Goal: Task Accomplishment & Management: Use online tool/utility

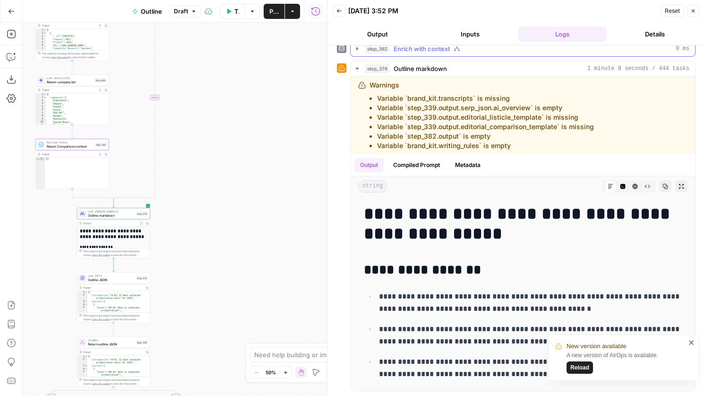
click at [437, 53] on button "step_382 Enrich with context 0 ms" at bounding box center [523, 48] width 345 height 15
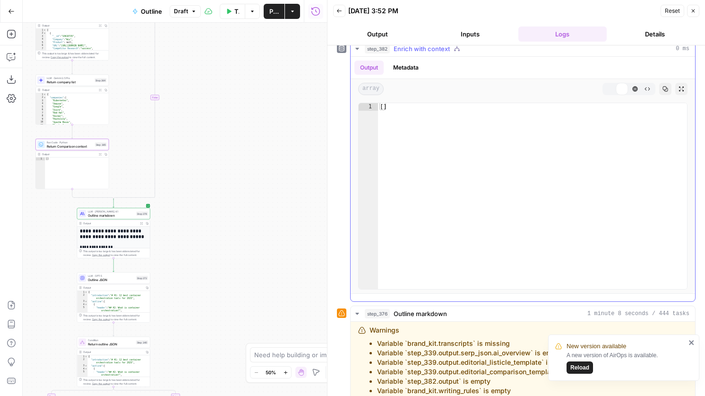
click at [437, 53] on button "step_382 Enrich with context 0 ms" at bounding box center [523, 48] width 345 height 15
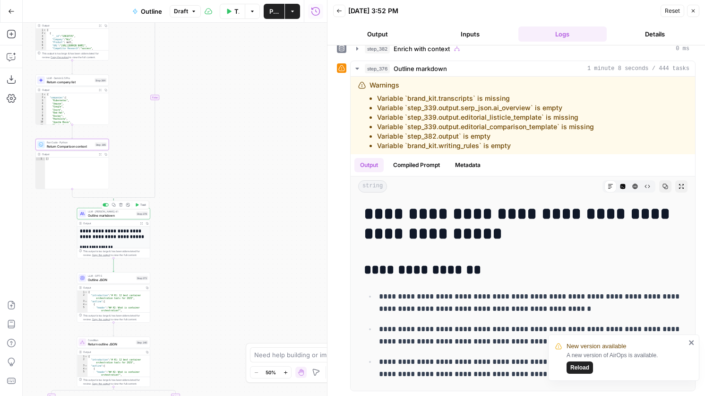
click at [122, 215] on span "Outline markdown" at bounding box center [111, 215] width 46 height 5
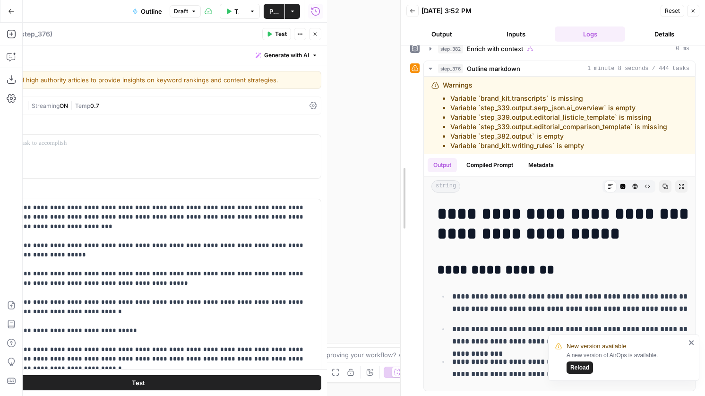
drag, startPoint x: 327, startPoint y: 171, endPoint x: 601, endPoint y: 156, distance: 274.7
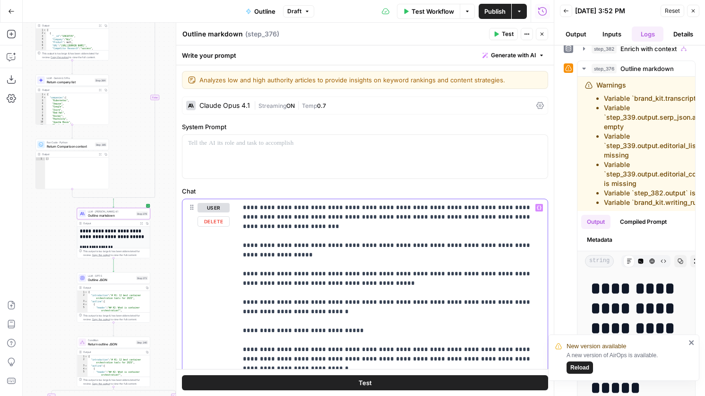
type input "transc"
click at [520, 186] on button "Next Match" at bounding box center [517, 186] width 8 height 8
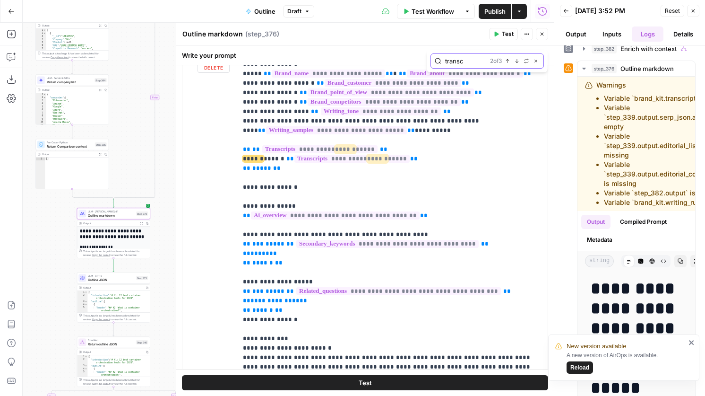
scroll to position [405, 0]
drag, startPoint x: 291, startPoint y: 133, endPoint x: 235, endPoint y: 113, distance: 59.2
click at [235, 113] on div "**********" at bounding box center [365, 256] width 365 height 422
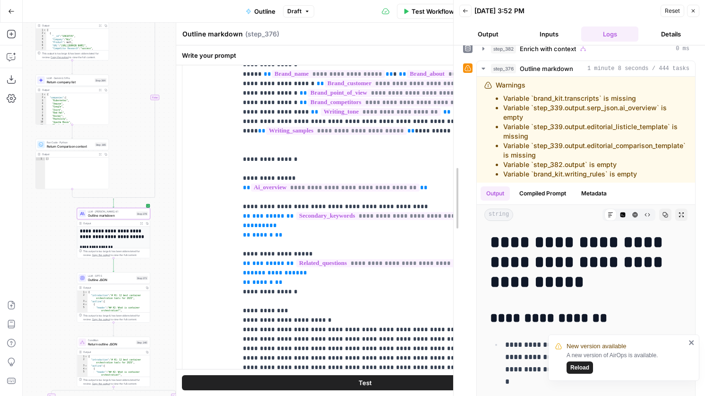
drag, startPoint x: 552, startPoint y: 180, endPoint x: 442, endPoint y: 179, distance: 110.6
click at [449, 179] on div at bounding box center [453, 198] width 9 height 396
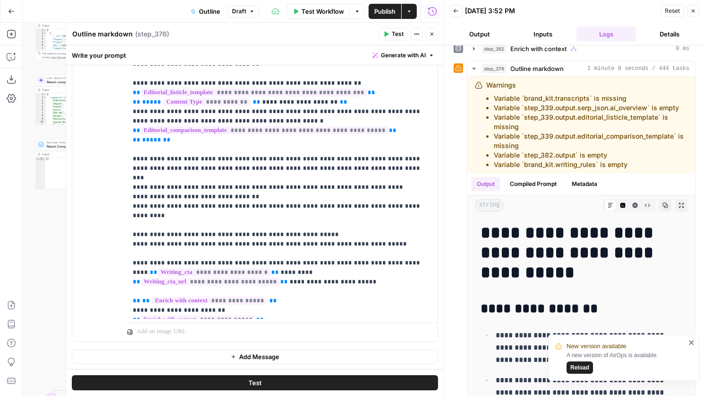
scroll to position [142, 0]
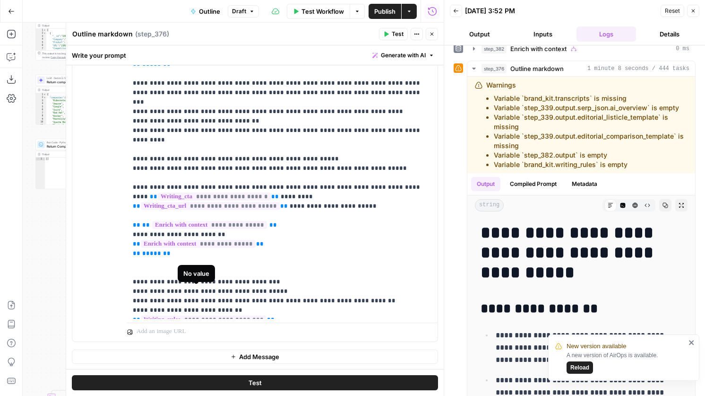
type input "writing"
click at [276, 291] on p "**********" at bounding box center [282, 55] width 299 height 520
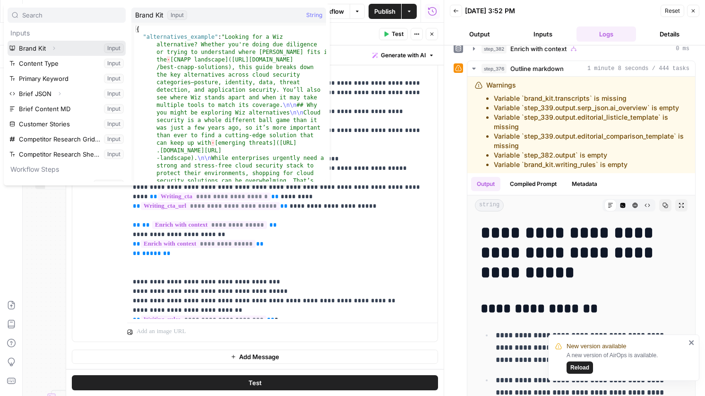
click at [53, 47] on icon "button" at bounding box center [54, 48] width 6 height 6
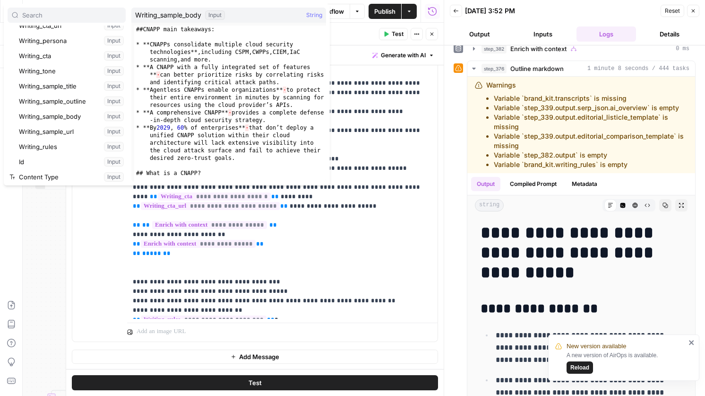
scroll to position [301, 0]
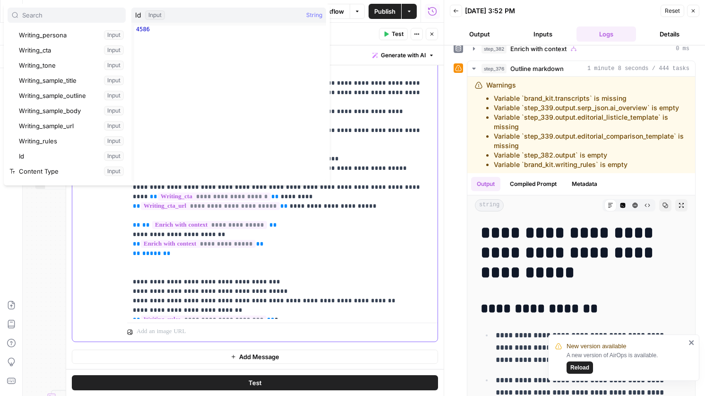
click at [292, 293] on p "**********" at bounding box center [282, 55] width 299 height 520
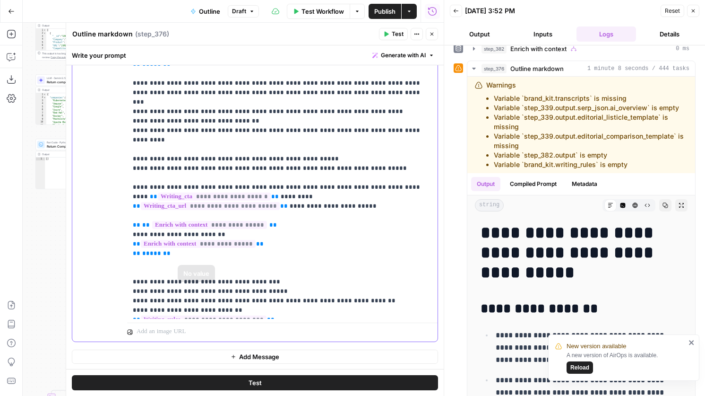
click at [252, 315] on span "**********" at bounding box center [204, 319] width 126 height 8
click at [275, 249] on p "**********" at bounding box center [282, 55] width 299 height 520
click at [267, 252] on p "**********" at bounding box center [282, 55] width 299 height 520
click at [693, 342] on icon "close" at bounding box center [692, 343] width 7 height 8
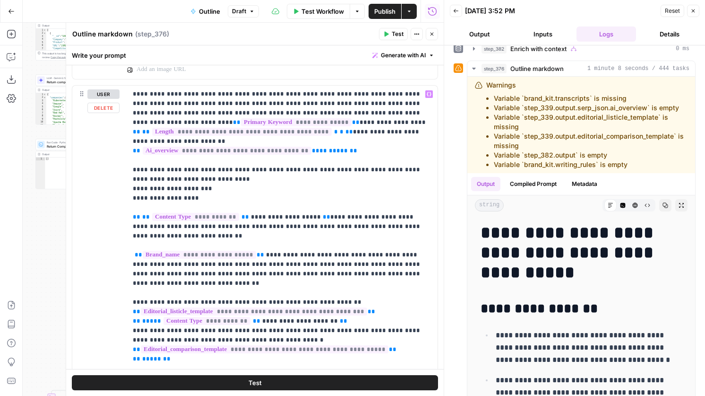
scroll to position [610, 0]
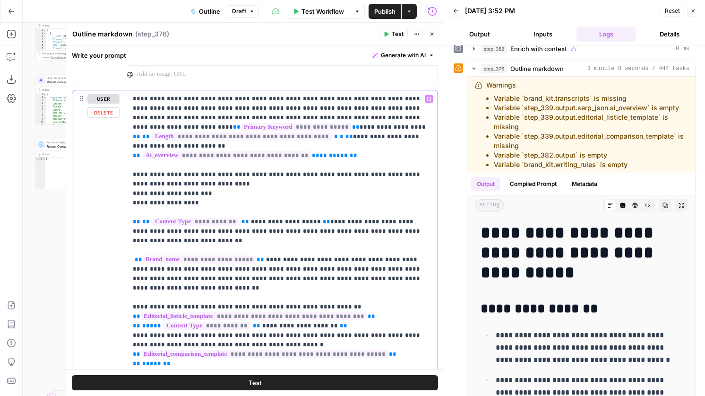
click at [296, 139] on p "**********" at bounding box center [282, 354] width 299 height 520
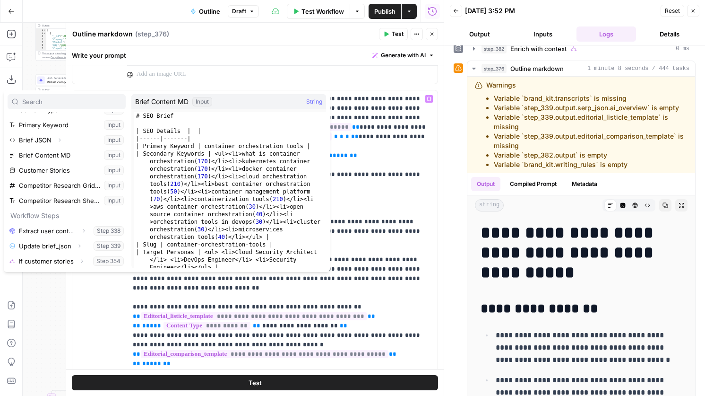
scroll to position [56, 0]
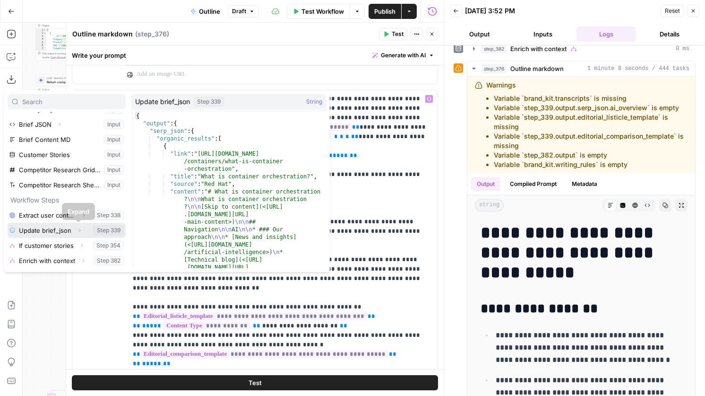
click at [78, 229] on icon "button" at bounding box center [80, 230] width 6 height 6
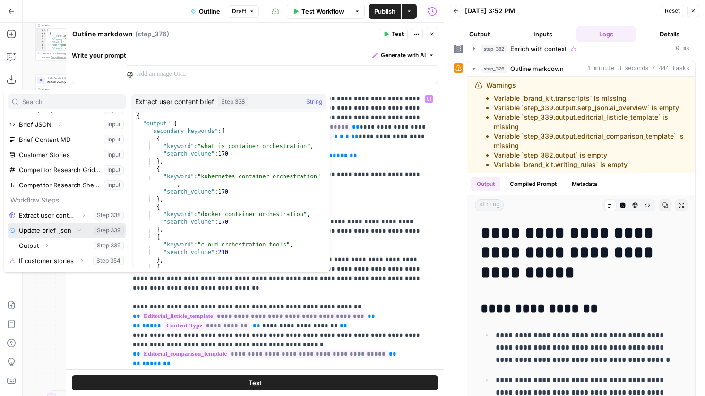
scroll to position [71, 0]
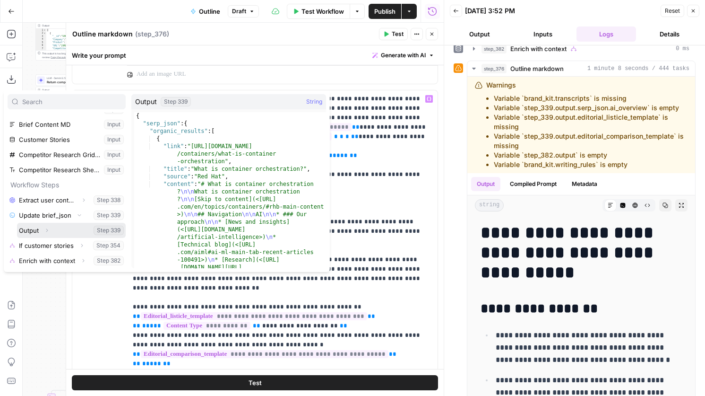
click at [45, 228] on icon "button" at bounding box center [47, 230] width 6 height 6
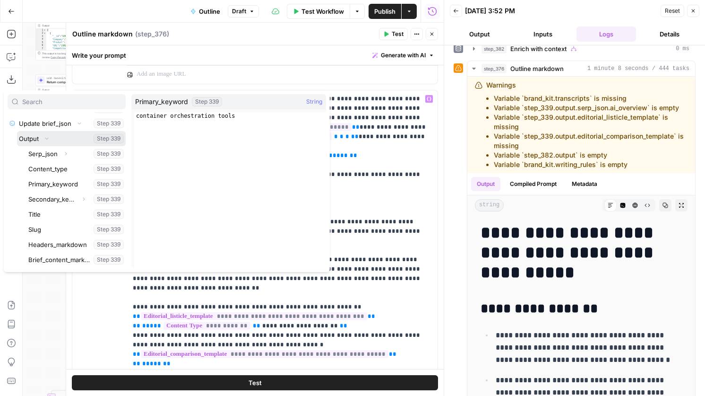
scroll to position [192, 0]
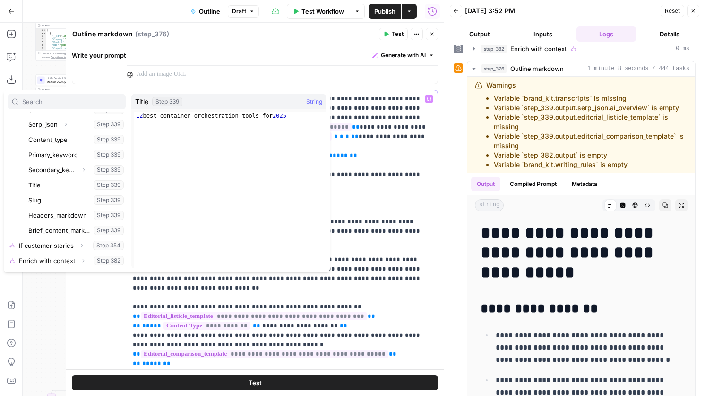
click at [400, 161] on p "**********" at bounding box center [282, 354] width 299 height 520
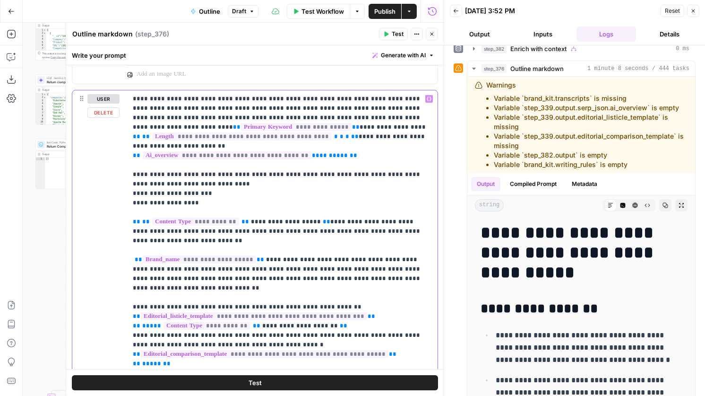
click at [300, 139] on p "**********" at bounding box center [282, 354] width 299 height 520
click at [298, 157] on span "**********" at bounding box center [227, 155] width 169 height 8
click at [364, 153] on p "**********" at bounding box center [282, 354] width 299 height 520
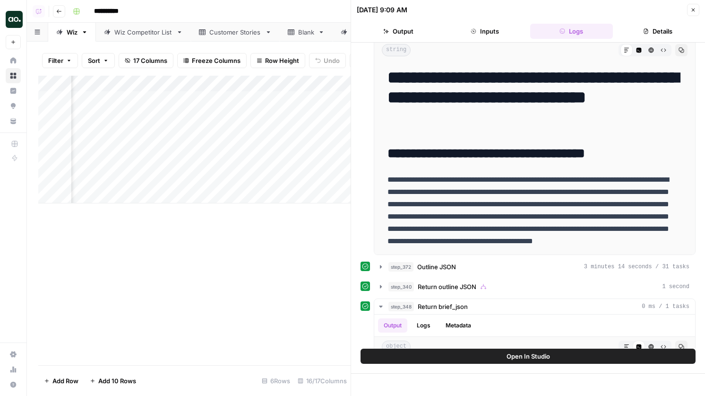
scroll to position [0, 424]
click at [285, 84] on div "Add Column" at bounding box center [194, 140] width 313 height 128
click at [215, 83] on div "Add Column" at bounding box center [194, 140] width 313 height 128
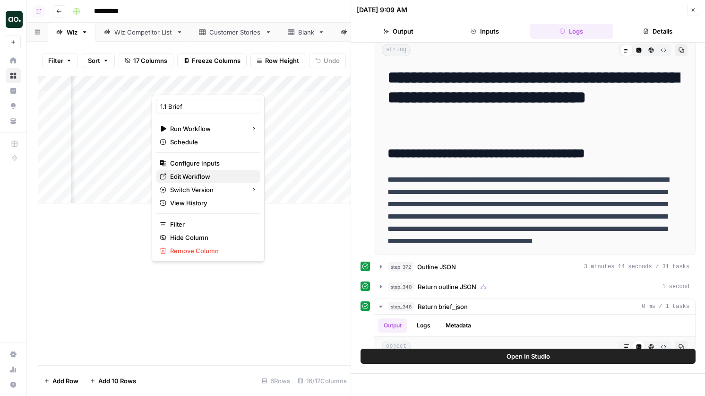
click at [207, 172] on span "Edit Workflow" at bounding box center [211, 176] width 83 height 9
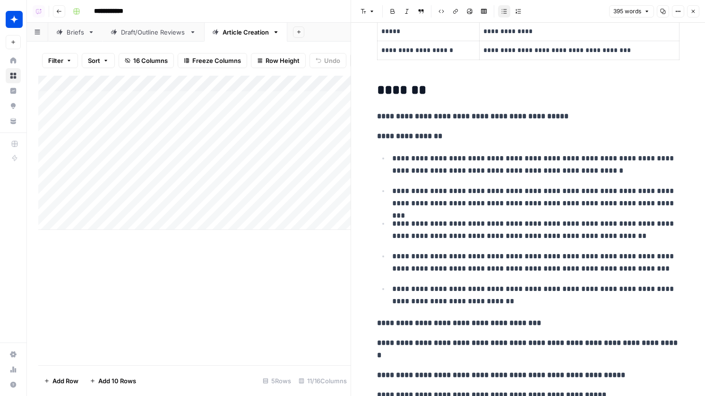
scroll to position [391, 0]
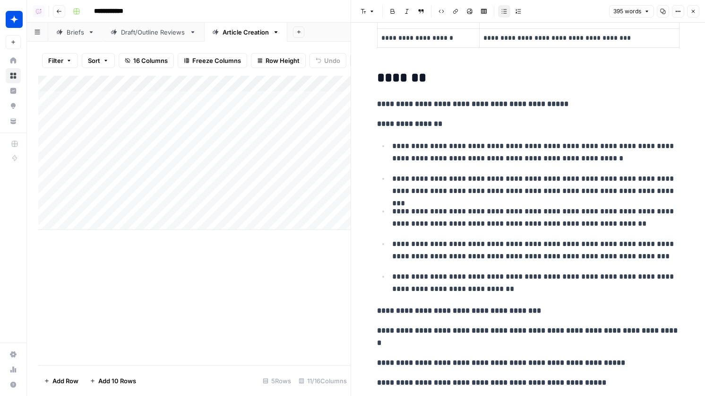
click at [219, 78] on div "Add Column" at bounding box center [194, 153] width 313 height 154
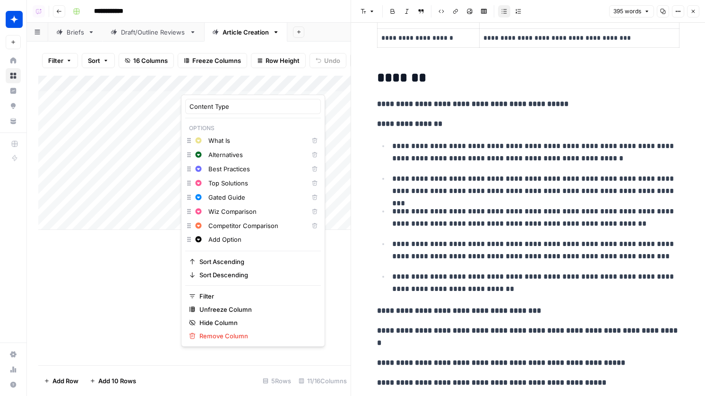
click at [241, 70] on div "Filter Sort 16 Columns Freeze Columns Row Height Undo Redo Export CSV Import CS…" at bounding box center [194, 60] width 313 height 30
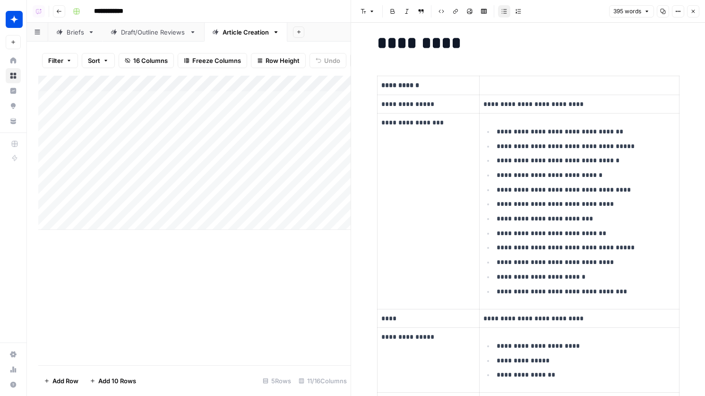
scroll to position [0, 0]
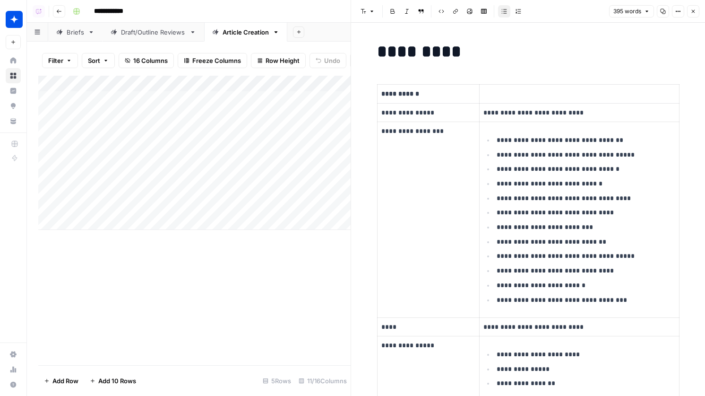
click at [696, 11] on button "Close" at bounding box center [693, 11] width 12 height 12
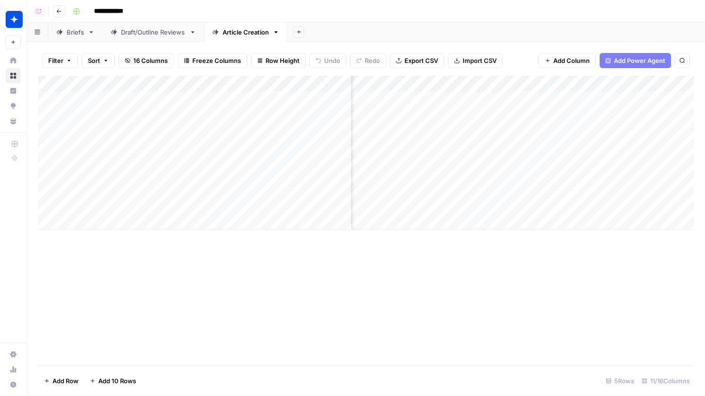
scroll to position [0, 96]
click at [534, 109] on div "Add Column" at bounding box center [366, 153] width 656 height 154
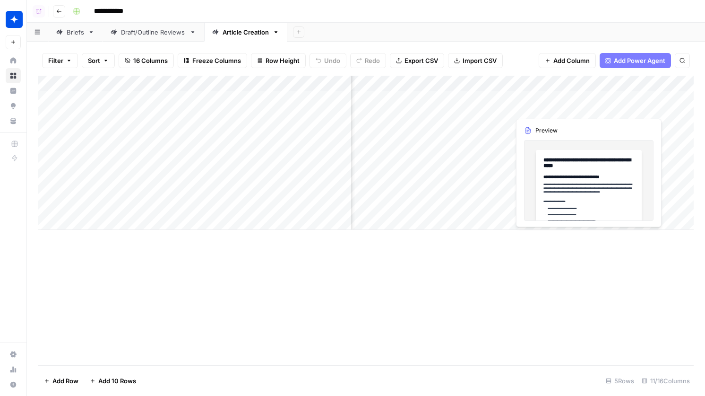
click at [534, 109] on div "Add Column" at bounding box center [366, 153] width 656 height 154
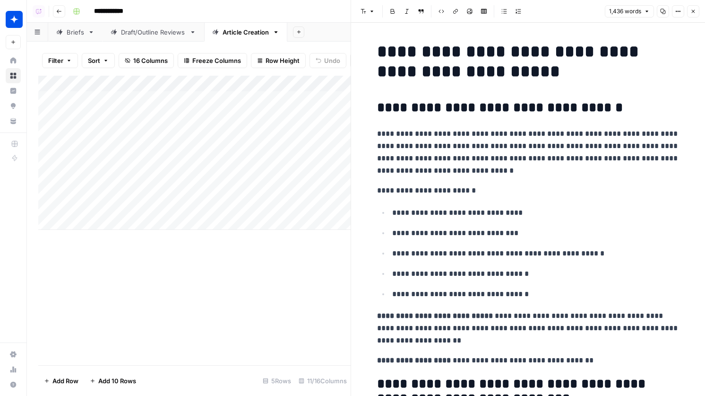
click at [695, 11] on icon "button" at bounding box center [694, 12] width 6 height 6
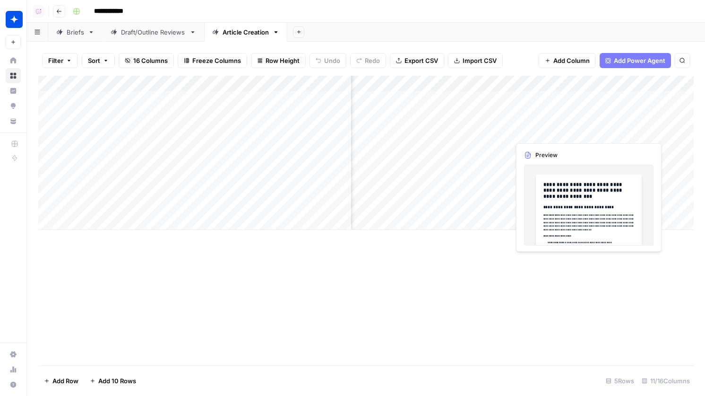
click at [538, 114] on div "Add Column" at bounding box center [366, 153] width 656 height 154
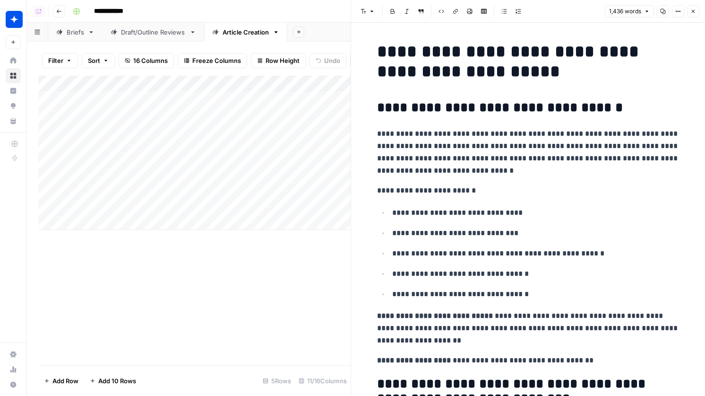
click at [694, 13] on icon "button" at bounding box center [694, 12] width 6 height 6
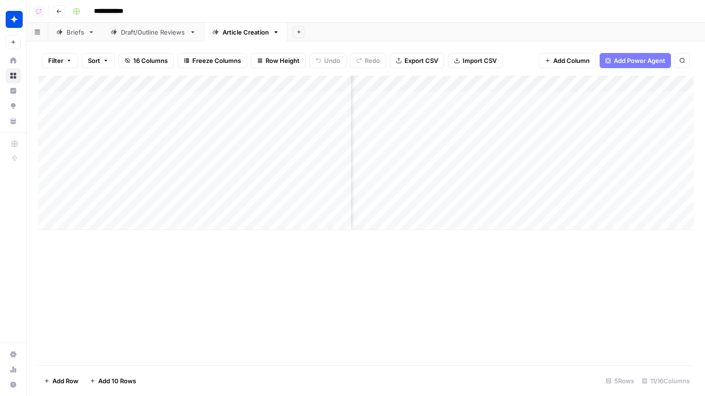
click at [386, 105] on div "Add Column" at bounding box center [366, 153] width 656 height 154
click at [392, 133] on div "Add Column" at bounding box center [366, 153] width 656 height 154
click at [399, 104] on div "Add Column" at bounding box center [366, 153] width 656 height 154
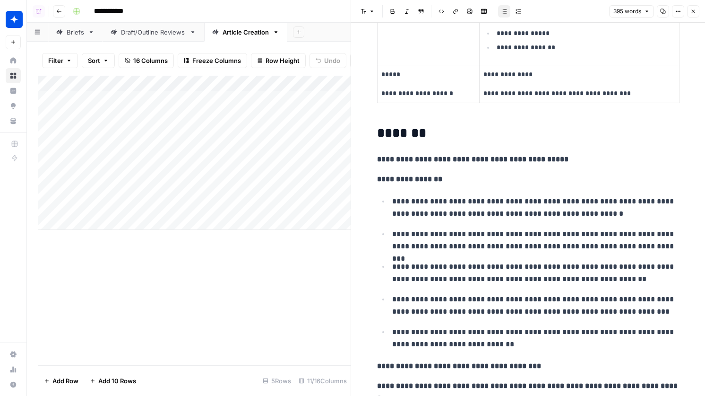
scroll to position [383, 0]
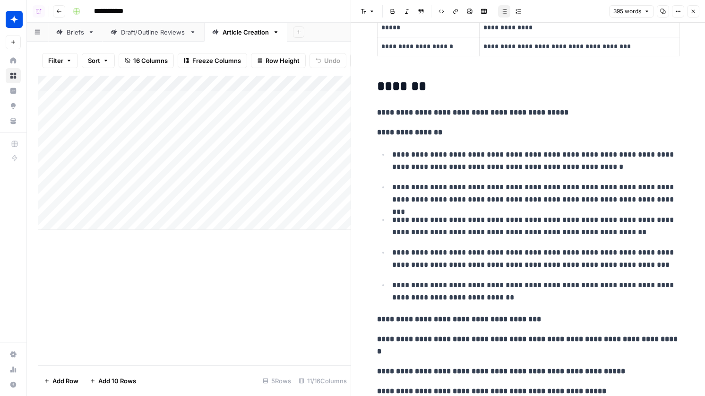
click at [699, 14] on button "Close" at bounding box center [693, 11] width 12 height 12
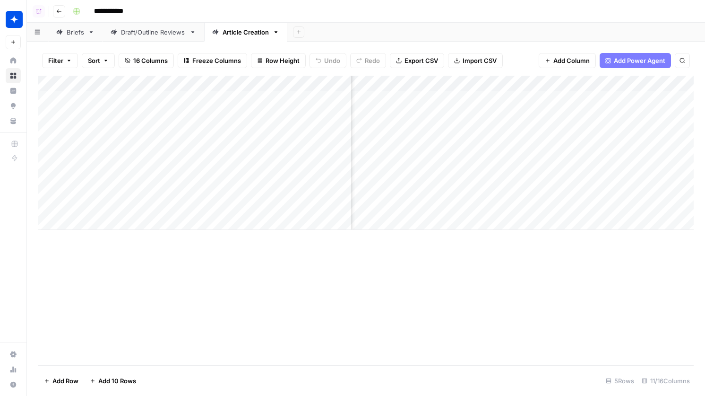
scroll to position [0, 164]
click at [482, 101] on div "Add Column" at bounding box center [366, 153] width 656 height 154
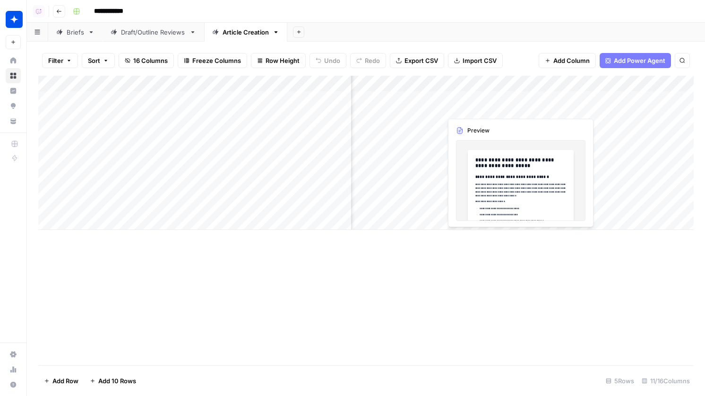
click at [482, 101] on div "Add Column" at bounding box center [366, 153] width 656 height 154
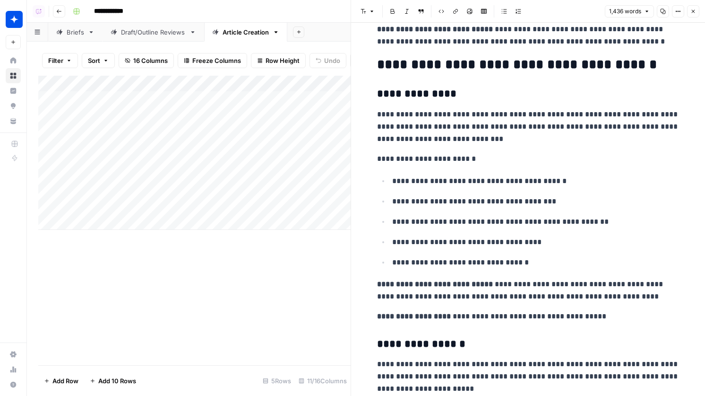
scroll to position [576, 0]
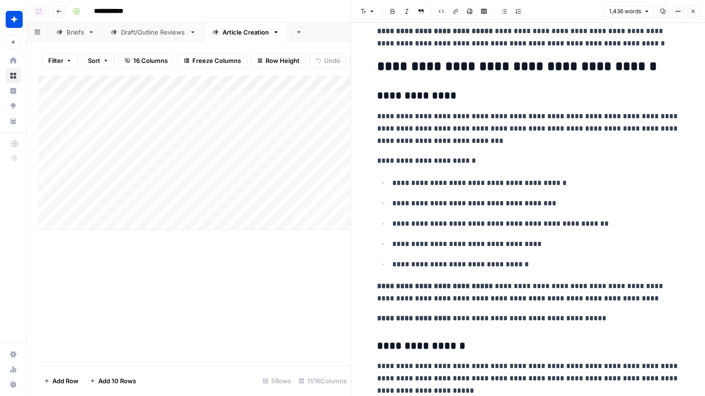
click at [695, 9] on icon "button" at bounding box center [694, 12] width 6 height 6
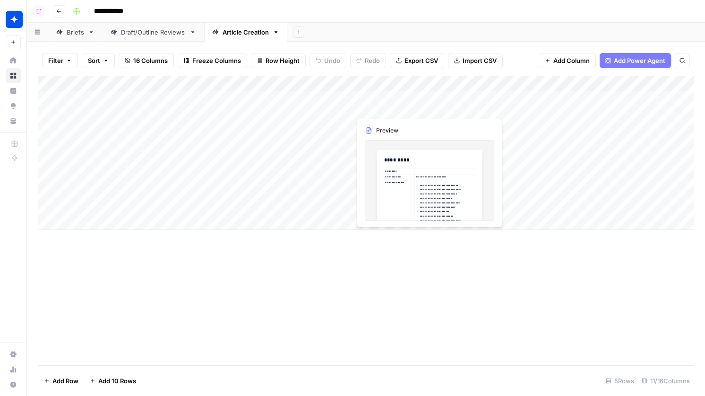
click at [394, 107] on div "Add Column" at bounding box center [366, 153] width 656 height 154
click at [380, 127] on div "Add Column" at bounding box center [366, 153] width 656 height 154
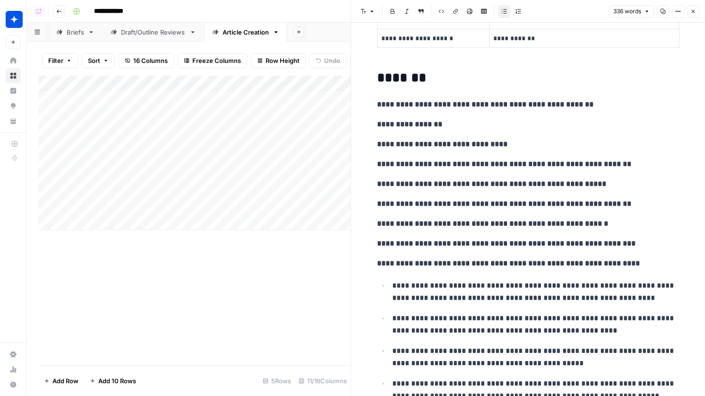
scroll to position [367, 0]
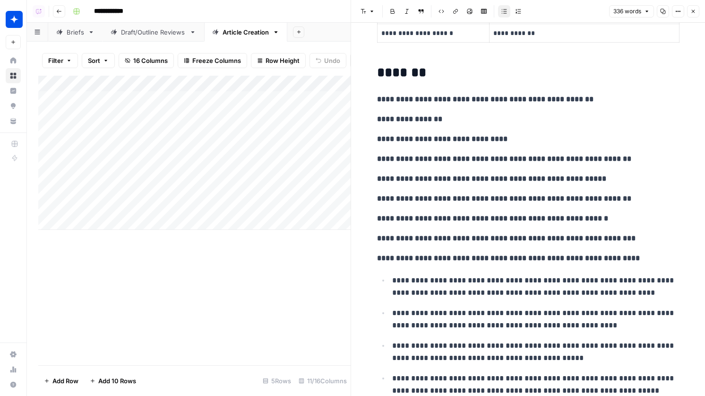
click at [693, 5] on header "Font style Bold Italic Block quote Code block Link Image Insert Table Bulleted …" at bounding box center [528, 11] width 354 height 23
click at [692, 10] on icon "button" at bounding box center [693, 11] width 3 height 3
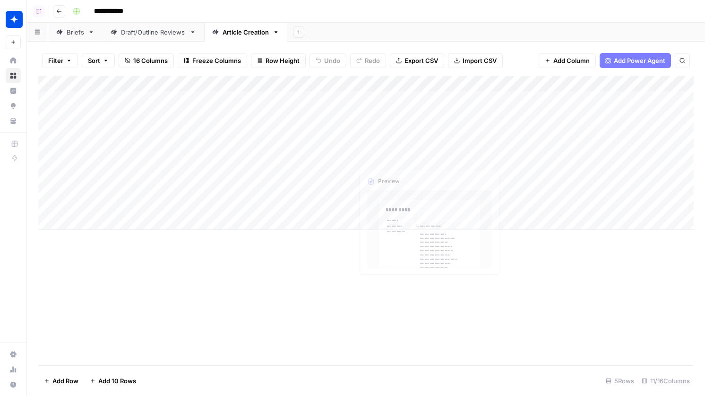
click at [389, 102] on div "Add Column" at bounding box center [366, 153] width 656 height 154
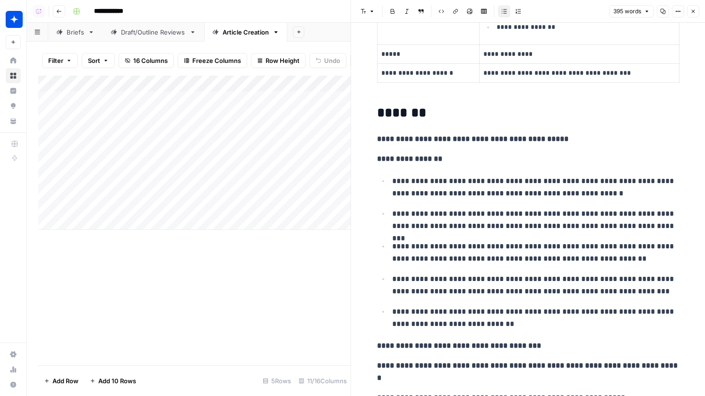
scroll to position [355, 0]
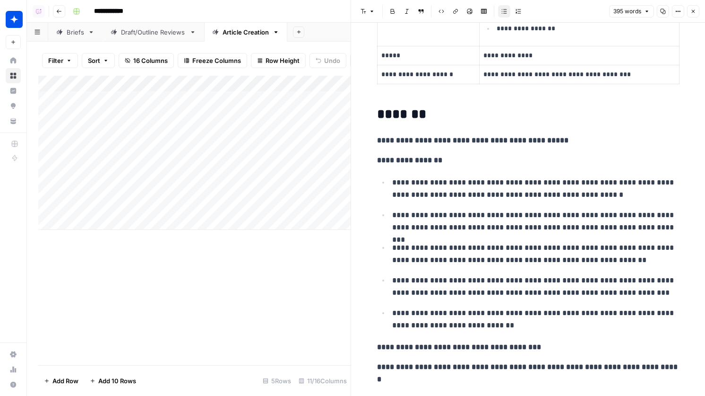
click at [694, 9] on icon "button" at bounding box center [694, 12] width 6 height 6
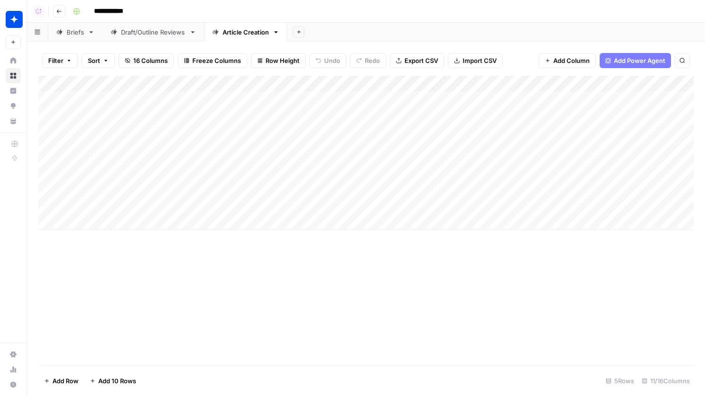
click at [382, 199] on div "Add Column" at bounding box center [366, 153] width 656 height 154
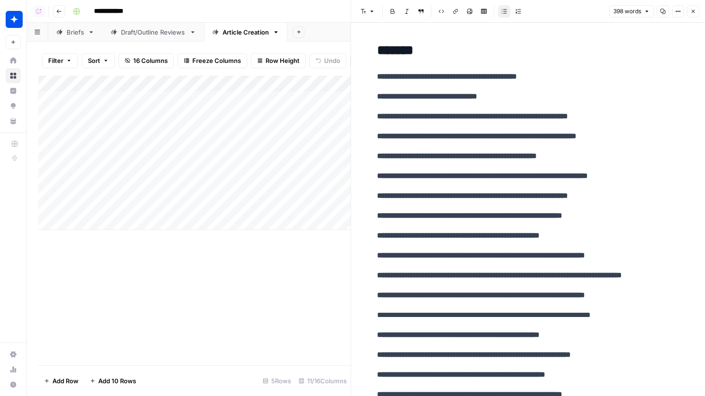
scroll to position [415, 0]
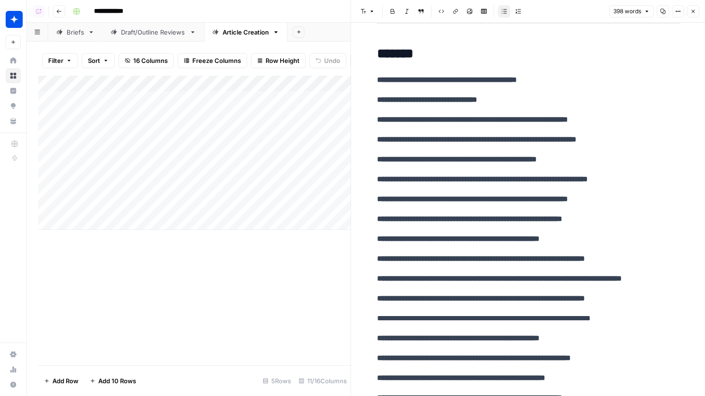
click at [692, 15] on button "Close" at bounding box center [693, 11] width 12 height 12
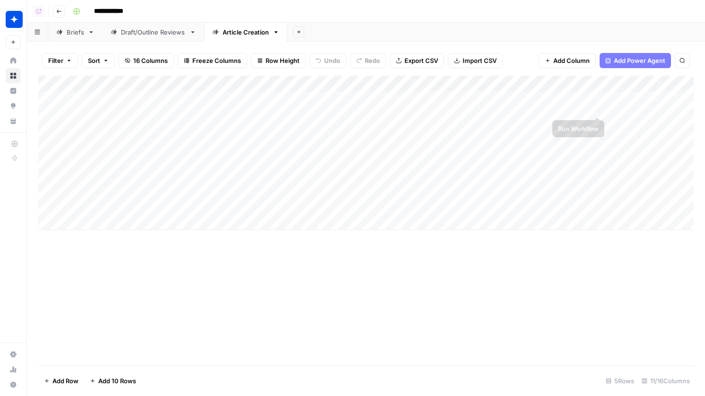
click at [600, 96] on div "Add Column" at bounding box center [366, 153] width 656 height 154
click at [598, 121] on div "Add Column" at bounding box center [366, 153] width 656 height 154
click at [584, 100] on div "Add Column" at bounding box center [366, 153] width 656 height 154
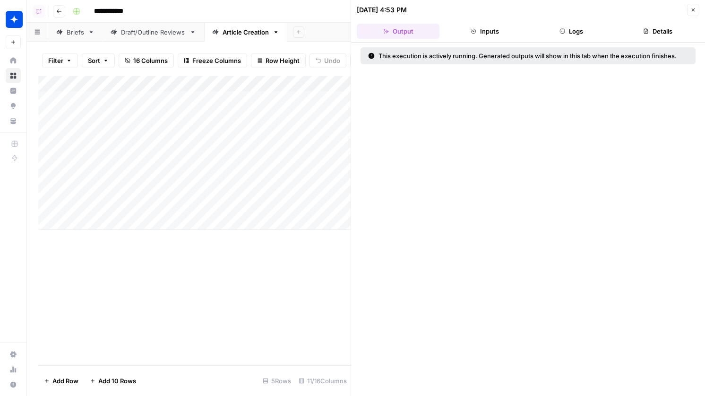
click at [589, 32] on button "Logs" at bounding box center [572, 31] width 83 height 15
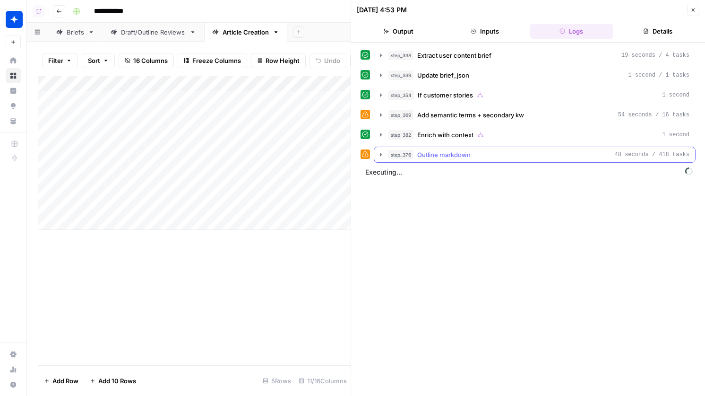
click at [492, 157] on div "step_376 Outline markdown 48 seconds / 418 tasks" at bounding box center [539, 154] width 301 height 9
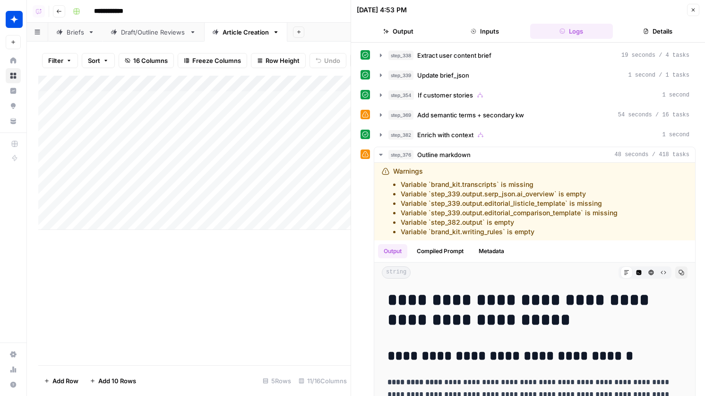
click at [696, 13] on button "Close" at bounding box center [693, 10] width 12 height 12
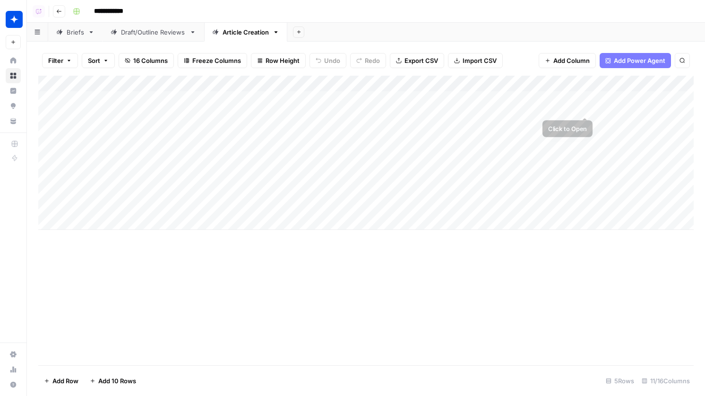
click at [588, 102] on div "Add Column" at bounding box center [366, 153] width 656 height 154
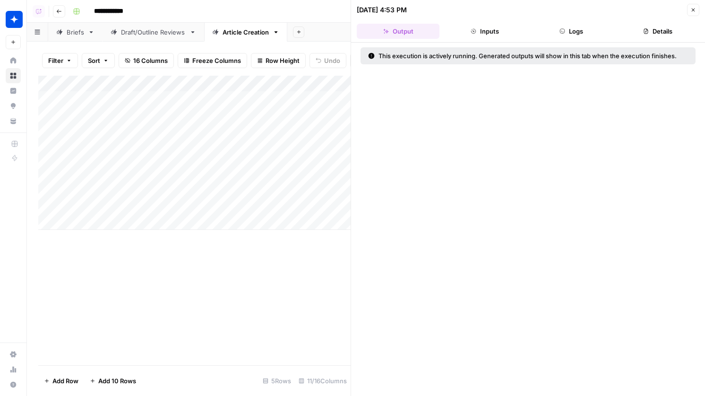
click at [690, 8] on button "Close" at bounding box center [693, 10] width 12 height 12
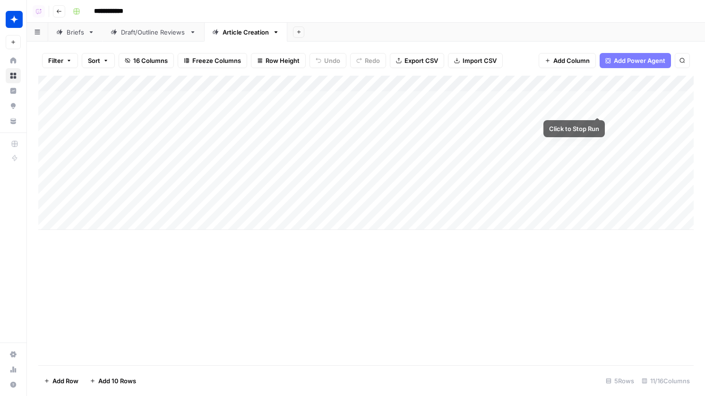
click at [603, 99] on div "Add Column" at bounding box center [366, 153] width 656 height 154
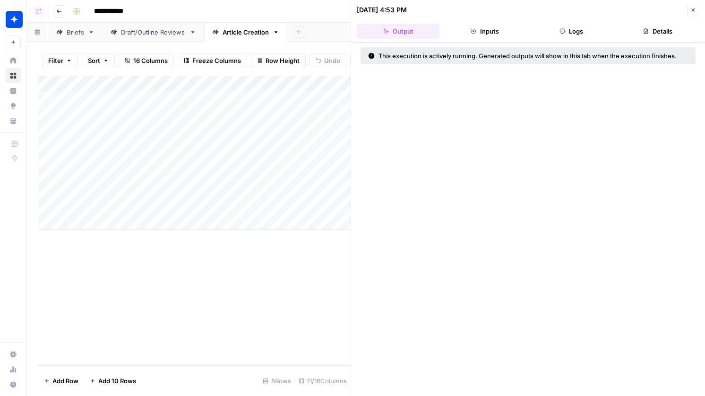
click at [686, 13] on div "09/17/25 at 4:53 PM Close" at bounding box center [528, 10] width 343 height 12
click at [692, 12] on icon "button" at bounding box center [694, 10] width 6 height 6
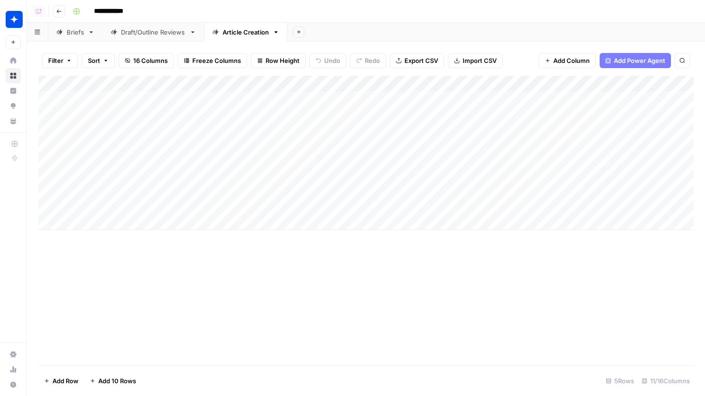
click at [598, 98] on div "Add Column" at bounding box center [366, 153] width 656 height 154
click at [599, 121] on div "Add Column" at bounding box center [366, 153] width 656 height 154
click at [598, 99] on div "Add Column" at bounding box center [366, 153] width 656 height 154
click at [598, 125] on div "Add Column" at bounding box center [366, 153] width 656 height 154
click at [61, 14] on button "Go back" at bounding box center [59, 11] width 12 height 12
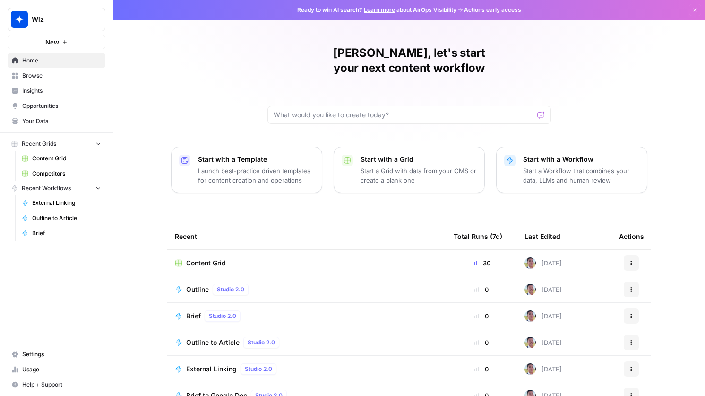
click at [70, 159] on span "Content Grid" at bounding box center [66, 158] width 69 height 9
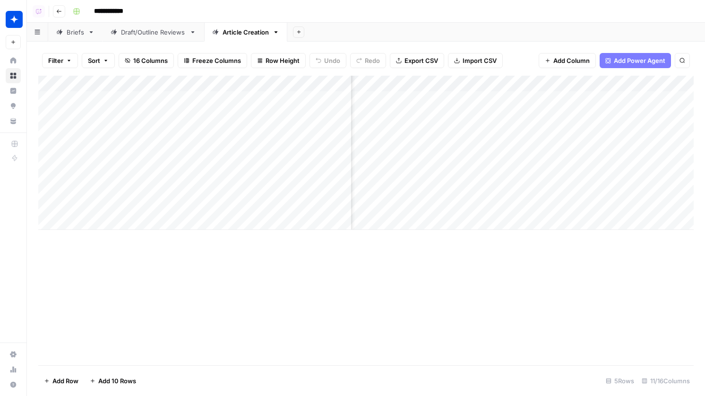
scroll to position [0, 116]
click at [467, 146] on div "Add Column" at bounding box center [366, 153] width 656 height 154
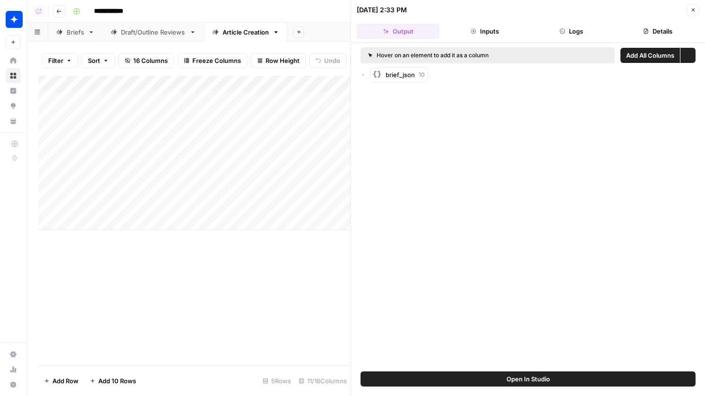
click at [586, 27] on button "Logs" at bounding box center [572, 31] width 83 height 15
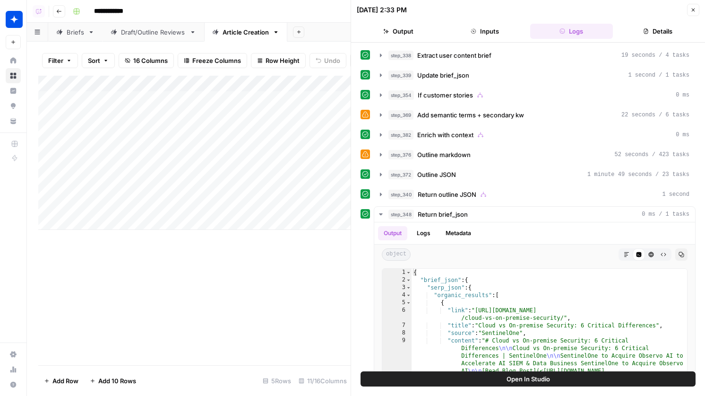
click at [503, 116] on span "Add semantic terms + secondary kw" at bounding box center [471, 114] width 107 height 9
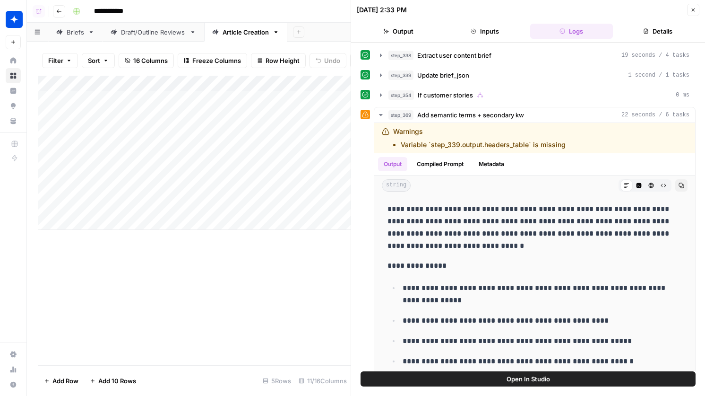
click at [692, 14] on button "Close" at bounding box center [693, 10] width 12 height 12
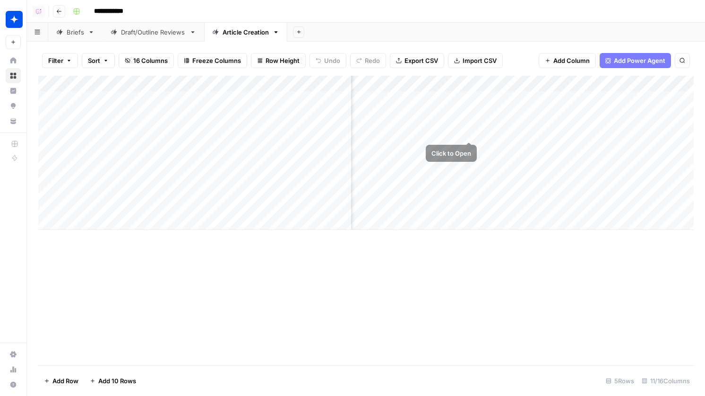
click at [470, 122] on div "Add Column" at bounding box center [366, 153] width 656 height 154
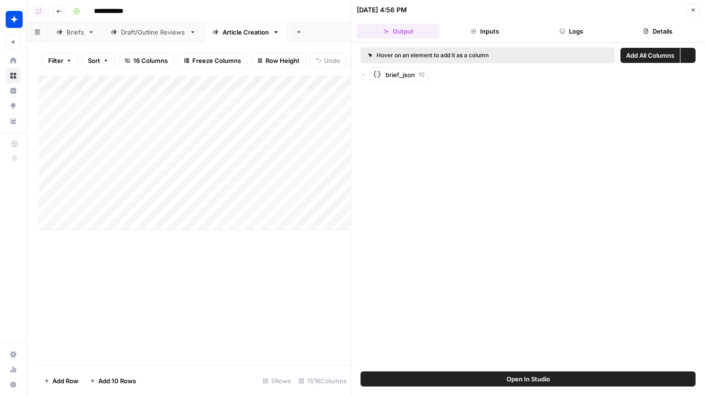
click at [578, 32] on button "Logs" at bounding box center [572, 31] width 83 height 15
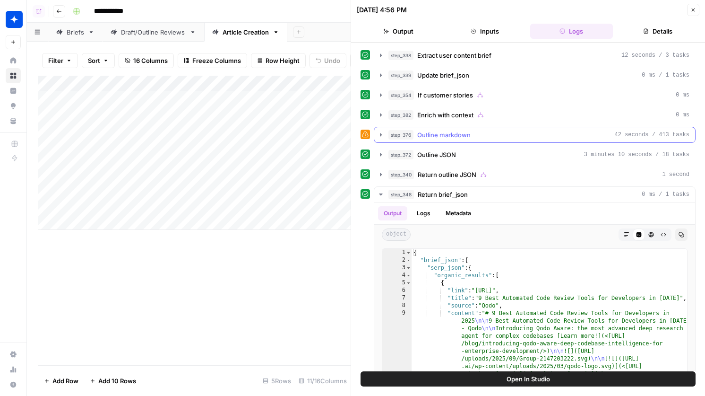
click at [506, 138] on div "step_376 Outline markdown 42 seconds / 413 tasks" at bounding box center [539, 134] width 301 height 9
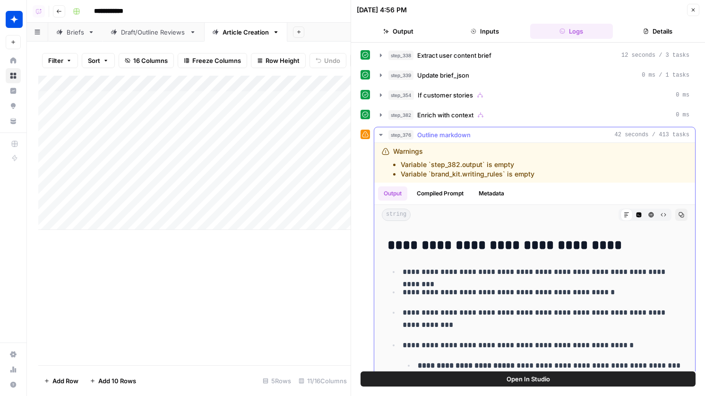
scroll to position [157, 0]
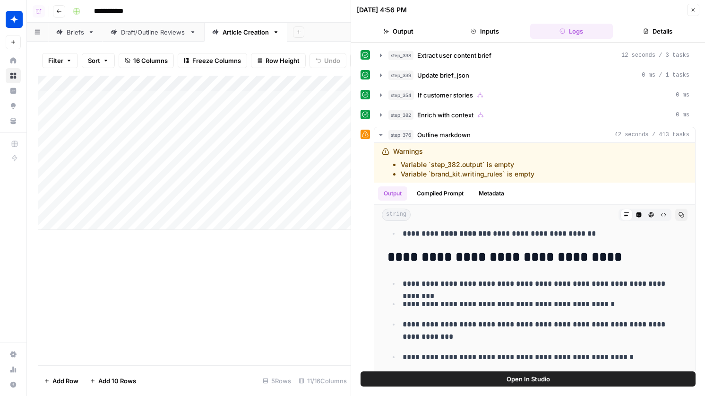
click at [692, 10] on icon "button" at bounding box center [694, 10] width 6 height 6
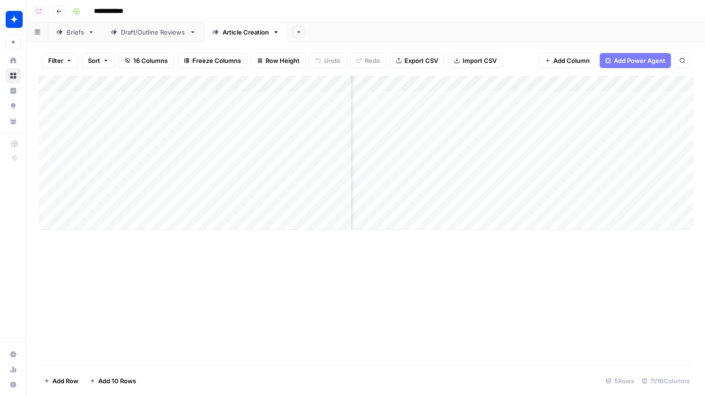
scroll to position [0, 32]
click at [419, 129] on div "Add Column" at bounding box center [366, 153] width 656 height 154
click at [434, 145] on div "Add Column" at bounding box center [366, 153] width 656 height 154
drag, startPoint x: 380, startPoint y: 85, endPoint x: 449, endPoint y: 85, distance: 68.6
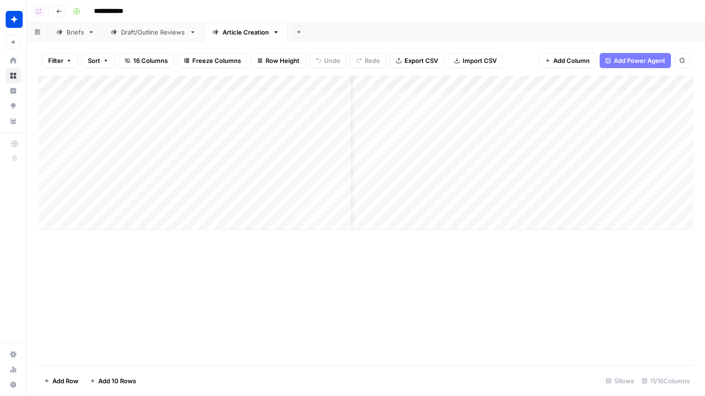
click at [449, 85] on div "Add Column" at bounding box center [366, 153] width 656 height 154
click at [418, 128] on div "Add Column" at bounding box center [366, 153] width 656 height 154
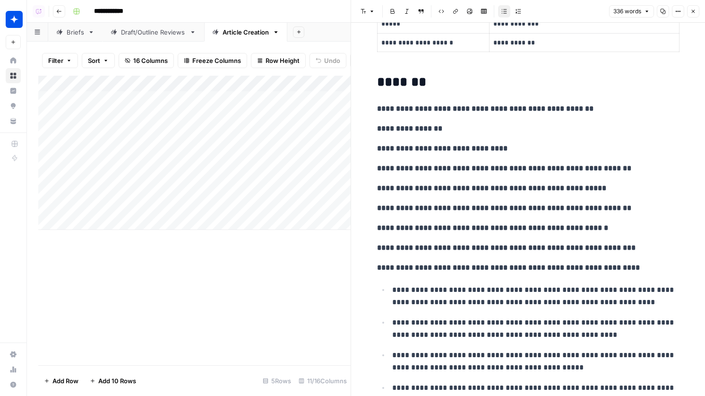
scroll to position [359, 0]
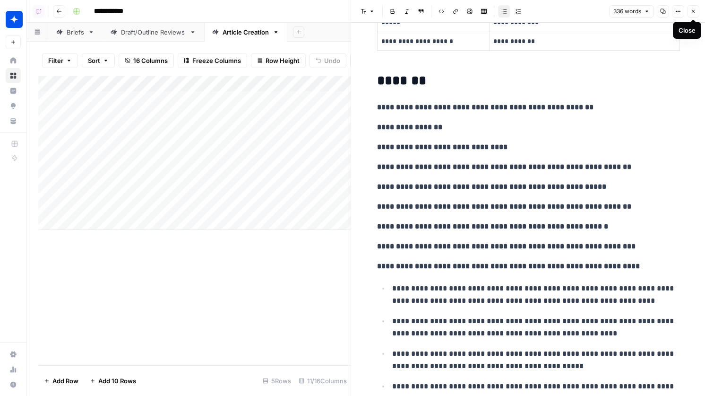
click at [691, 13] on icon "button" at bounding box center [694, 12] width 6 height 6
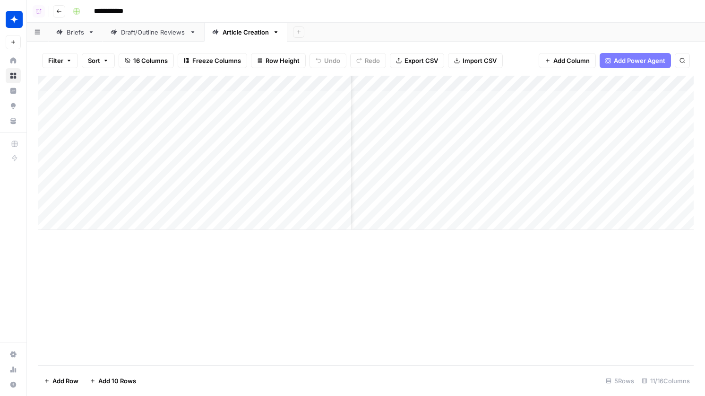
click at [600, 119] on div "Add Column" at bounding box center [366, 153] width 656 height 154
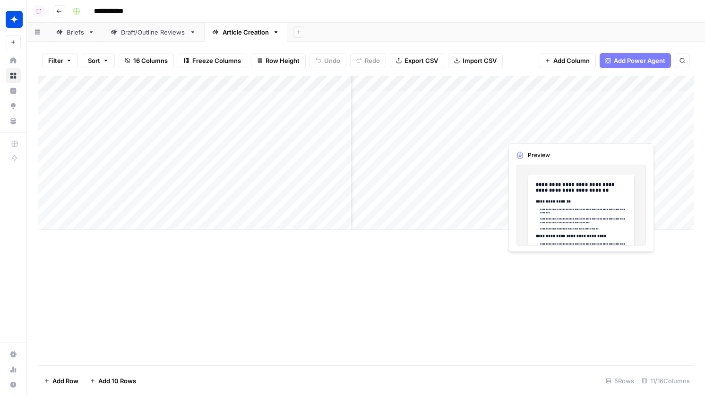
click at [600, 119] on div "Add Column" at bounding box center [366, 153] width 656 height 154
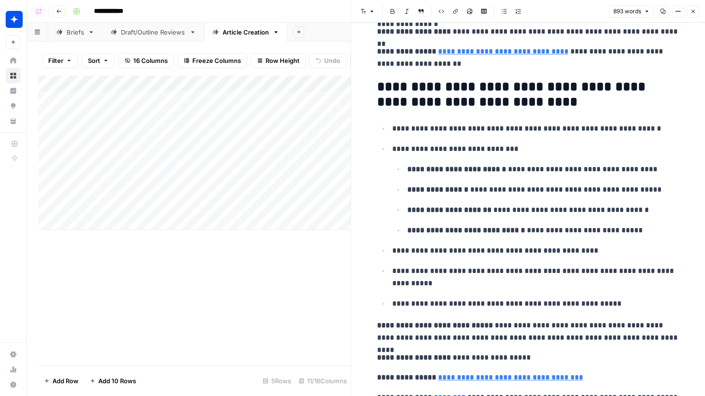
scroll to position [1745, 0]
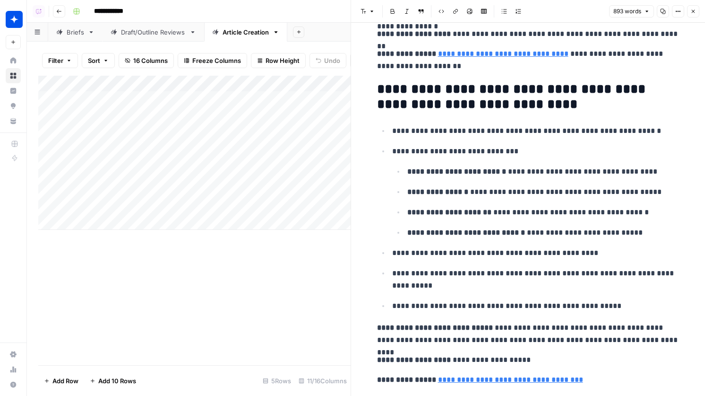
click at [695, 11] on icon "button" at bounding box center [694, 12] width 6 height 6
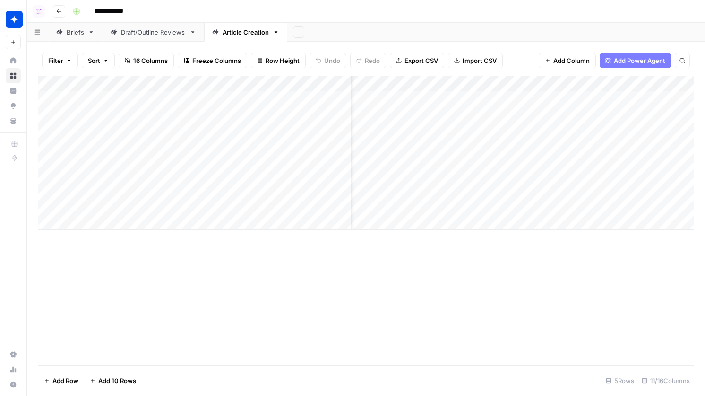
click at [435, 129] on div "Add Column" at bounding box center [366, 153] width 656 height 154
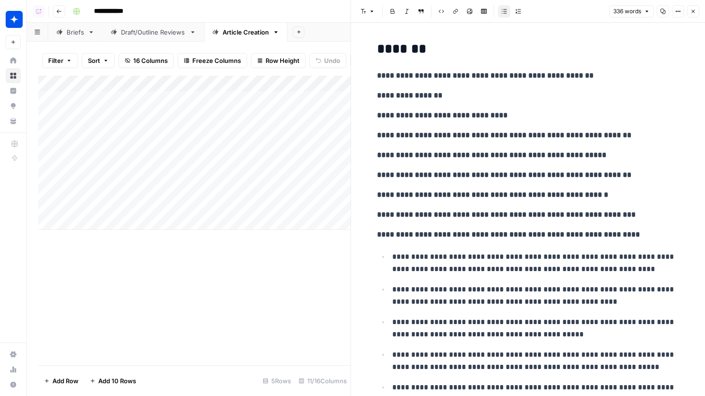
scroll to position [391, 0]
click at [694, 13] on icon "button" at bounding box center [694, 12] width 6 height 6
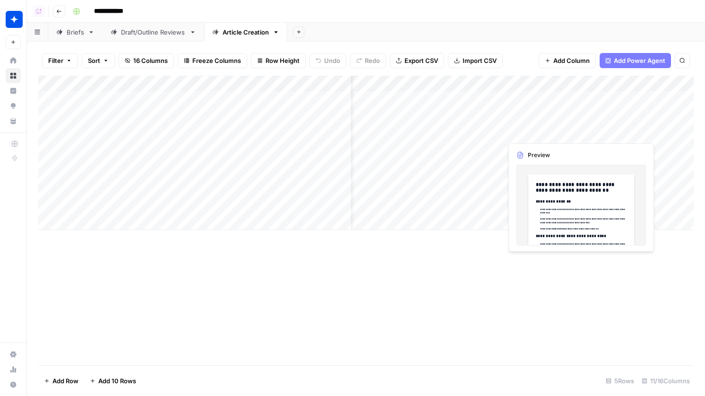
click at [590, 135] on div "Add Column" at bounding box center [366, 153] width 656 height 154
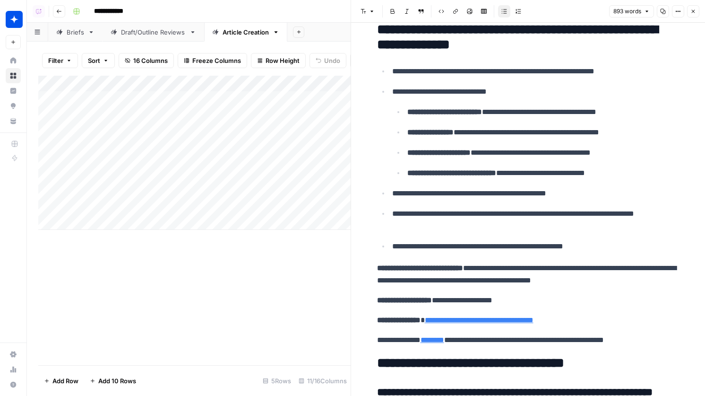
scroll to position [1818, 0]
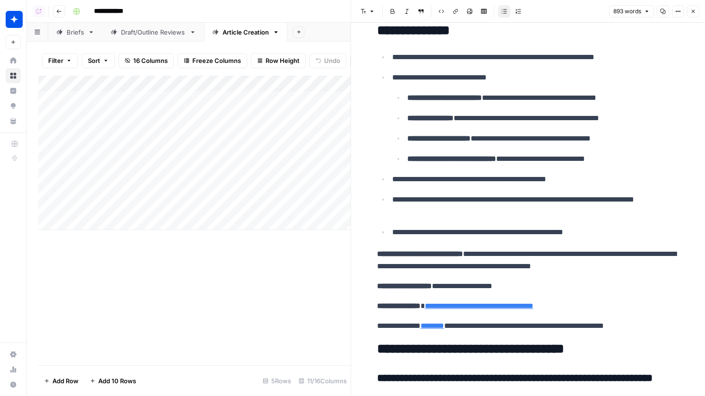
click at [693, 8] on button "Close" at bounding box center [693, 11] width 12 height 12
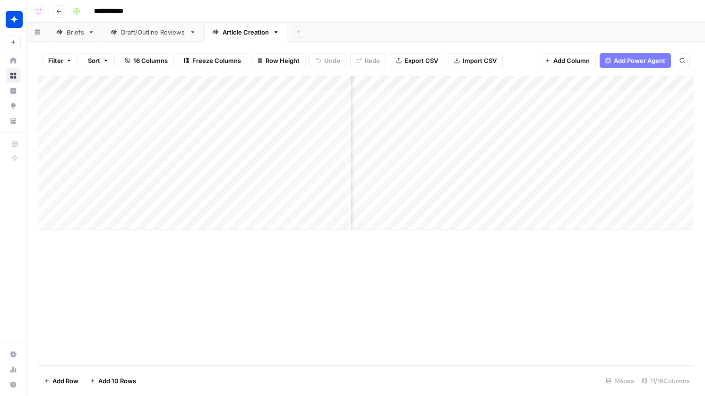
scroll to position [0, 200]
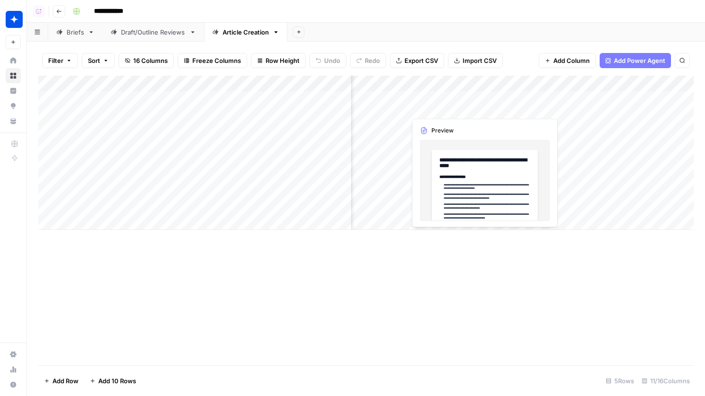
click at [451, 107] on div "Add Column" at bounding box center [366, 153] width 656 height 154
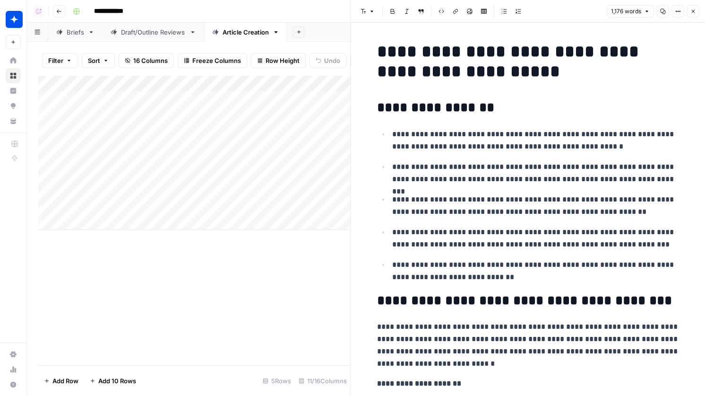
click at [696, 4] on header "Font style Bold Italic Block quote Code block Link Image Insert Table Bulleted …" at bounding box center [528, 11] width 354 height 23
click at [696, 9] on icon "button" at bounding box center [694, 12] width 6 height 6
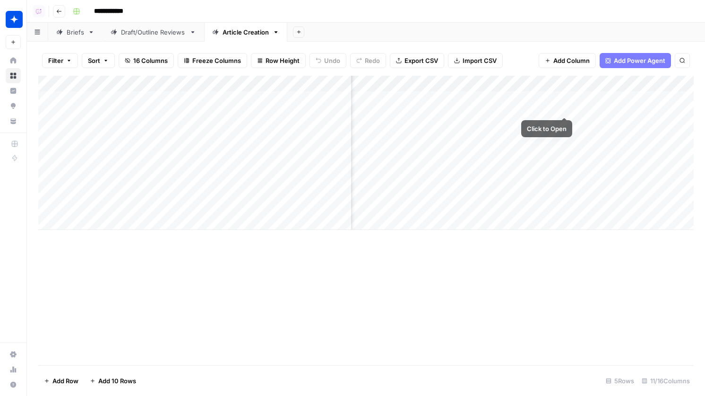
click at [566, 99] on div "Add Column" at bounding box center [366, 153] width 656 height 154
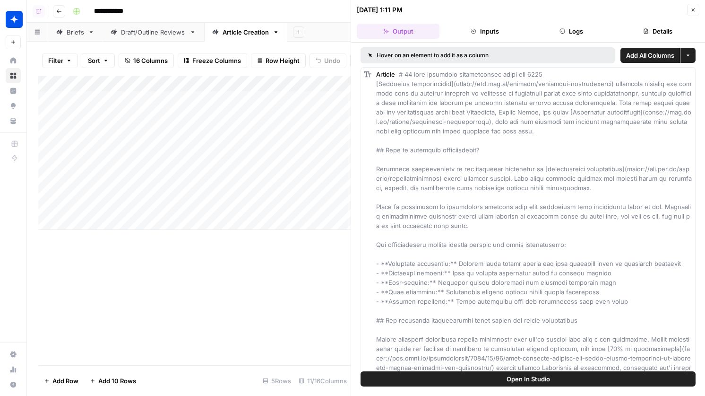
click at [569, 26] on button "Logs" at bounding box center [572, 31] width 83 height 15
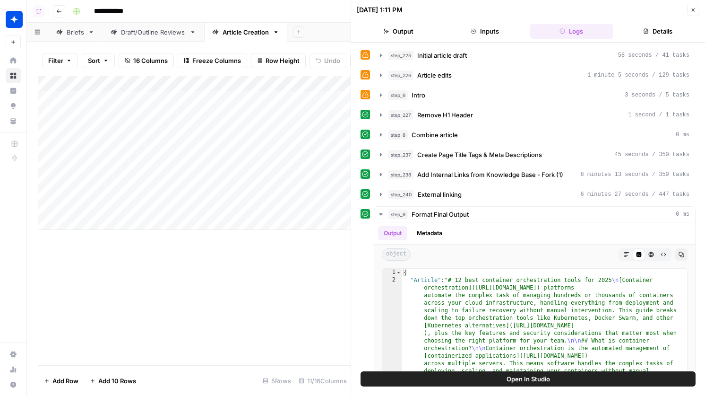
click at [505, 165] on div "step_225 Initial article draft 58 seconds / 41 tasks step_226 Article edits 1 m…" at bounding box center [528, 253] width 335 height 412
click at [505, 167] on button "step_238 Add Internal Links from Knowledge Base - Fork (1) 8 minutes 13 seconds…" at bounding box center [534, 174] width 321 height 15
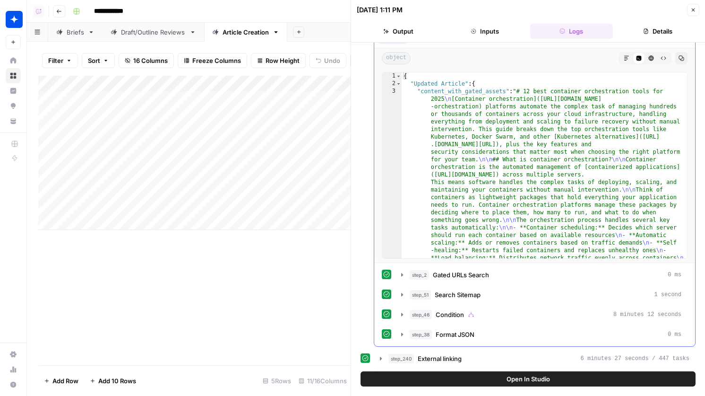
scroll to position [162, 0]
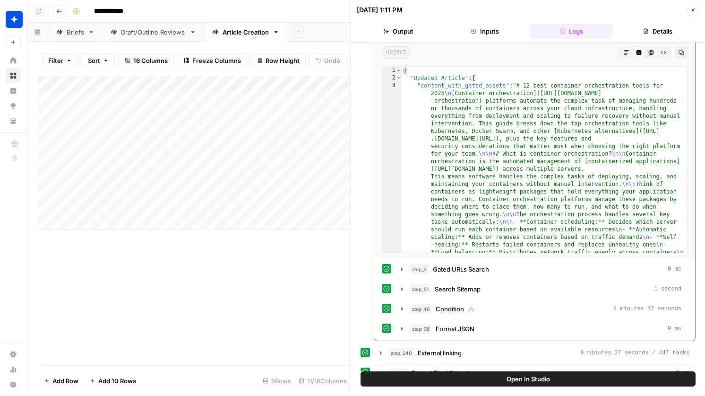
click at [482, 258] on div "Output Metadata object Markdown Code Editor HTML Viewer Raw Output Copy 1 2 3 {…" at bounding box center [534, 180] width 321 height 320
click at [482, 269] on span "Gated URLs Search" at bounding box center [461, 268] width 56 height 9
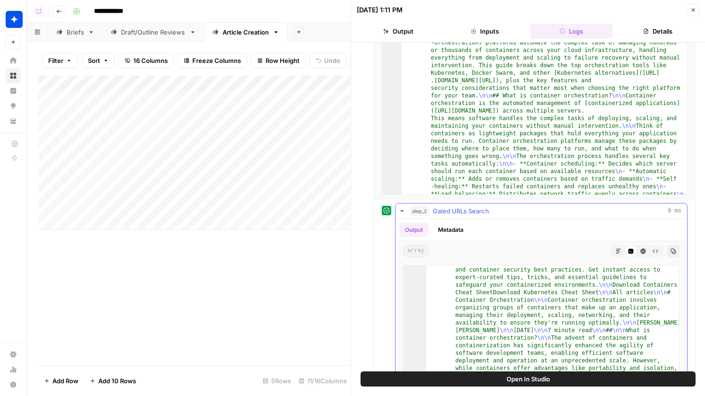
scroll to position [64, 0]
click at [526, 209] on div "step_2 Gated URLs Search 0 ms" at bounding box center [546, 210] width 272 height 9
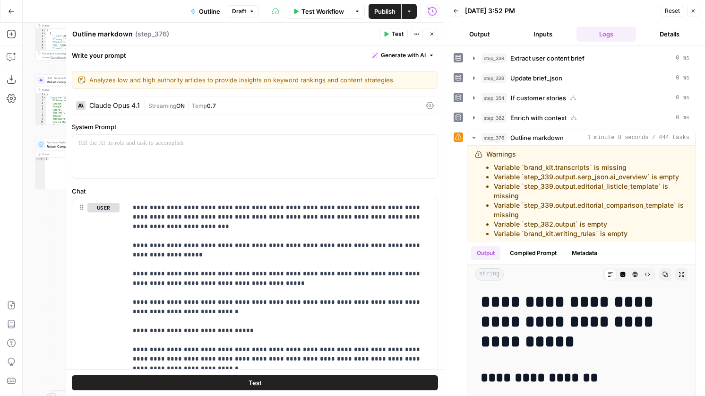
scroll to position [610, 0]
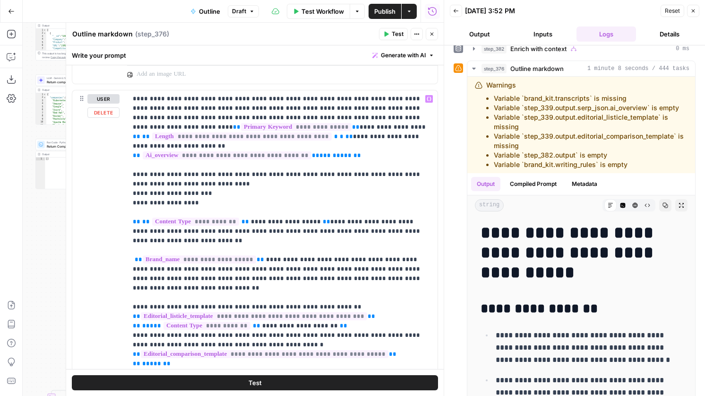
click at [316, 155] on span "**" at bounding box center [320, 155] width 8 height 6
click at [316, 156] on span "**" at bounding box center [320, 155] width 8 height 6
click at [347, 154] on p "**********" at bounding box center [282, 354] width 299 height 520
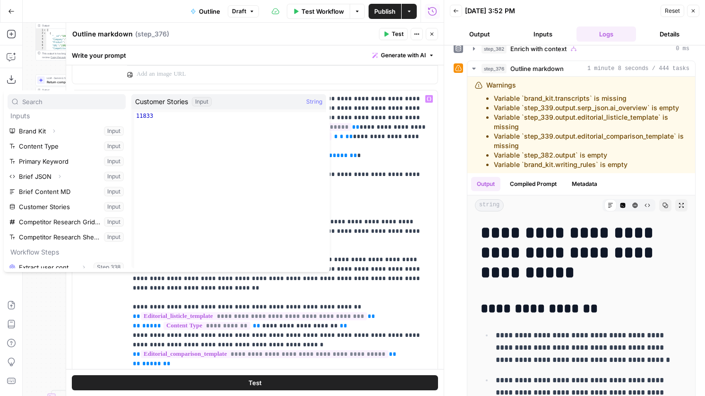
scroll to position [56, 0]
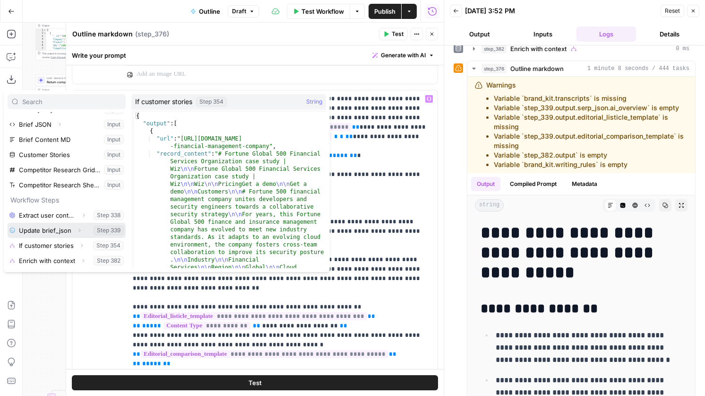
click at [83, 230] on button "Expand" at bounding box center [79, 230] width 12 height 12
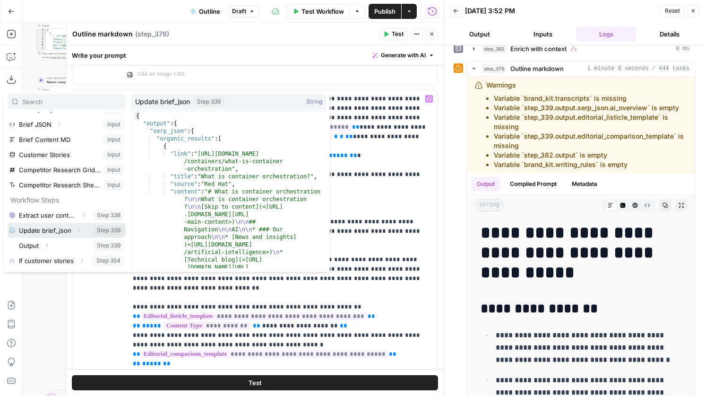
scroll to position [71, 0]
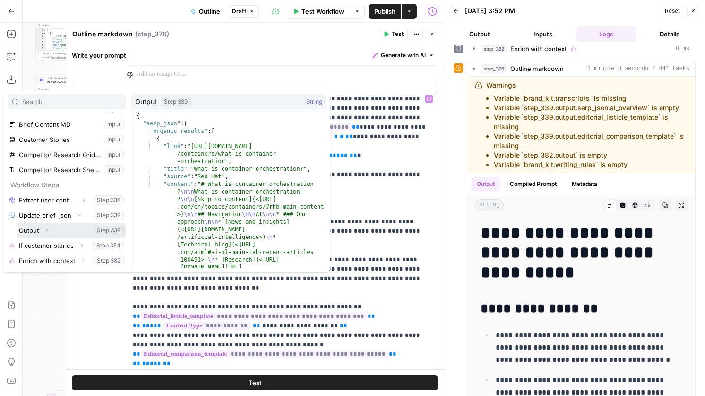
click at [50, 233] on button "Expand" at bounding box center [47, 230] width 12 height 12
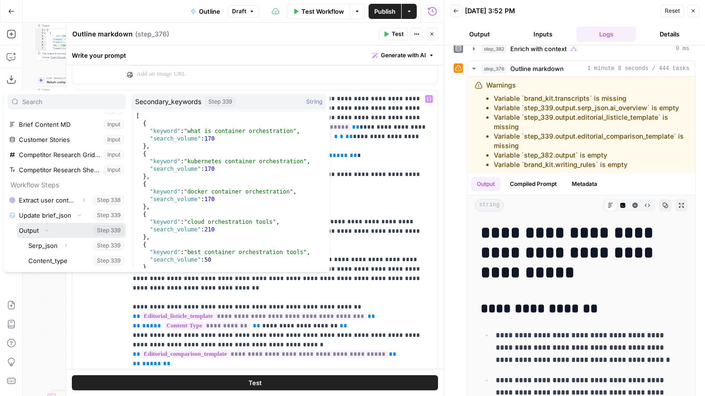
scroll to position [181, 0]
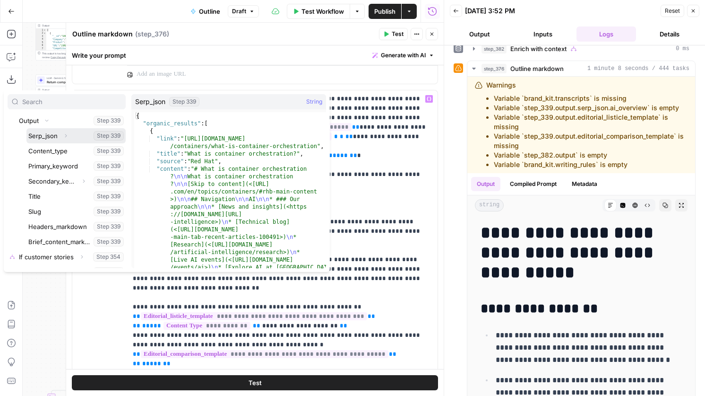
click at [66, 135] on icon "button" at bounding box center [66, 136] width 6 height 6
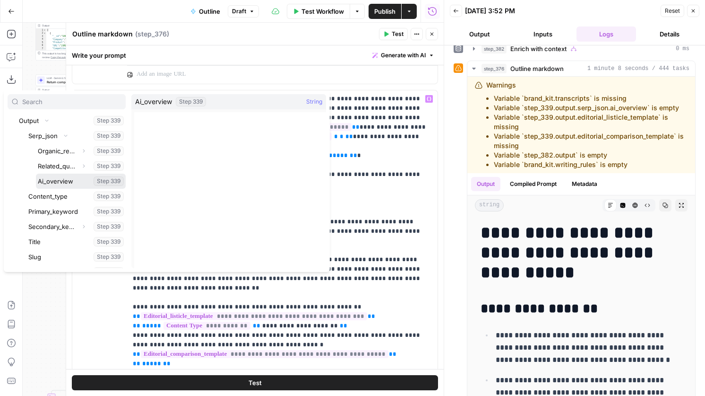
click at [65, 179] on button "Select variable Ai_overview" at bounding box center [81, 181] width 90 height 15
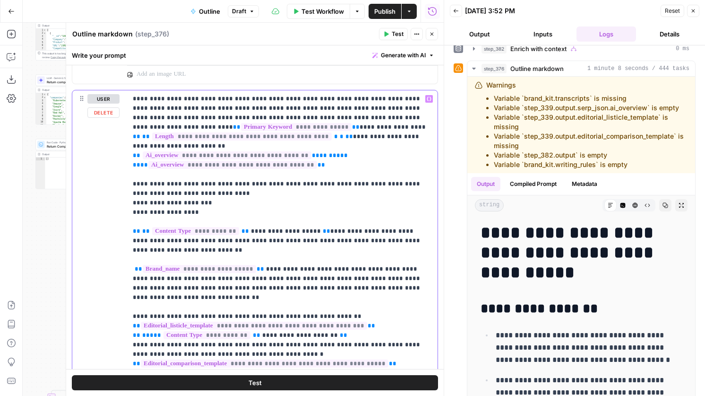
drag, startPoint x: 307, startPoint y: 169, endPoint x: 131, endPoint y: 166, distance: 175.4
click at [131, 166] on div "**********" at bounding box center [282, 282] width 311 height 385
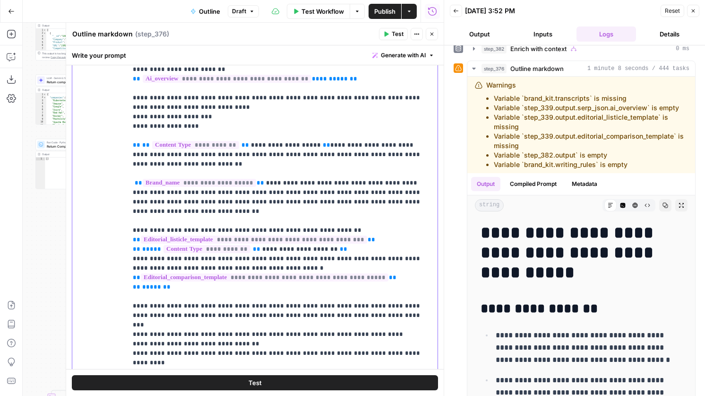
scroll to position [676, 0]
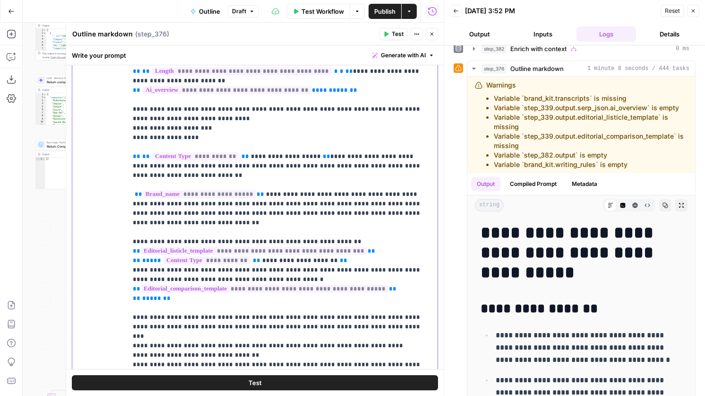
click at [295, 156] on span "**********" at bounding box center [286, 156] width 70 height 6
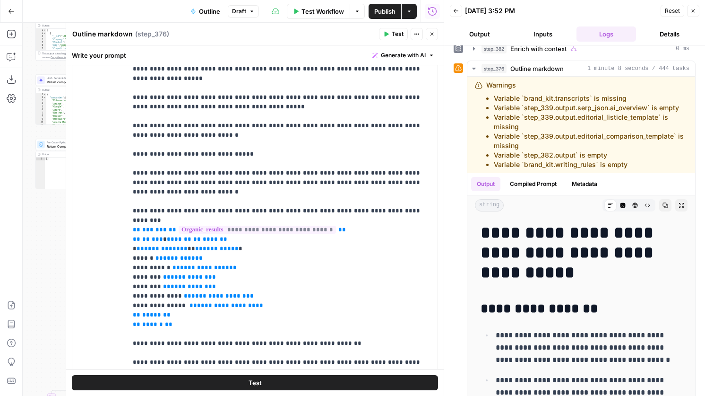
scroll to position [142, 0]
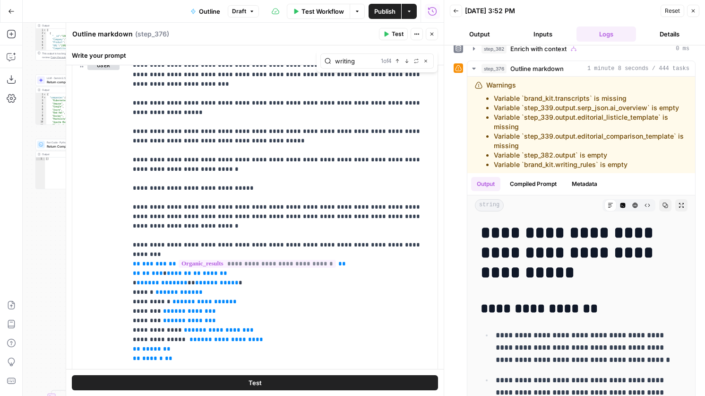
click at [429, 32] on icon "button" at bounding box center [432, 34] width 6 height 6
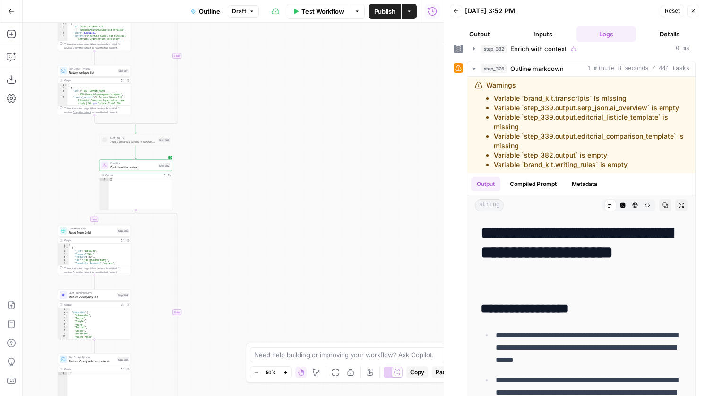
click at [155, 166] on span "Enrich with context" at bounding box center [133, 167] width 46 height 5
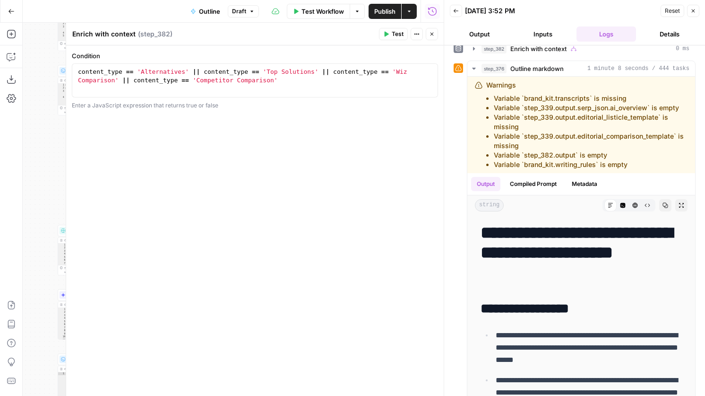
click at [433, 35] on icon "button" at bounding box center [432, 34] width 3 height 3
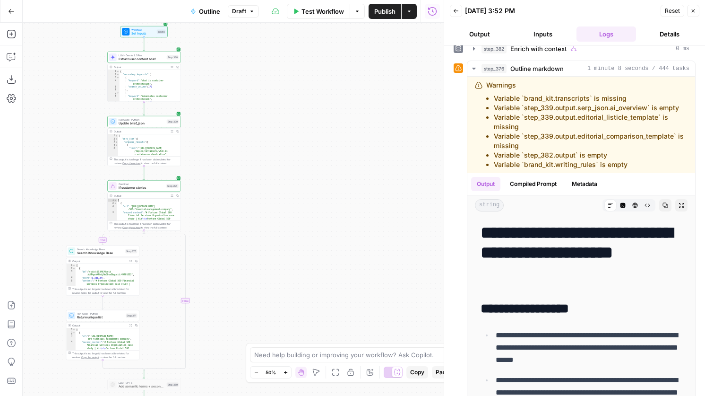
click at [151, 58] on span "Extract user content brief" at bounding box center [142, 59] width 46 height 5
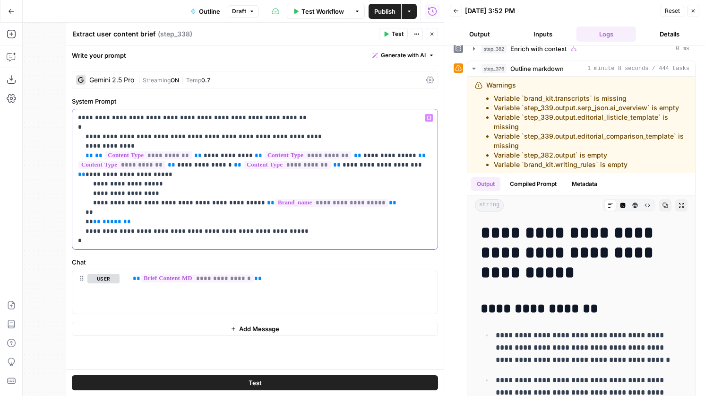
drag, startPoint x: 86, startPoint y: 176, endPoint x: 85, endPoint y: 158, distance: 18.0
click at [85, 158] on p "**********" at bounding box center [255, 179] width 354 height 132
copy p "**********"
click at [429, 33] on icon "button" at bounding box center [432, 34] width 6 height 6
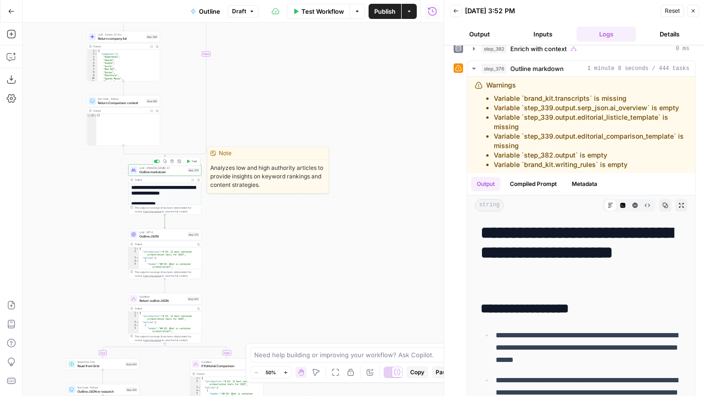
click at [174, 174] on div "LLM · Claude Opus 4.1 Outline markdown Step 376 Copy step Delete step Edit Note…" at bounding box center [164, 170] width 73 height 11
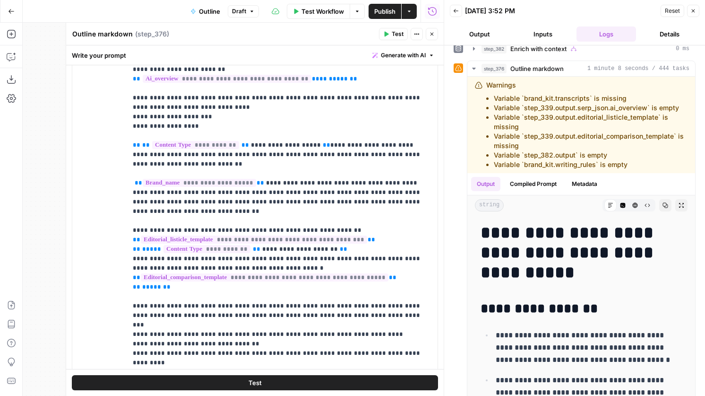
scroll to position [0, 0]
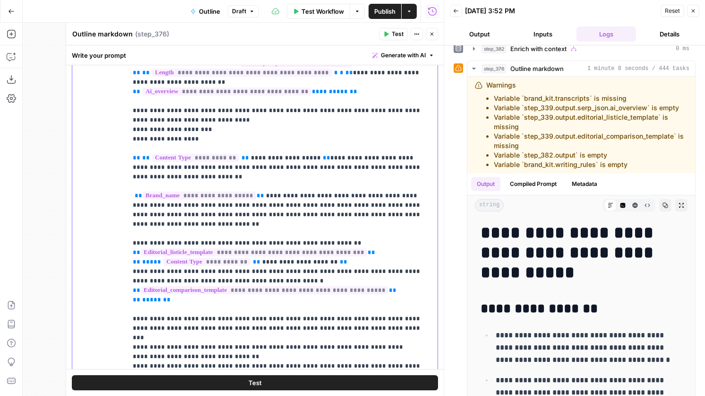
drag, startPoint x: 309, startPoint y: 158, endPoint x: 129, endPoint y: 158, distance: 179.7
click at [129, 158] on div "**********" at bounding box center [282, 218] width 311 height 385
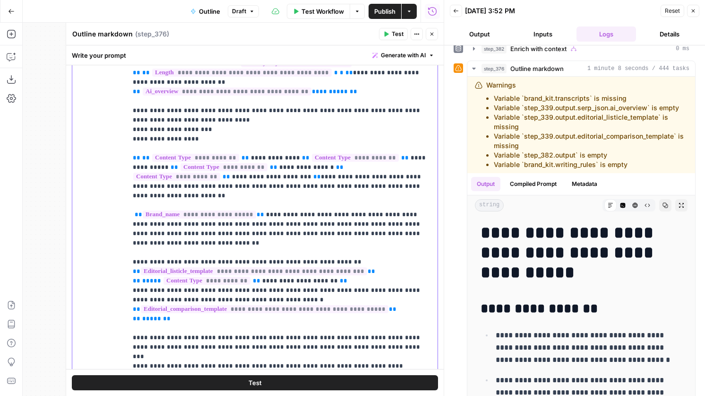
drag, startPoint x: 359, startPoint y: 254, endPoint x: 125, endPoint y: 253, distance: 234.1
click at [125, 253] on div "**********" at bounding box center [254, 230] width 365 height 408
drag, startPoint x: 227, startPoint y: 177, endPoint x: 169, endPoint y: 168, distance: 58.9
click at [169, 168] on p "**********" at bounding box center [282, 295] width 299 height 530
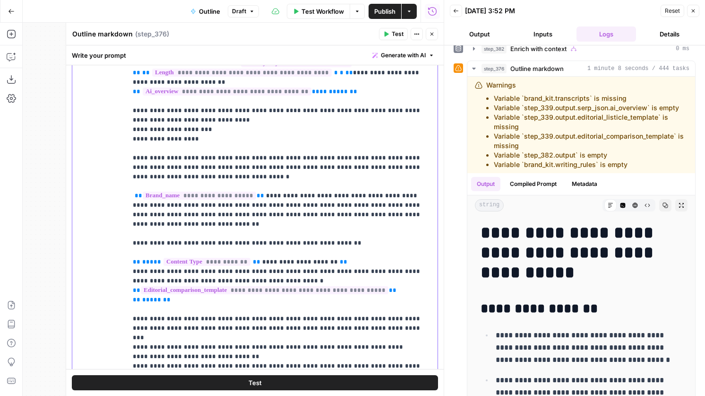
drag, startPoint x: 331, startPoint y: 250, endPoint x: 132, endPoint y: 250, distance: 198.6
click at [132, 250] on div "**********" at bounding box center [282, 218] width 311 height 385
click at [236, 258] on span "**********" at bounding box center [207, 262] width 87 height 8
click at [179, 247] on p "**********" at bounding box center [282, 290] width 299 height 520
click at [266, 259] on span "**********" at bounding box center [300, 262] width 76 height 6
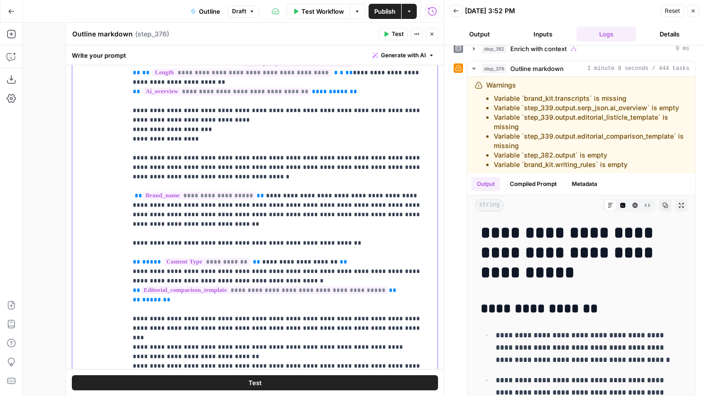
click at [353, 246] on p "**********" at bounding box center [282, 290] width 299 height 520
click at [322, 252] on p "**********" at bounding box center [282, 290] width 299 height 520
drag, startPoint x: 322, startPoint y: 250, endPoint x: 157, endPoint y: 252, distance: 164.6
click at [157, 252] on p "**********" at bounding box center [282, 290] width 299 height 520
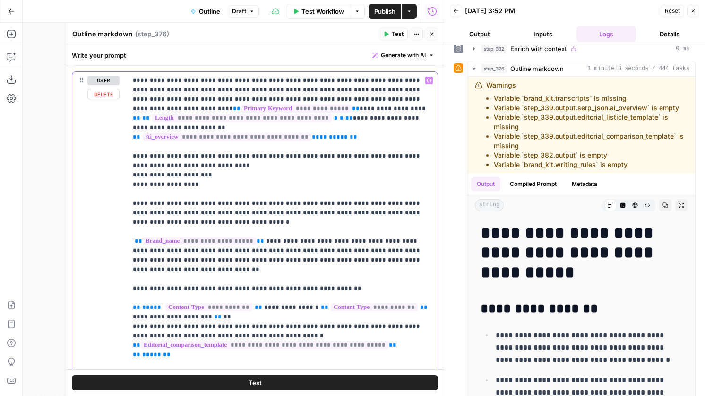
click at [147, 204] on p "**********" at bounding box center [282, 341] width 299 height 530
click at [324, 215] on p "**********" at bounding box center [282, 341] width 299 height 530
click at [340, 204] on p "**********" at bounding box center [282, 341] width 299 height 530
click at [349, 200] on p "**********" at bounding box center [282, 341] width 299 height 530
click at [346, 200] on p "**********" at bounding box center [282, 341] width 299 height 530
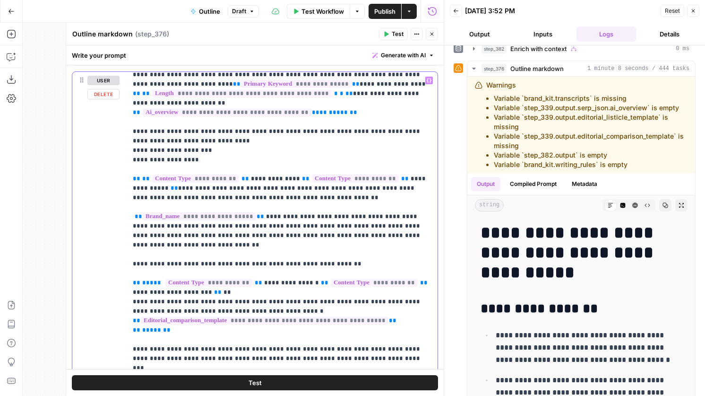
scroll to position [26, 0]
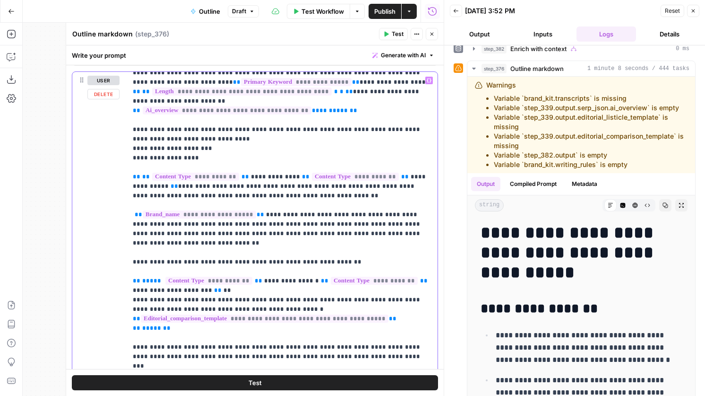
click at [237, 282] on p "**********" at bounding box center [282, 314] width 299 height 530
click at [249, 262] on p "**********" at bounding box center [282, 314] width 299 height 530
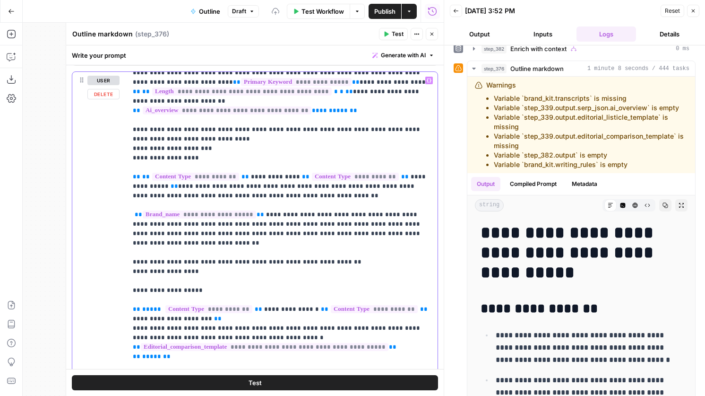
click at [204, 272] on p "**********" at bounding box center [282, 328] width 299 height 558
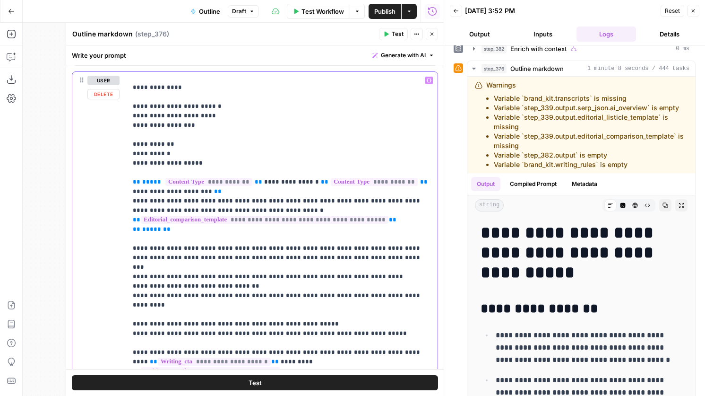
scroll to position [395, 0]
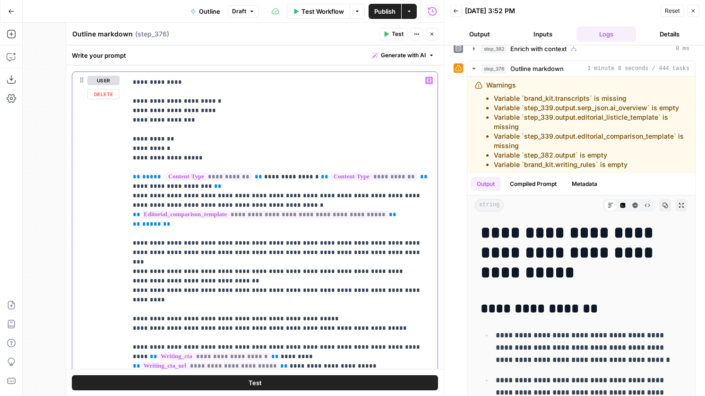
drag, startPoint x: 397, startPoint y: 203, endPoint x: 128, endPoint y: 203, distance: 269.0
click at [128, 203] on div "**********" at bounding box center [282, 264] width 311 height 385
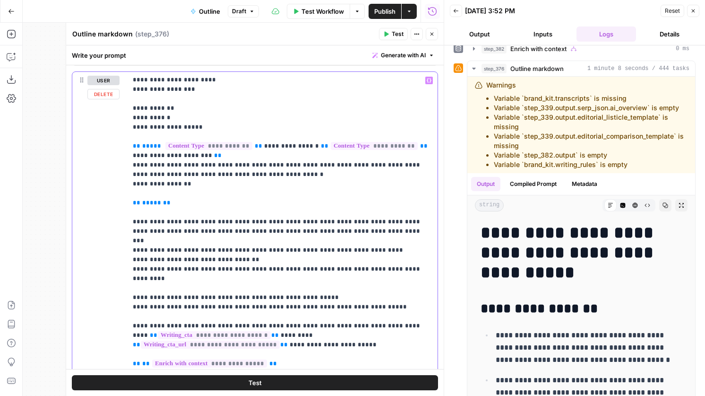
scroll to position [635, 0]
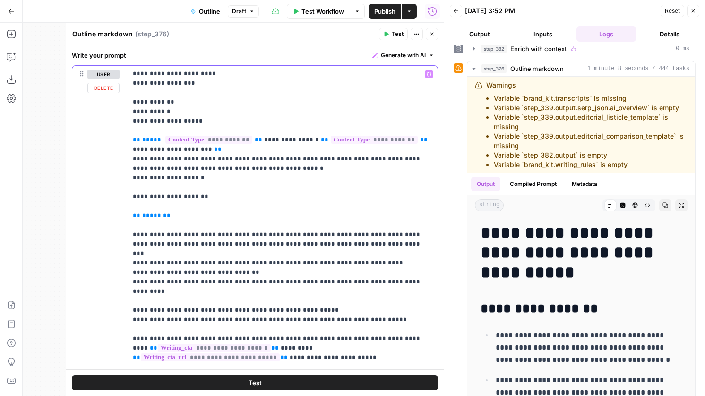
click at [176, 177] on p "**********" at bounding box center [282, 54] width 299 height 823
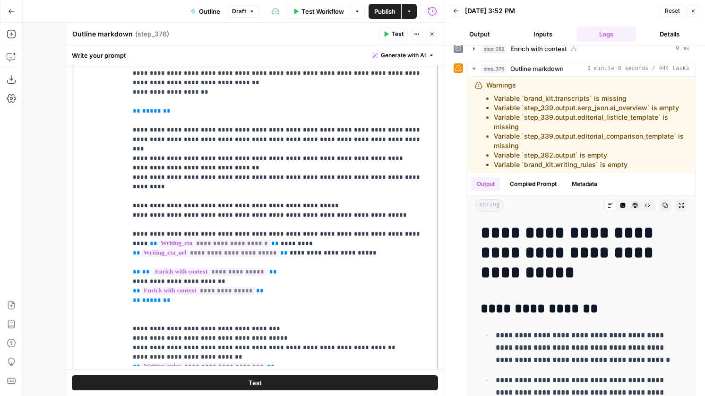
scroll to position [767, 0]
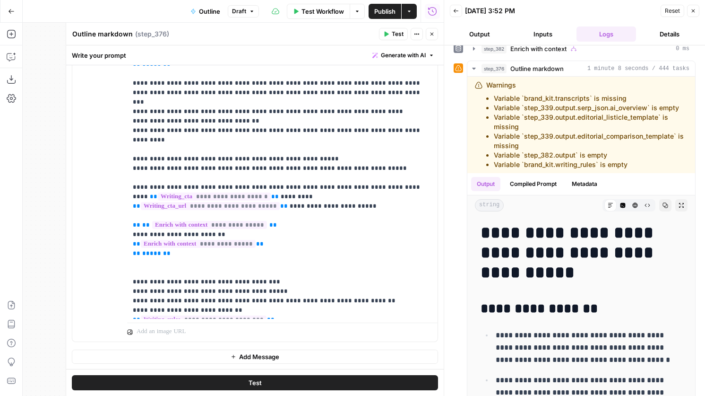
click at [388, 31] on button "Test" at bounding box center [393, 34] width 29 height 12
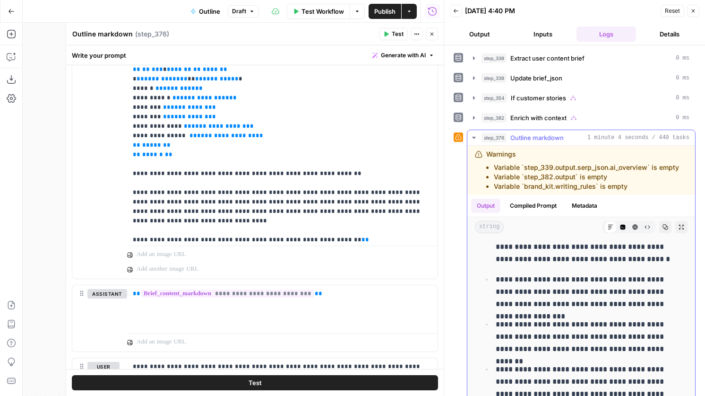
scroll to position [0, 0]
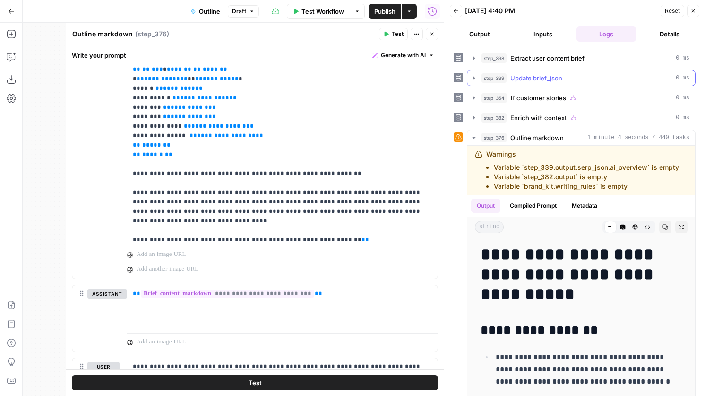
click at [542, 78] on span "Update brief_json" at bounding box center [537, 77] width 52 height 9
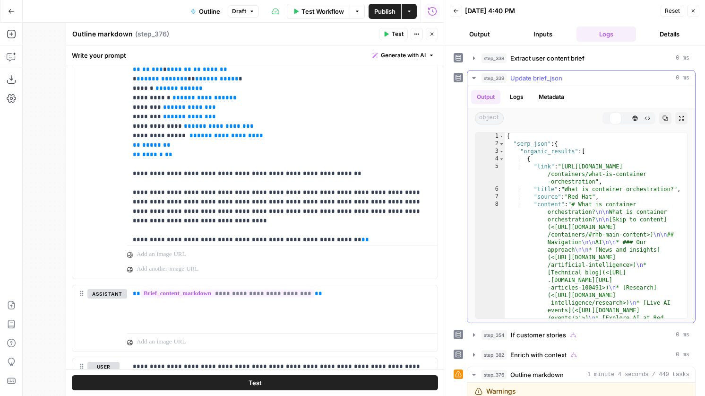
click at [542, 78] on span "Update brief_json" at bounding box center [537, 77] width 52 height 9
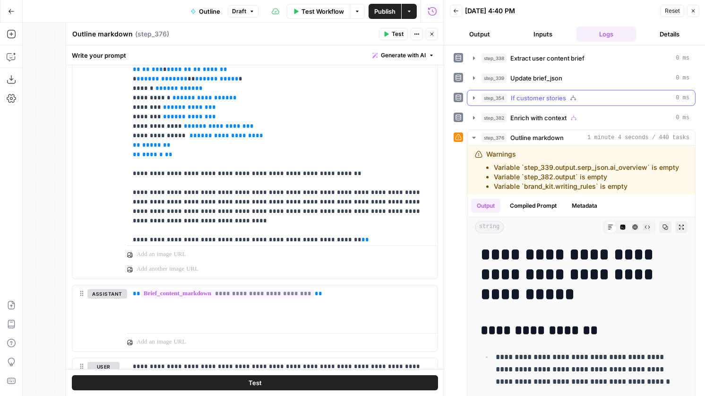
click at [543, 97] on span "If customer stories" at bounding box center [538, 97] width 55 height 9
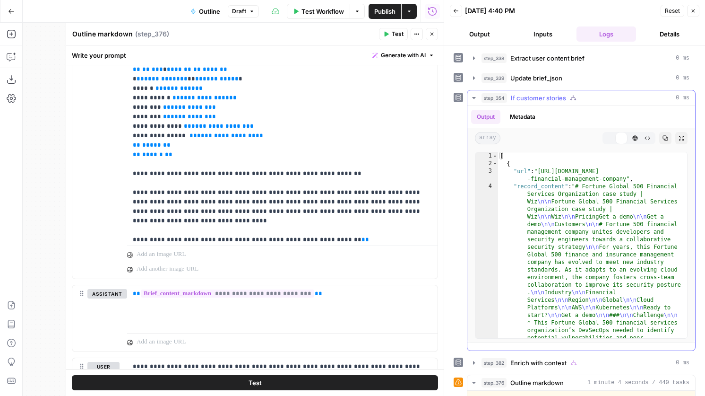
click at [543, 97] on span "If customer stories" at bounding box center [538, 97] width 55 height 9
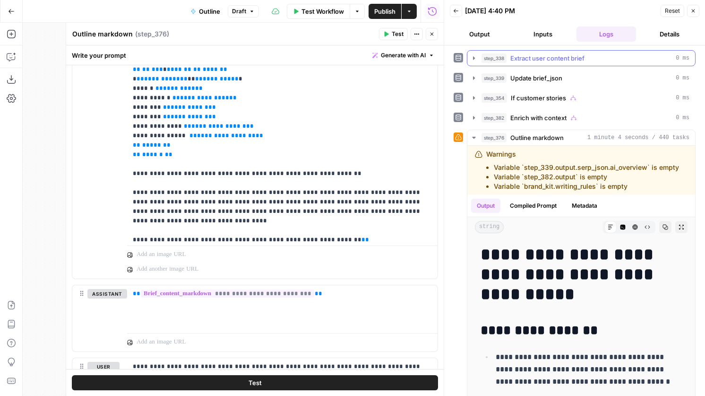
click at [559, 52] on button "step_338 Extract user content brief 0 ms" at bounding box center [582, 58] width 228 height 15
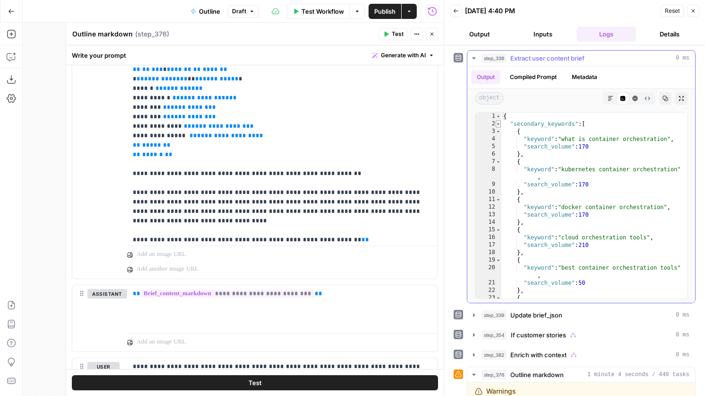
type textarea "*"
click at [500, 125] on span "Toggle code folding, rows 2 through 51" at bounding box center [498, 124] width 5 height 8
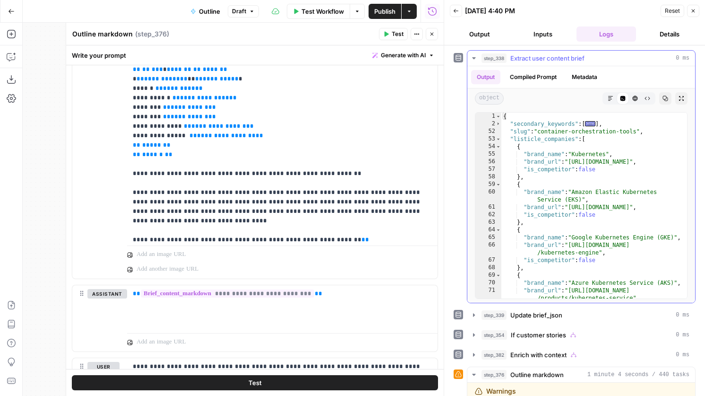
click at [500, 131] on div "52" at bounding box center [489, 132] width 26 height 8
click at [500, 136] on span "Toggle code folding, rows 53 through 114" at bounding box center [498, 139] width 5 height 8
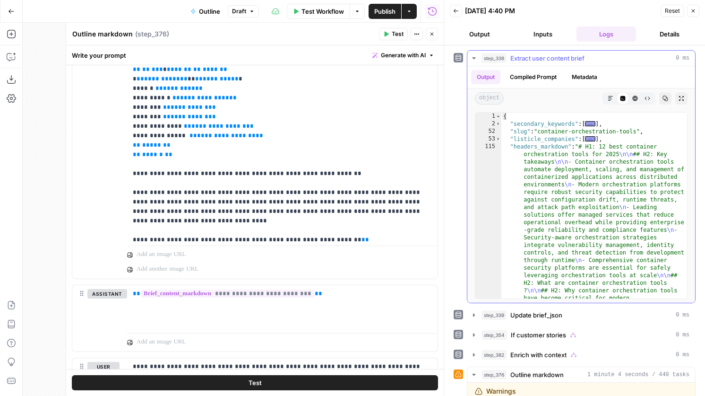
click at [501, 147] on div "115" at bounding box center [489, 370] width 26 height 454
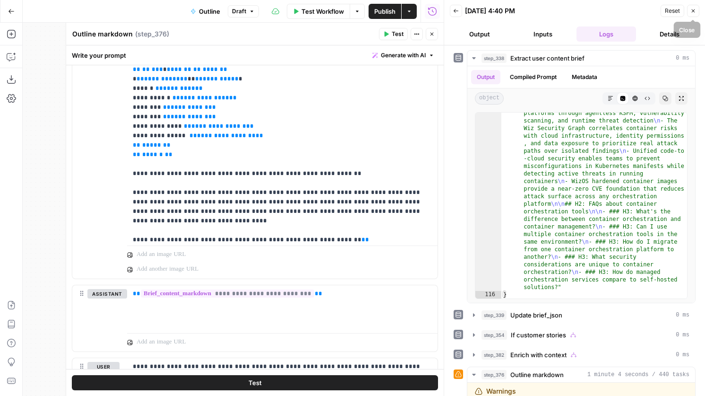
click at [696, 9] on icon "button" at bounding box center [694, 11] width 6 height 6
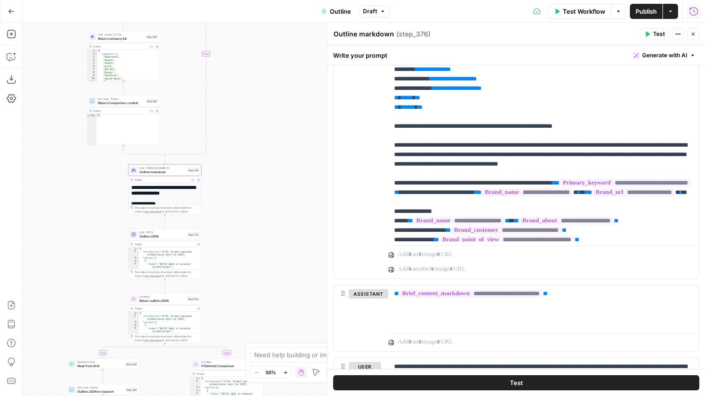
click at [648, 11] on span "Publish" at bounding box center [646, 11] width 21 height 9
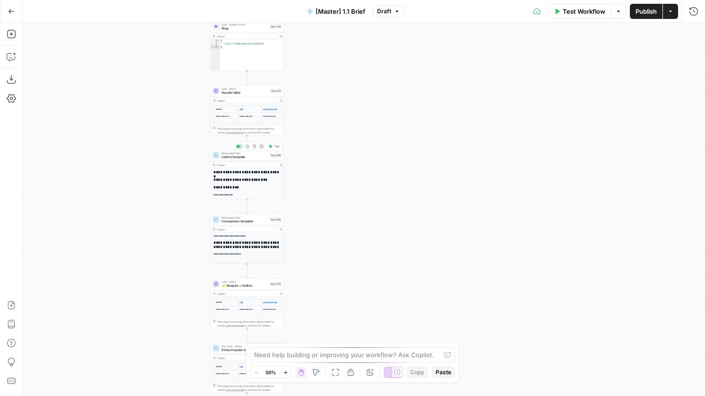
click at [244, 158] on span "Listicle template" at bounding box center [245, 157] width 46 height 5
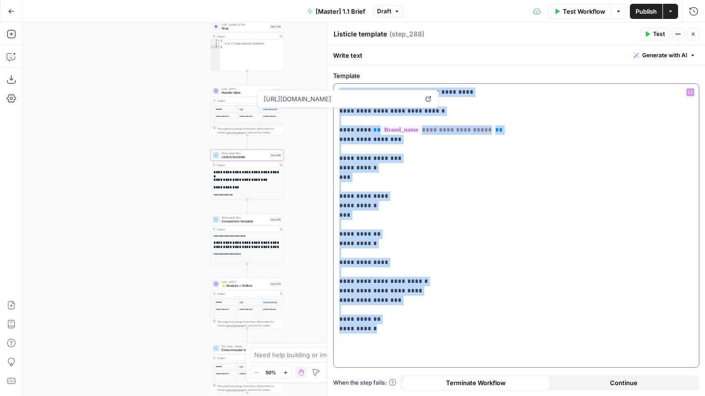
drag, startPoint x: 383, startPoint y: 332, endPoint x: 328, endPoint y: 88, distance: 250.1
click at [328, 88] on div "**********" at bounding box center [516, 209] width 378 height 373
copy p "**********"
click at [252, 218] on span "Write Liquid Text" at bounding box center [245, 218] width 46 height 4
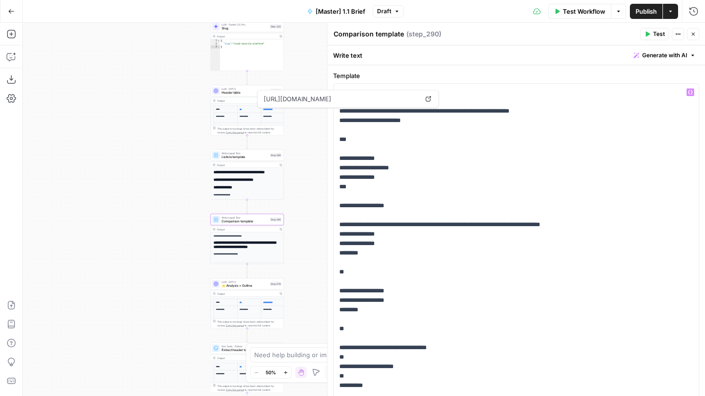
scroll to position [55, 0]
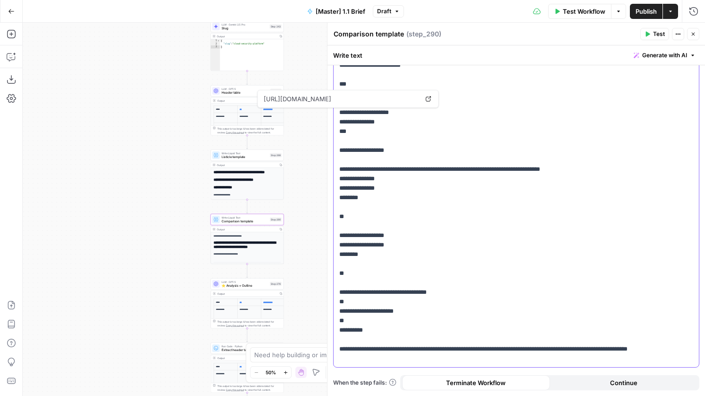
click at [435, 272] on p "**********" at bounding box center [516, 197] width 354 height 331
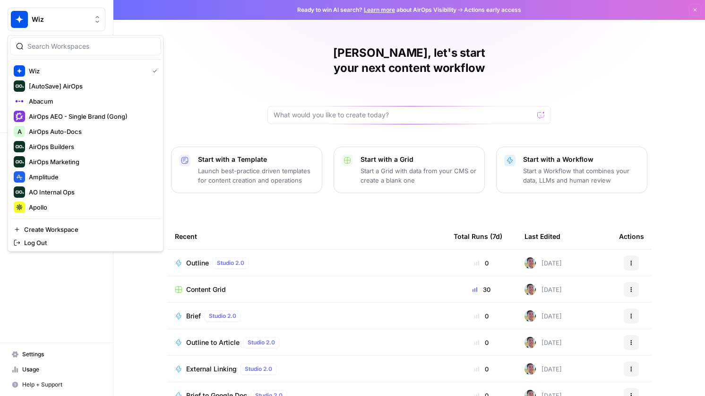
click at [55, 25] on button "Wiz" at bounding box center [57, 20] width 98 height 24
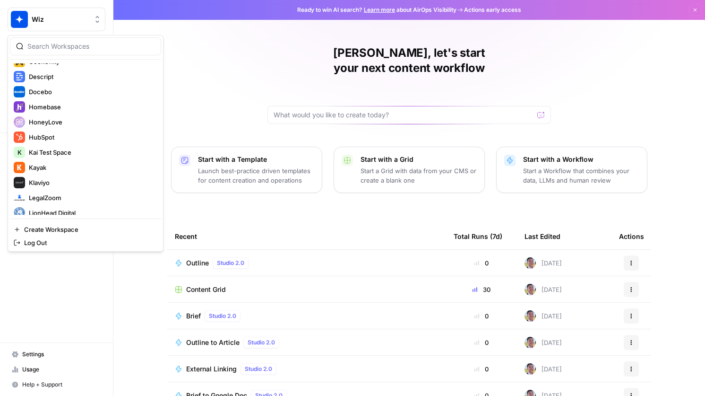
scroll to position [326, 0]
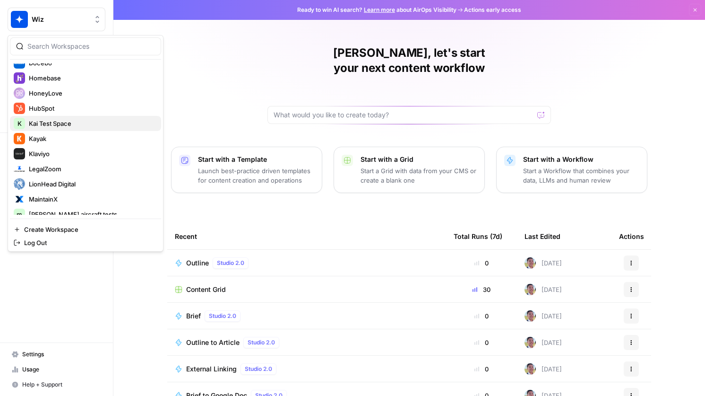
click at [84, 126] on span "Kai Test Space" at bounding box center [91, 123] width 125 height 9
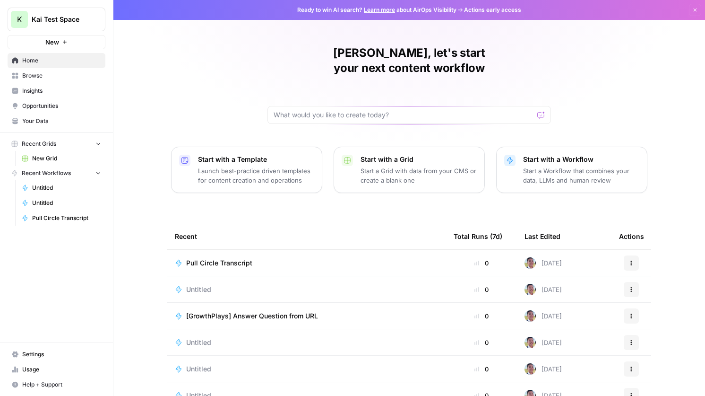
click at [220, 258] on span "Pull Circle Transcript" at bounding box center [219, 262] width 66 height 9
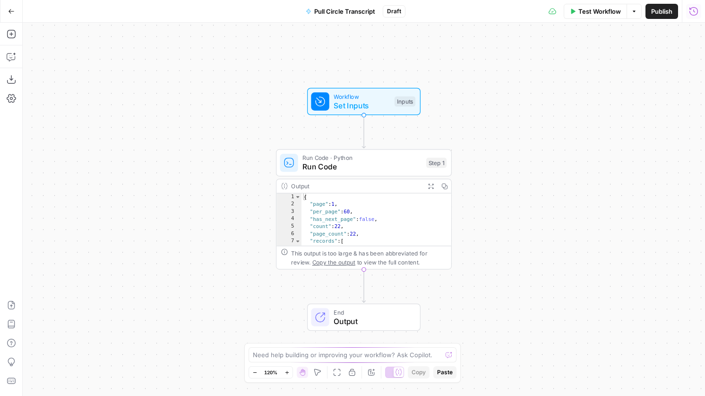
click at [700, 11] on button "Run History" at bounding box center [694, 11] width 15 height 15
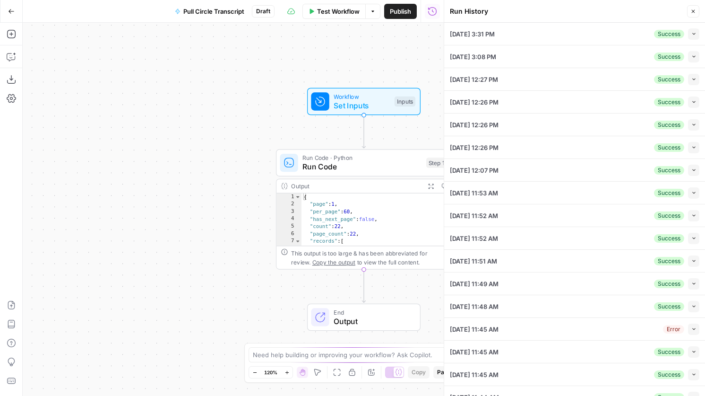
click at [696, 101] on icon "button" at bounding box center [694, 101] width 5 height 5
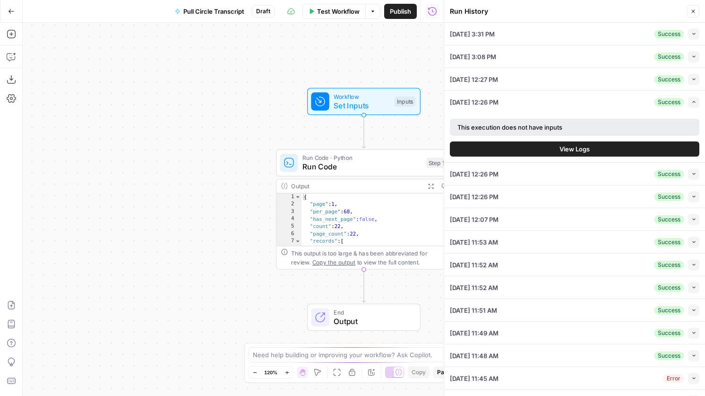
click at [607, 148] on button "View Logs" at bounding box center [575, 148] width 250 height 15
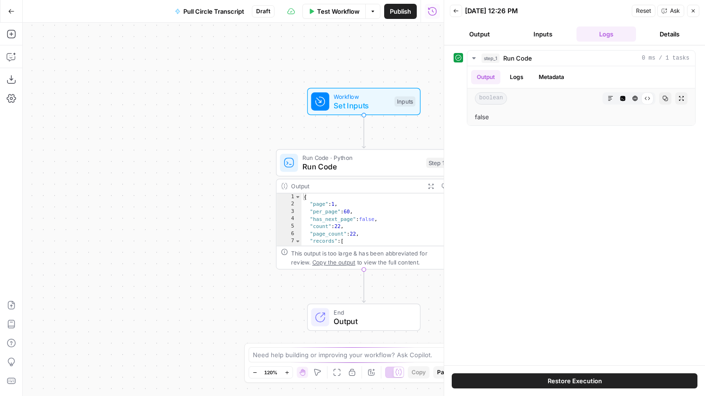
click at [458, 15] on button "Back" at bounding box center [456, 11] width 12 height 12
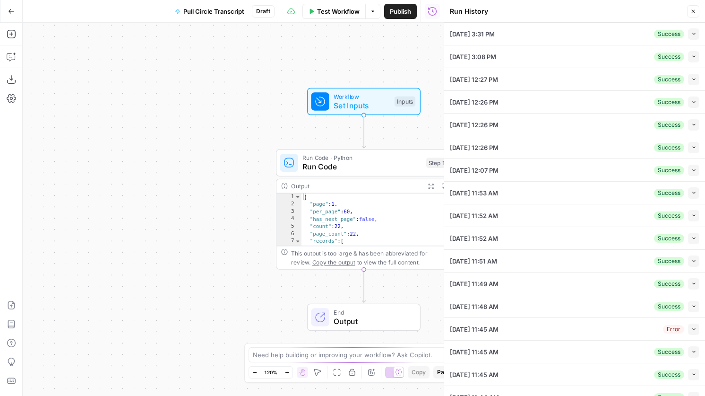
click at [696, 170] on button "Collapse" at bounding box center [693, 170] width 11 height 11
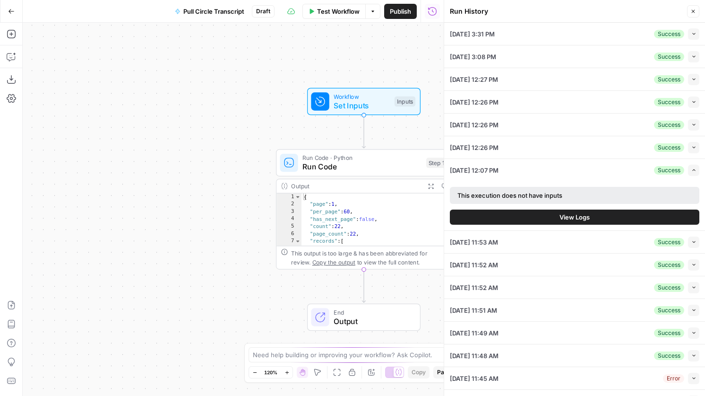
click at [561, 224] on button "View Logs" at bounding box center [575, 216] width 250 height 15
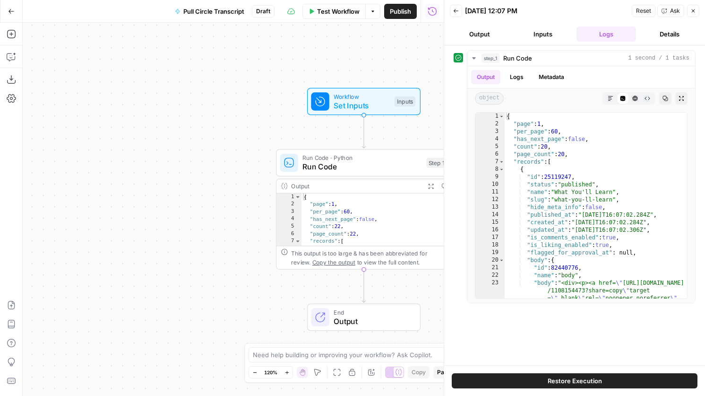
click at [455, 11] on icon "button" at bounding box center [456, 11] width 6 height 6
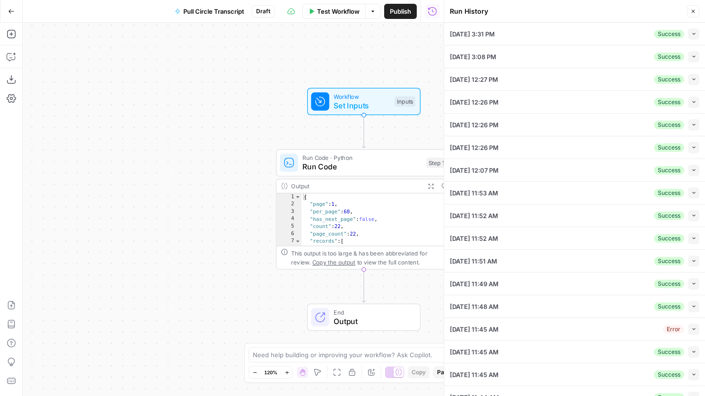
click at [696, 55] on icon "button" at bounding box center [694, 56] width 5 height 5
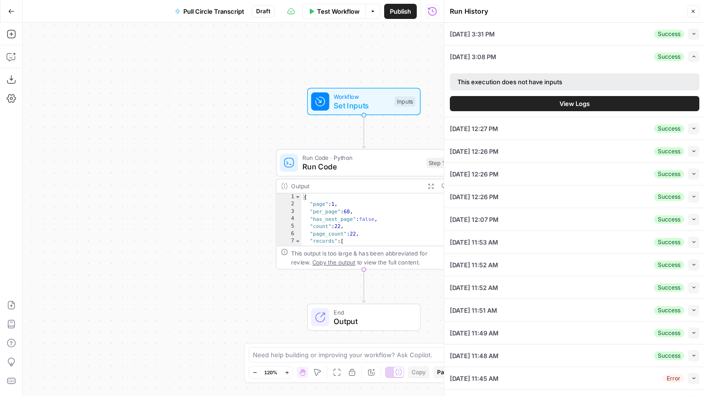
click at [569, 105] on span "View Logs" at bounding box center [575, 103] width 30 height 9
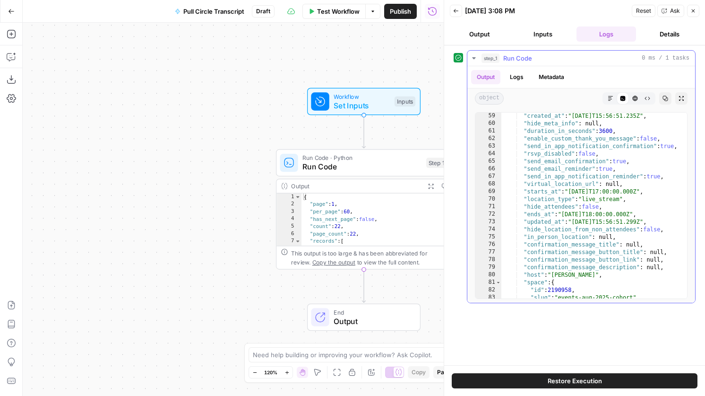
scroll to position [561, 0]
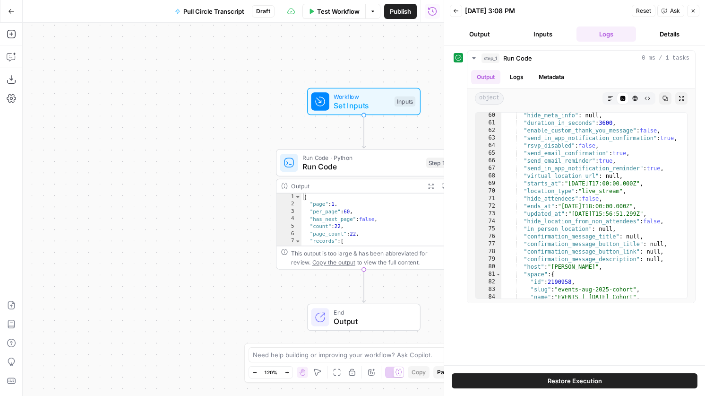
click at [452, 9] on button "Back" at bounding box center [456, 11] width 12 height 12
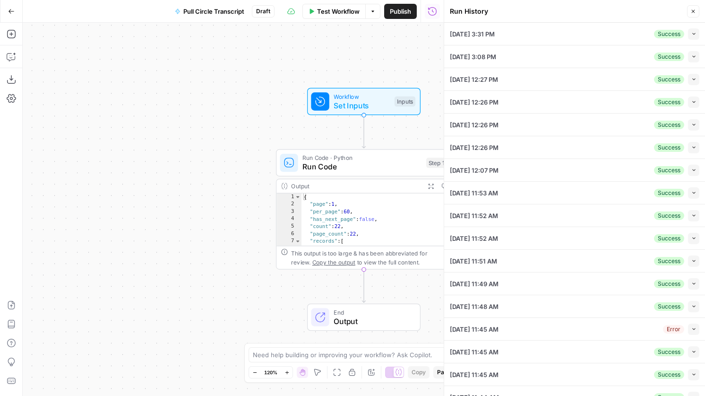
click at [695, 32] on icon "button" at bounding box center [694, 33] width 5 height 5
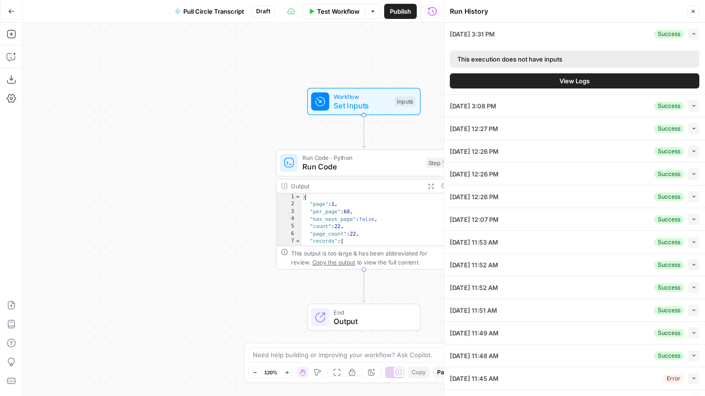
click at [581, 87] on button "View Logs" at bounding box center [575, 80] width 250 height 15
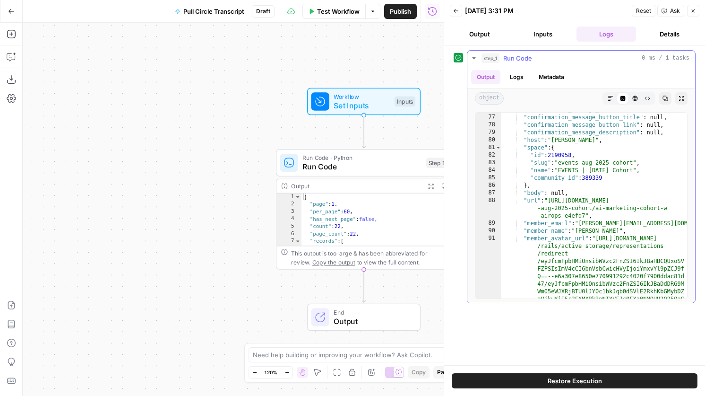
scroll to position [698, 0]
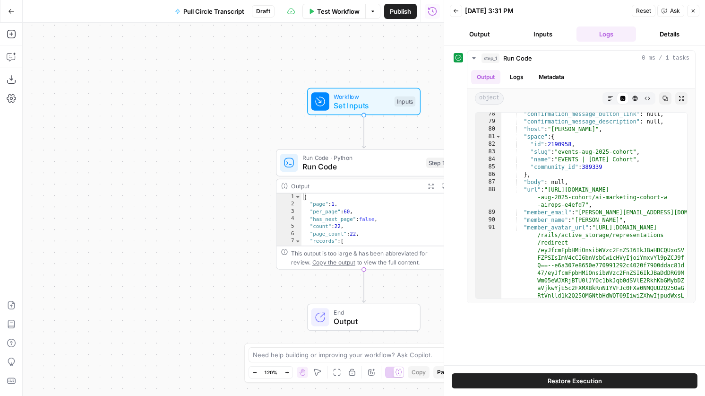
click at [451, 6] on button "Back" at bounding box center [456, 11] width 12 height 12
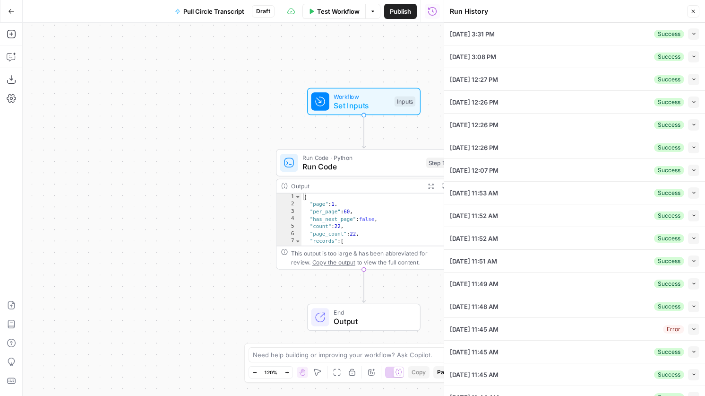
click at [690, 78] on button "Collapse" at bounding box center [693, 79] width 11 height 11
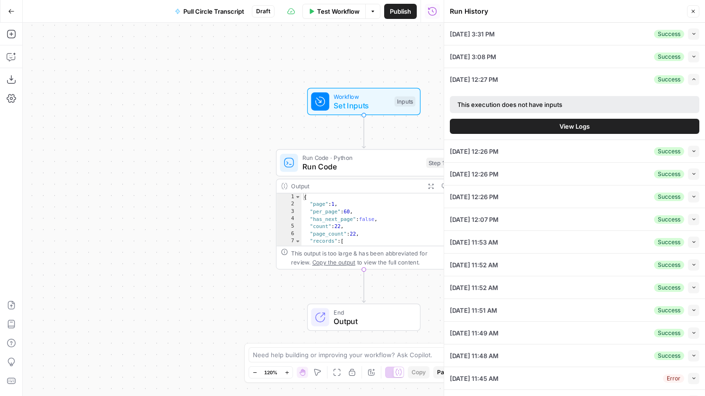
click at [562, 131] on button "View Logs" at bounding box center [575, 126] width 250 height 15
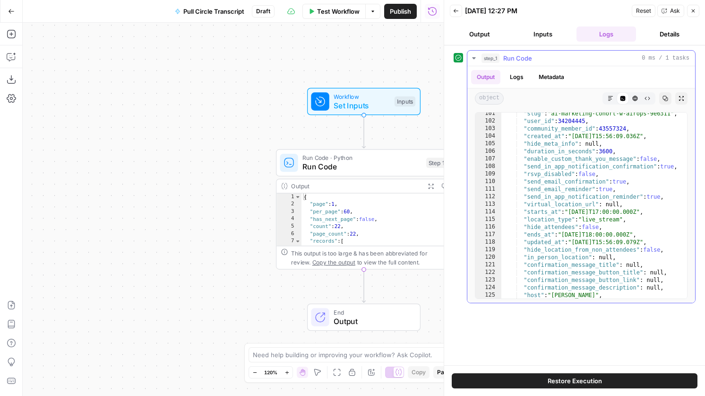
scroll to position [994, 0]
click at [453, 6] on button "Back" at bounding box center [456, 11] width 12 height 12
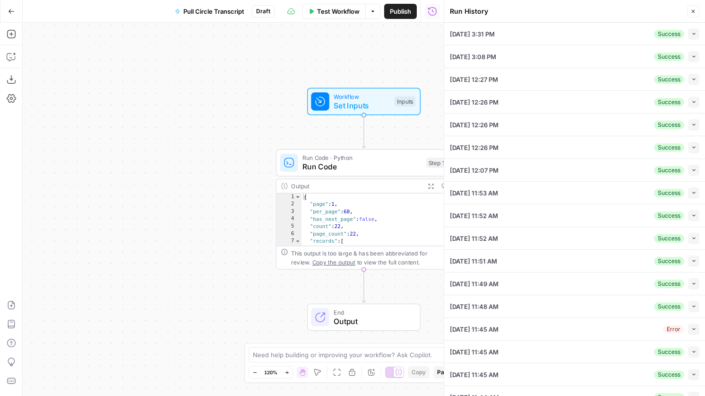
click at [694, 172] on icon "button" at bounding box center [694, 169] width 5 height 5
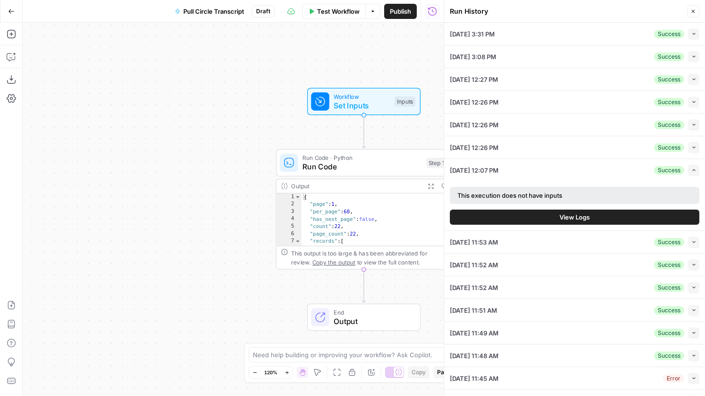
click at [583, 216] on span "View Logs" at bounding box center [575, 216] width 30 height 9
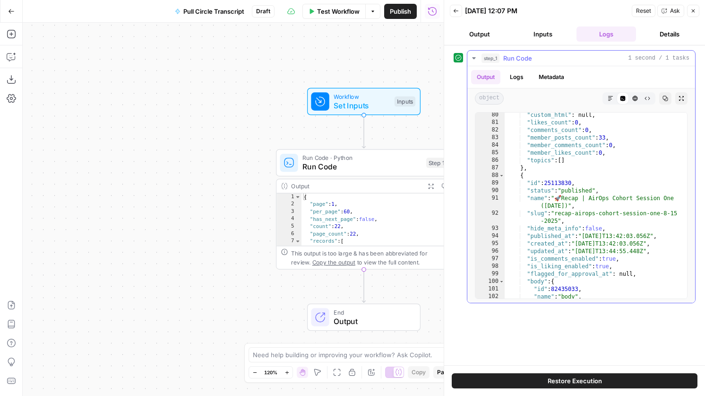
scroll to position [226, 0]
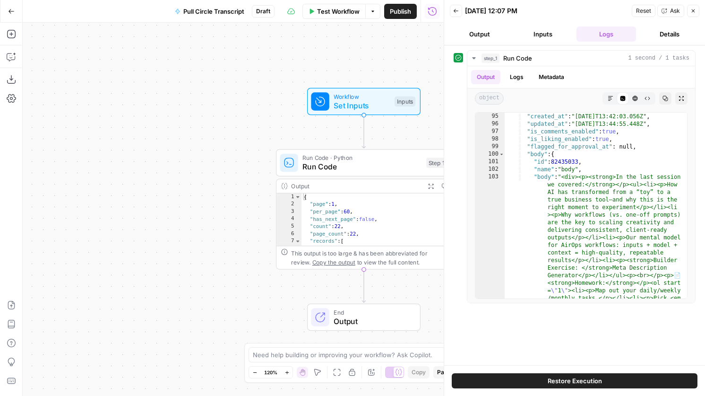
click at [452, 10] on button "Back" at bounding box center [456, 11] width 12 height 12
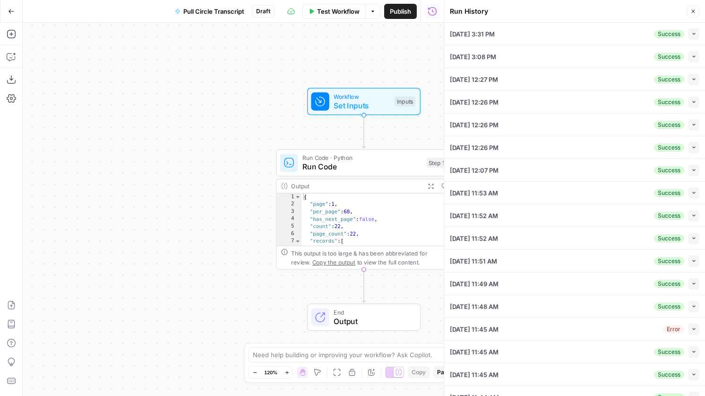
click at [693, 191] on icon "button" at bounding box center [694, 192] width 5 height 5
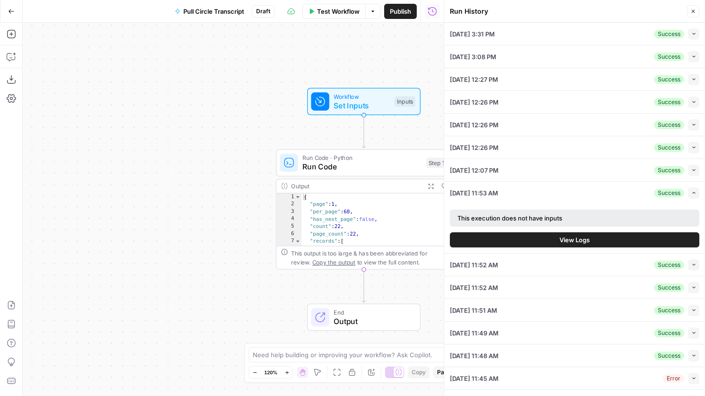
click at [521, 233] on button "View Logs" at bounding box center [575, 239] width 250 height 15
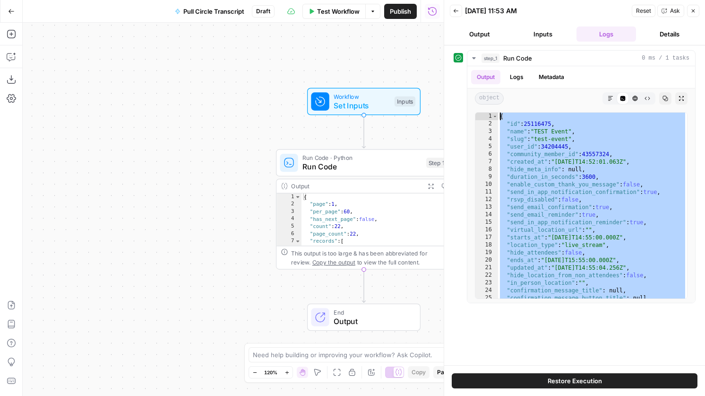
drag, startPoint x: 511, startPoint y: 296, endPoint x: 470, endPoint y: 40, distance: 259.9
click at [471, 40] on div "Back 09/17/25 at 11:53 AM Reset Ask Close Output Inputs Logs Details step_1 Run…" at bounding box center [574, 198] width 261 height 396
type textarea "**********"
click at [323, 172] on div "Run Code · Python Run Code Step 1 Copy step Delete step Add Note Test" at bounding box center [364, 162] width 176 height 27
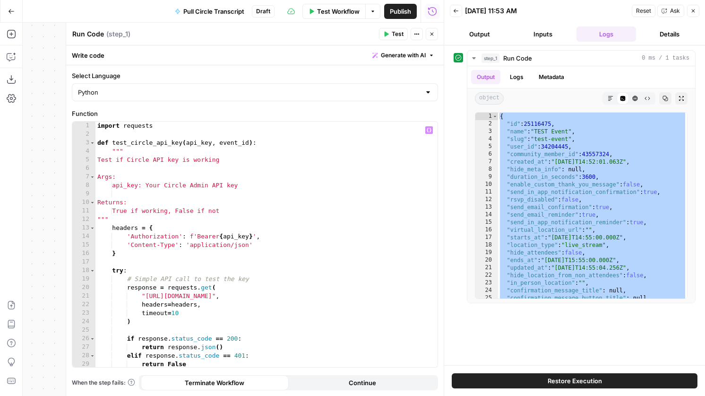
click at [319, 299] on div "import requests def test_circle_api_key ( api_key , event_id ) : """ Test if Ci…" at bounding box center [267, 253] width 342 height 262
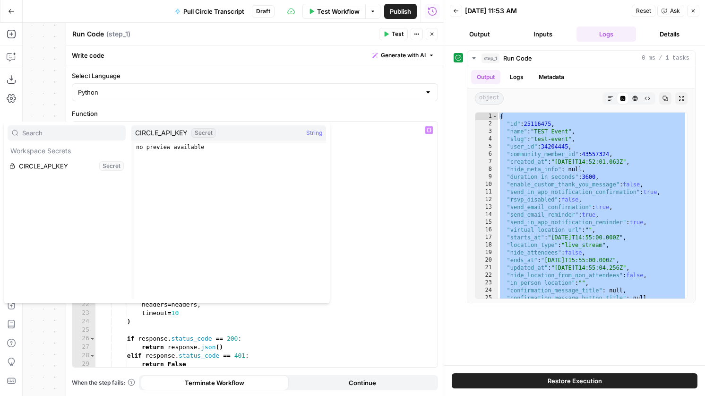
click at [350, 270] on div "import requests def test_circle_api_key ( api_key , event_id ) : """ Test if Ci…" at bounding box center [267, 253] width 342 height 262
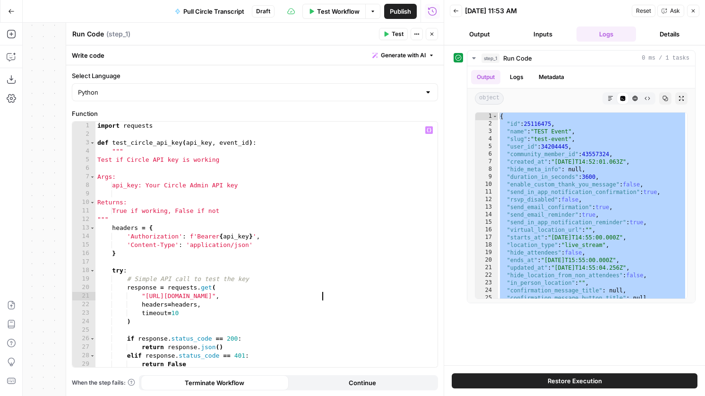
click at [321, 295] on div "import requests def test_circle_api_key ( api_key , event_id ) : """ Test if Ci…" at bounding box center [267, 253] width 342 height 262
type textarea "**********"
click at [540, 141] on div "{ "id" : 25116475 , "name" : "TEST Event" , "slug" : "test-event" , "user_id" :…" at bounding box center [592, 213] width 189 height 201
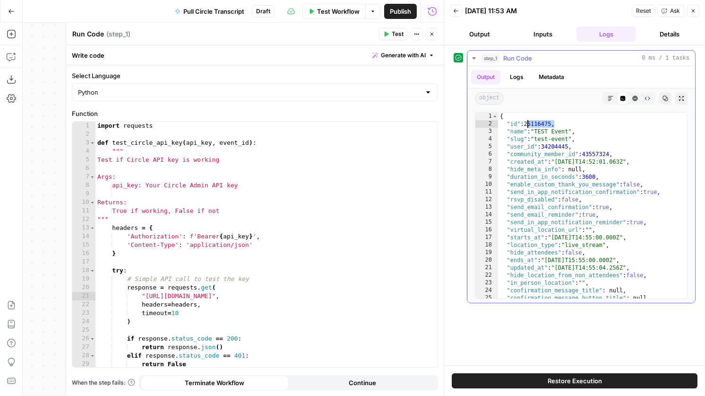
drag, startPoint x: 556, startPoint y: 125, endPoint x: 527, endPoint y: 124, distance: 29.3
click at [527, 124] on div "{ "id" : 25116475 , "name" : "TEST Event" , "slug" : "test-event" , "user_id" :…" at bounding box center [592, 213] width 189 height 201
type textarea "**********"
click at [324, 297] on div "import requests def test_circle_api_key ( api_key , event_id ) : """ Test if Ci…" at bounding box center [267, 253] width 342 height 262
click at [322, 297] on div "import requests def test_circle_api_key ( api_key , event_id ) : """ Test if Ci…" at bounding box center [267, 253] width 342 height 262
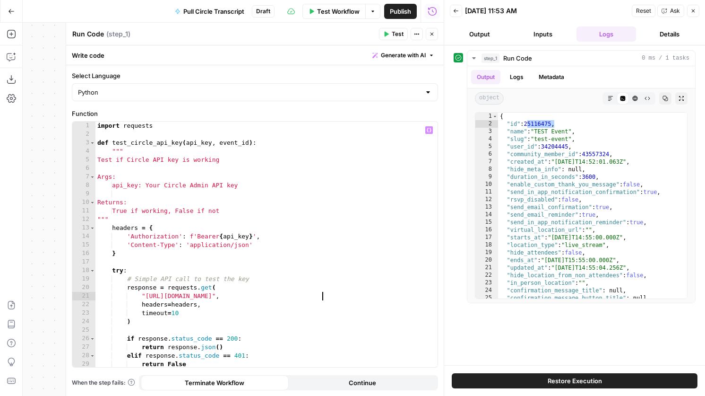
paste textarea "********"
type textarea "**********"
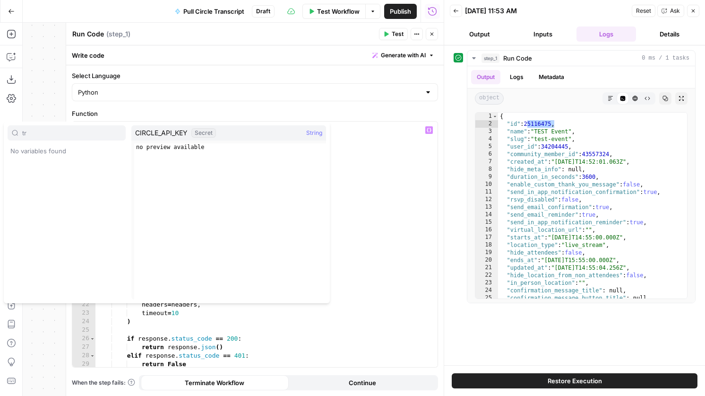
type input "t"
click at [387, 297] on div "import requests def test_circle_api_key ( api_key , event_id ) : """ Test if Ci…" at bounding box center [267, 253] width 342 height 262
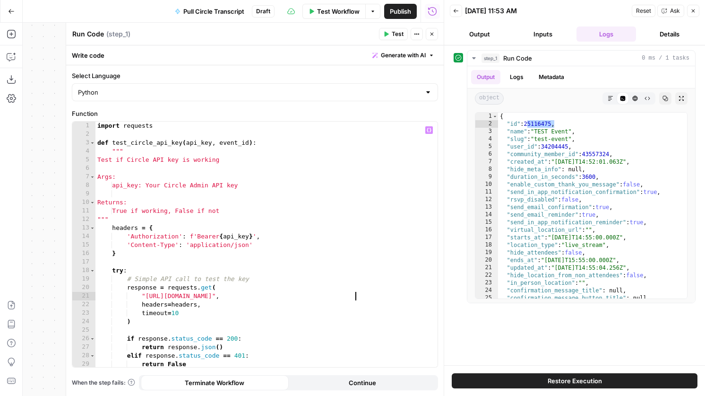
click at [354, 297] on div "import requests def test_circle_api_key ( api_key , event_id ) : """ Test if Ci…" at bounding box center [267, 253] width 342 height 262
click at [400, 34] on span "Test" at bounding box center [398, 34] width 12 height 9
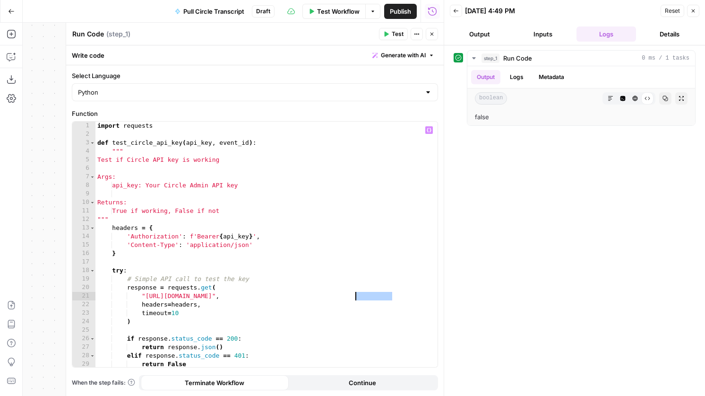
drag, startPoint x: 392, startPoint y: 297, endPoint x: 355, endPoint y: 297, distance: 36.9
click at [355, 297] on div "import requests def test_circle_api_key ( api_key , event_id ) : """ Test if Ci…" at bounding box center [267, 253] width 342 height 262
click at [321, 297] on div "import requests def test_circle_api_key ( api_key , event_id ) : """ Test if Ci…" at bounding box center [267, 253] width 342 height 262
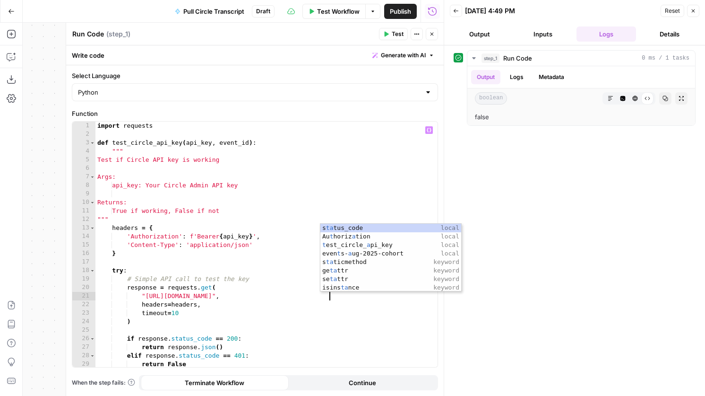
scroll to position [0, 0]
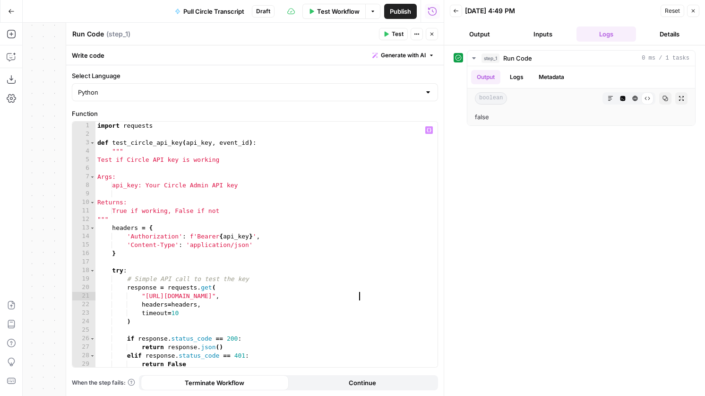
type textarea "**********"
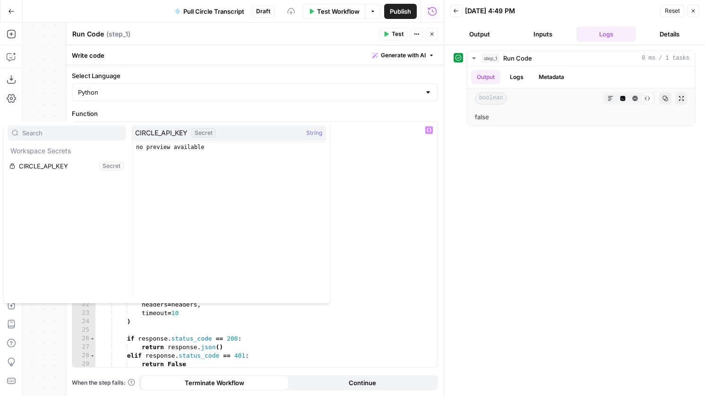
click at [415, 293] on div "import requests def test_circle_api_key ( api_key , event_id ) : """ Test if Ci…" at bounding box center [267, 253] width 342 height 262
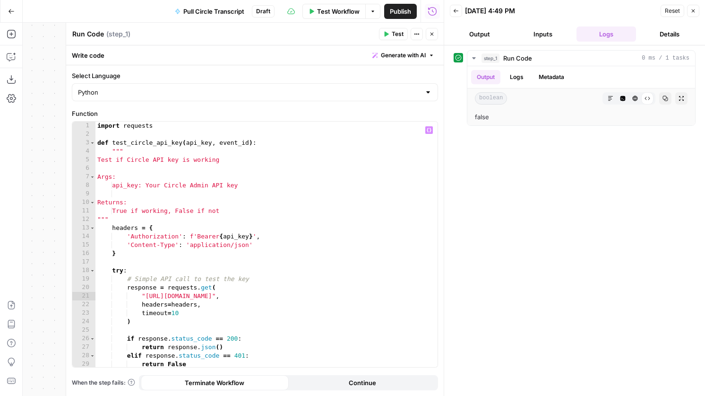
click at [393, 37] on span "Test" at bounding box center [398, 34] width 12 height 9
click at [13, 6] on button "Go Back" at bounding box center [11, 11] width 17 height 17
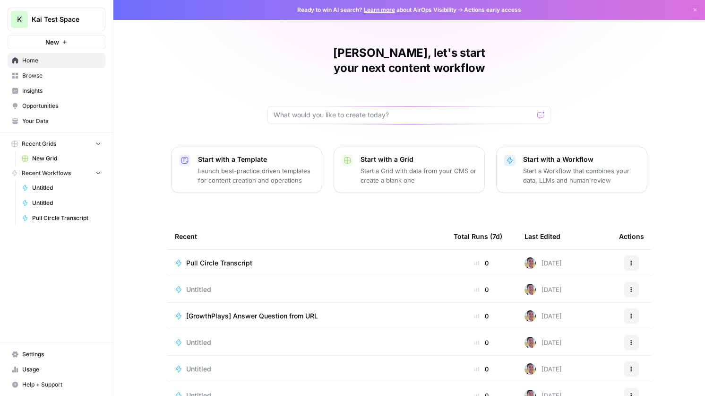
click at [45, 345] on nav "Settings Usage Help + Support" at bounding box center [56, 369] width 113 height 53
click at [45, 355] on span "Settings" at bounding box center [61, 354] width 79 height 9
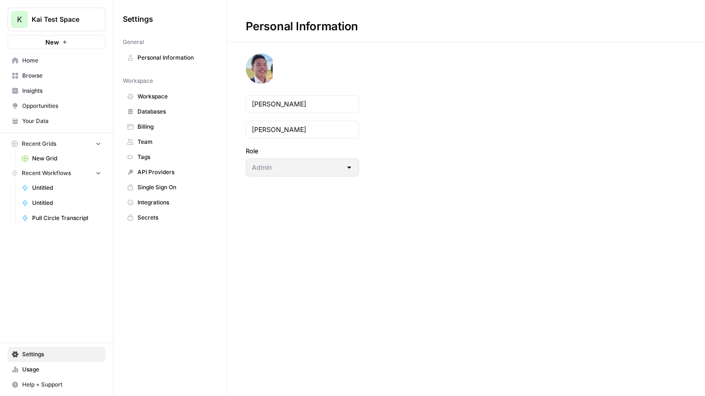
click at [168, 95] on span "Workspace" at bounding box center [175, 96] width 75 height 9
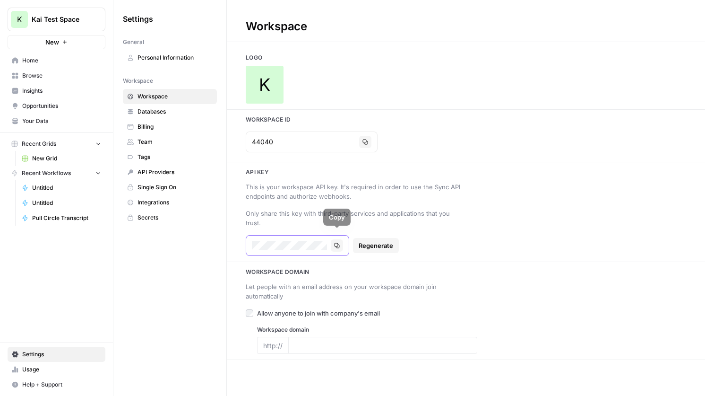
click at [339, 243] on icon "button" at bounding box center [337, 245] width 5 height 5
click at [178, 113] on span "Databases" at bounding box center [175, 111] width 75 height 9
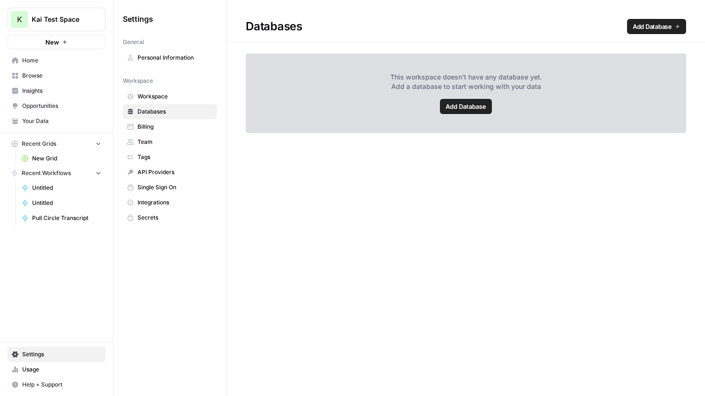
click at [179, 132] on link "Billing" at bounding box center [170, 126] width 94 height 15
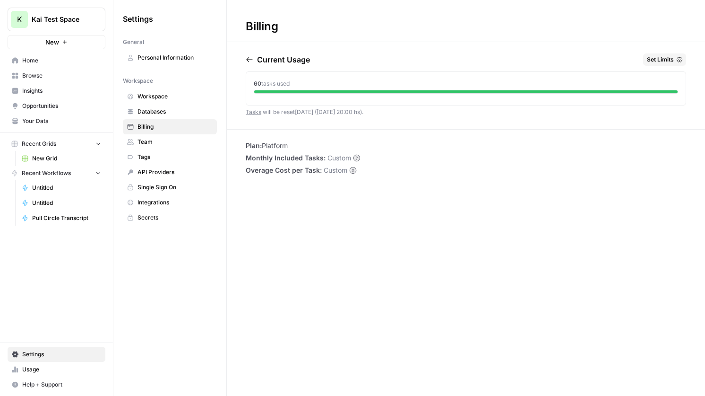
click at [180, 139] on span "Team" at bounding box center [175, 142] width 75 height 9
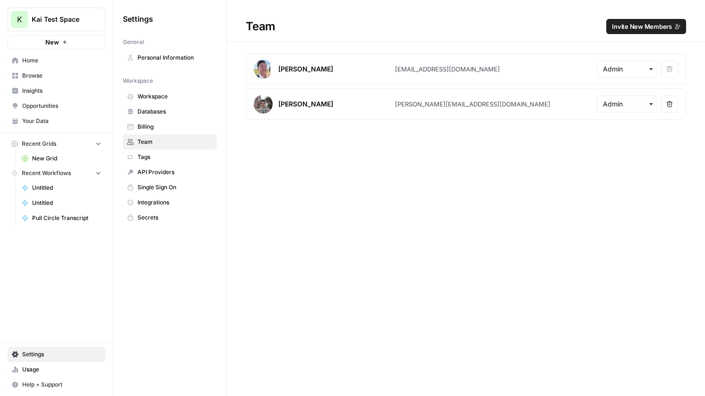
click at [182, 151] on link "Tags" at bounding box center [170, 156] width 94 height 15
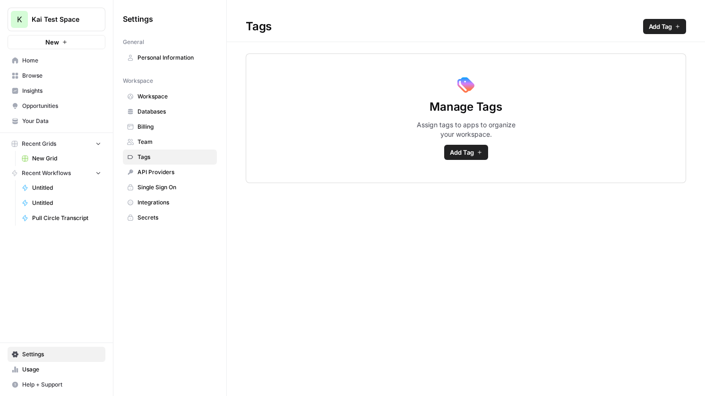
click at [183, 167] on link "API Providers" at bounding box center [170, 172] width 94 height 15
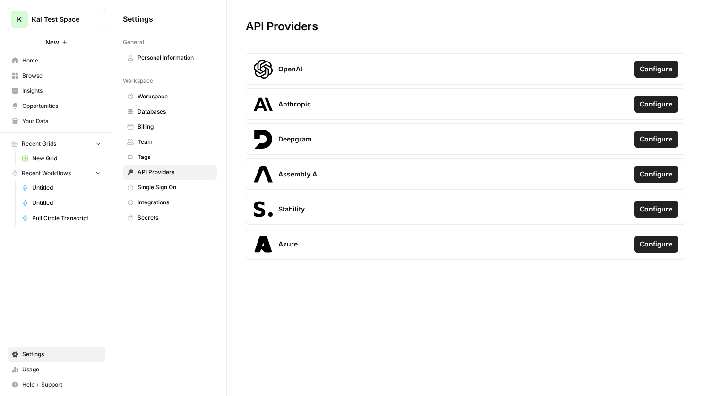
click at [183, 185] on span "Single Sign On" at bounding box center [175, 187] width 75 height 9
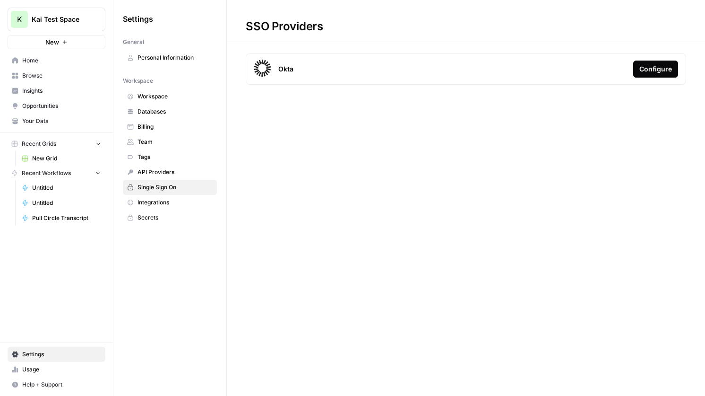
click at [183, 200] on span "Integrations" at bounding box center [175, 202] width 75 height 9
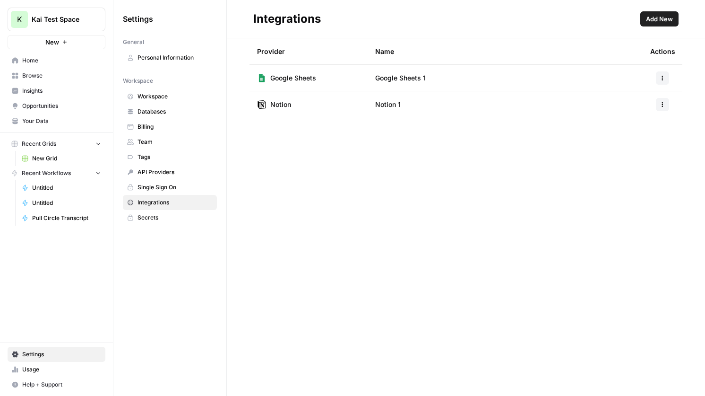
click at [183, 212] on link "Secrets" at bounding box center [170, 217] width 94 height 15
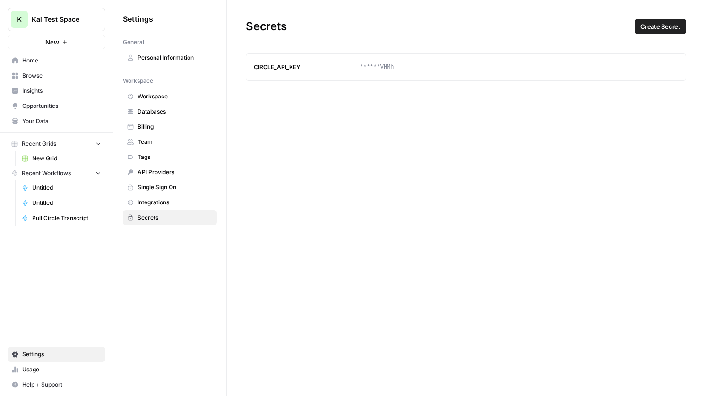
click at [177, 118] on link "Databases" at bounding box center [170, 111] width 94 height 15
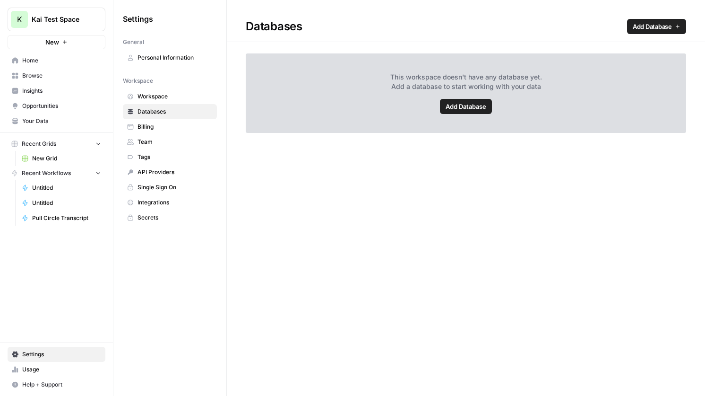
click at [179, 127] on span "Billing" at bounding box center [175, 126] width 75 height 9
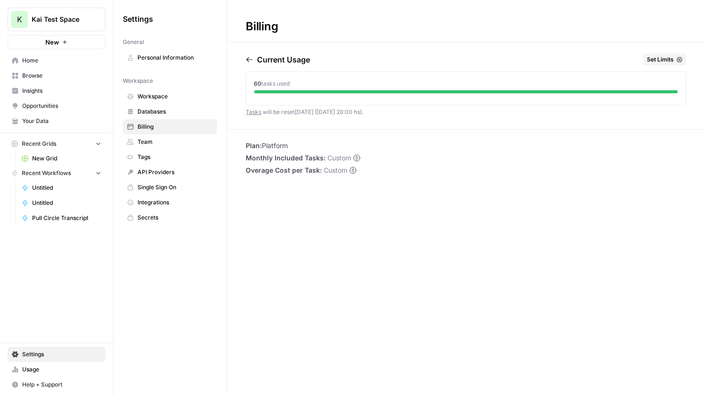
click at [171, 134] on link "Team" at bounding box center [170, 141] width 94 height 15
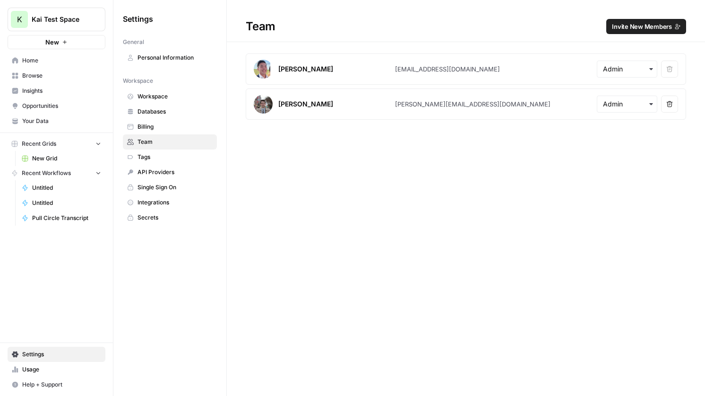
click at [155, 160] on span "Tags" at bounding box center [175, 157] width 75 height 9
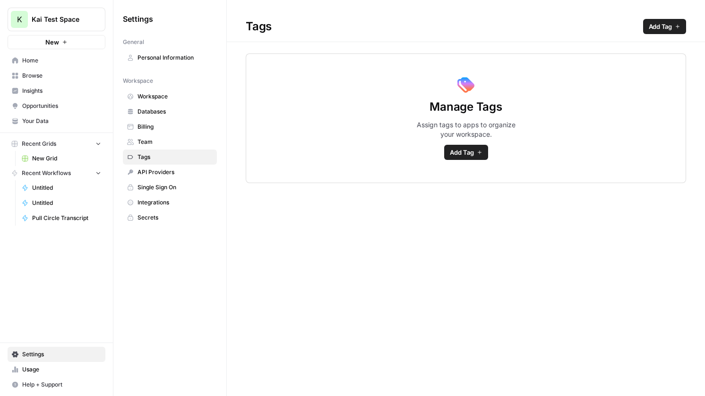
click at [170, 112] on span "Databases" at bounding box center [175, 111] width 75 height 9
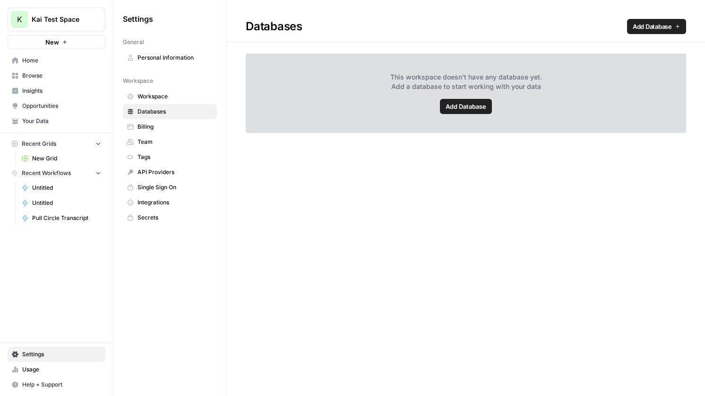
click at [171, 90] on link "Workspace" at bounding box center [170, 96] width 94 height 15
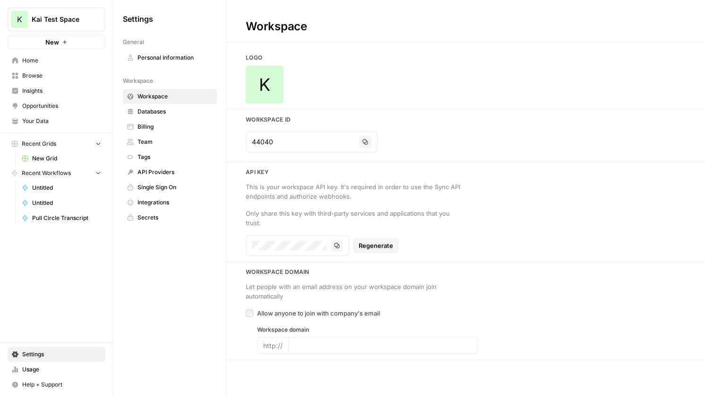
click at [178, 172] on span "API Providers" at bounding box center [175, 172] width 75 height 9
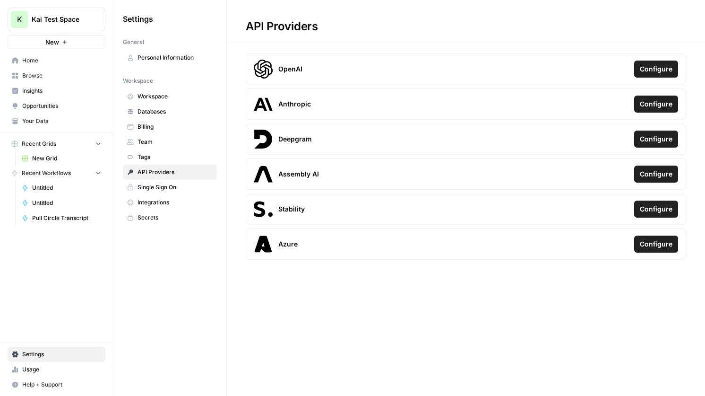
click at [174, 164] on link "Tags" at bounding box center [170, 156] width 94 height 15
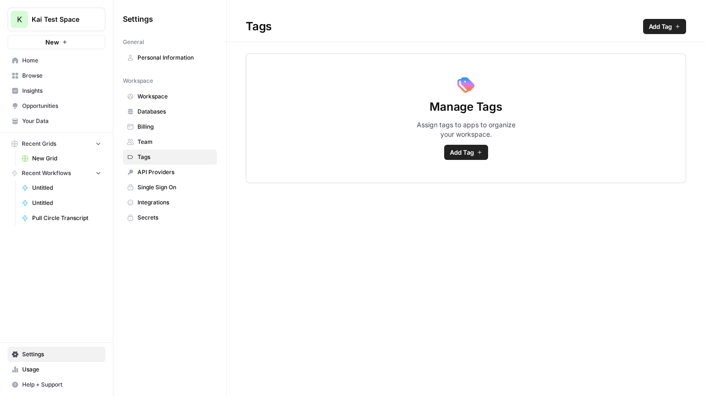
click at [173, 153] on span "Tags" at bounding box center [175, 157] width 75 height 9
click at [174, 146] on link "Team" at bounding box center [170, 141] width 94 height 15
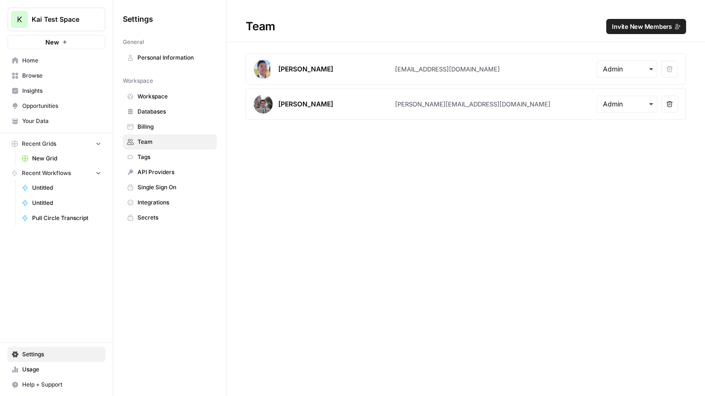
click at [171, 103] on link "Workspace" at bounding box center [170, 96] width 94 height 15
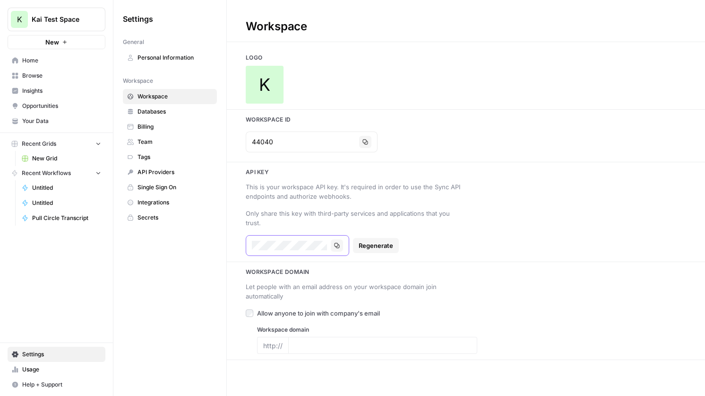
scroll to position [0, 170]
click at [349, 196] on div "This is your workspace API key. It's required in order to use the Sync API endp…" at bounding box center [356, 191] width 220 height 19
click at [165, 153] on span "Tags" at bounding box center [175, 157] width 75 height 9
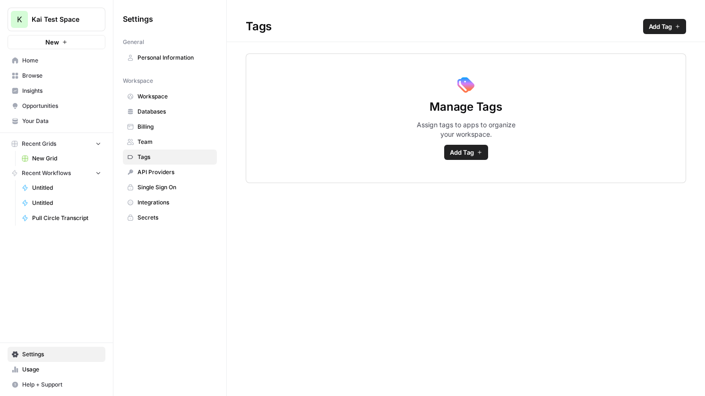
click at [166, 165] on link "API Providers" at bounding box center [170, 172] width 94 height 15
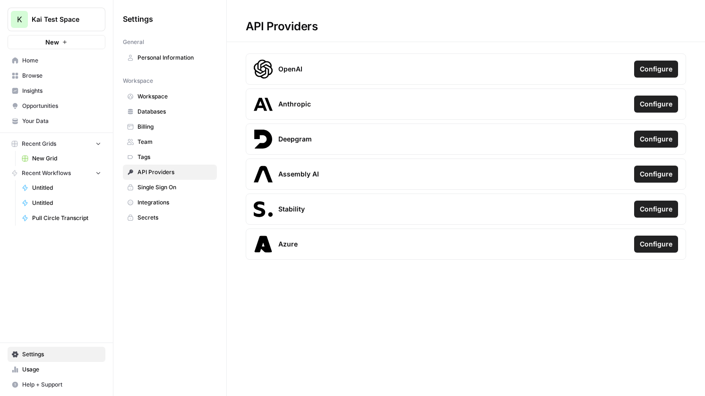
click at [162, 111] on span "Databases" at bounding box center [175, 111] width 75 height 9
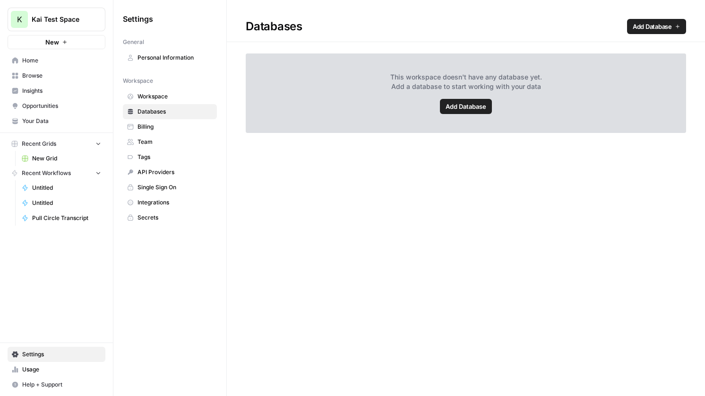
click at [167, 98] on span "Workspace" at bounding box center [175, 96] width 75 height 9
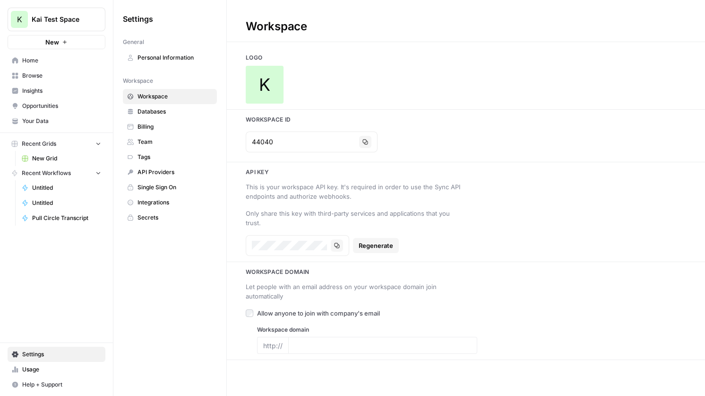
click at [183, 60] on span "Personal Information" at bounding box center [175, 57] width 75 height 9
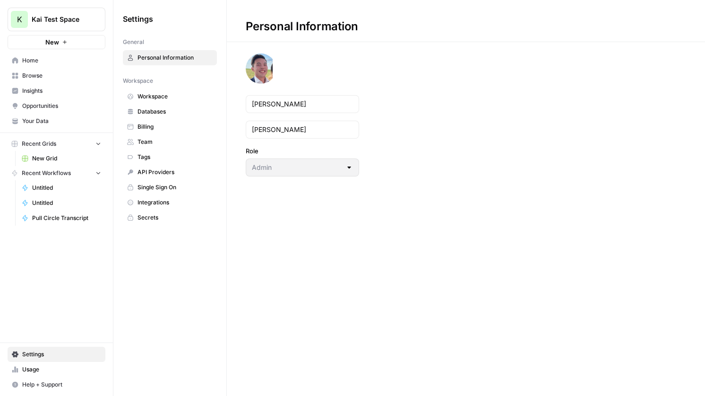
click at [165, 132] on link "Billing" at bounding box center [170, 126] width 94 height 15
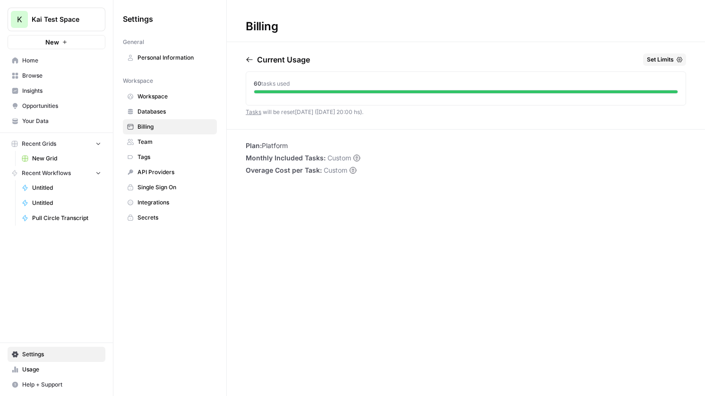
click at [172, 142] on span "Team" at bounding box center [175, 142] width 75 height 9
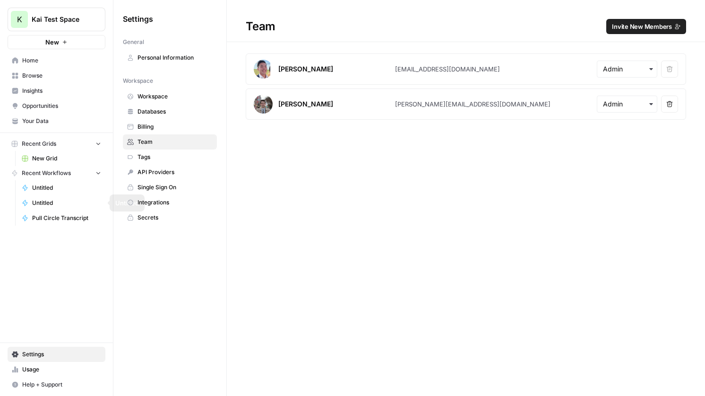
click at [64, 217] on span "Pull Circle Transcript" at bounding box center [66, 218] width 69 height 9
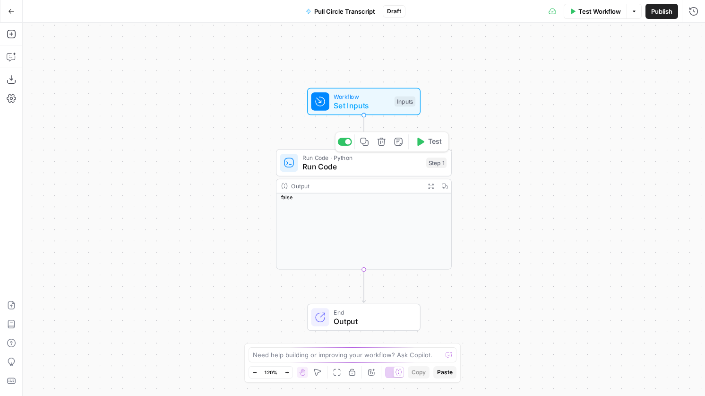
click at [355, 169] on span "Run Code" at bounding box center [362, 166] width 119 height 11
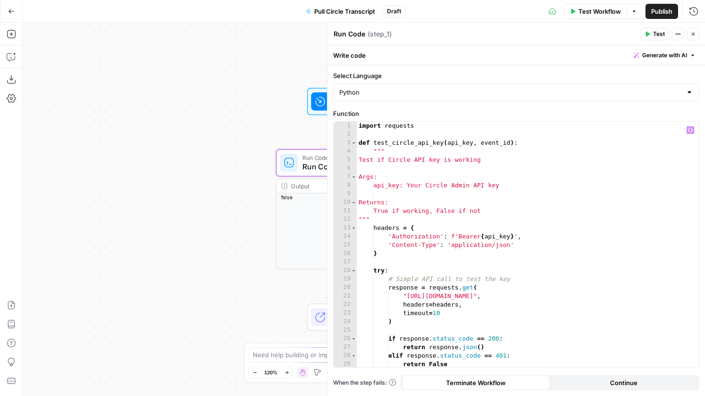
click at [622, 296] on div "import requests def test_circle_api_key ( api_key , event_id ) : """ Test if Ci…" at bounding box center [528, 253] width 342 height 262
type textarea "**********"
click at [656, 36] on span "Test" at bounding box center [659, 34] width 12 height 9
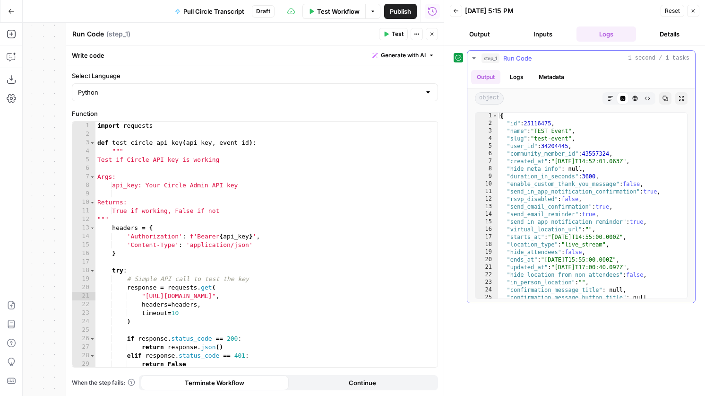
scroll to position [10, 0]
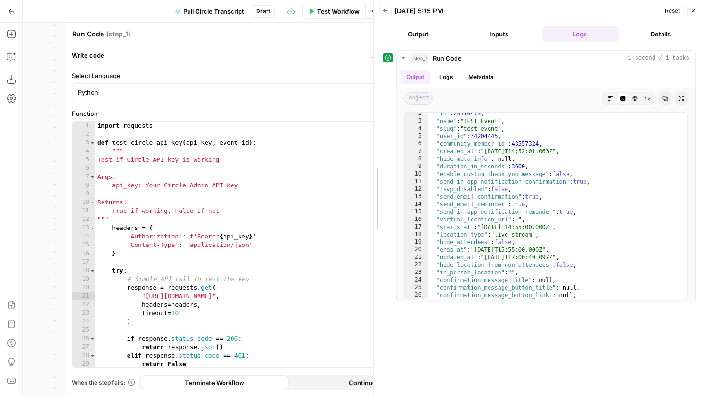
drag, startPoint x: 444, startPoint y: 176, endPoint x: 369, endPoint y: 174, distance: 74.8
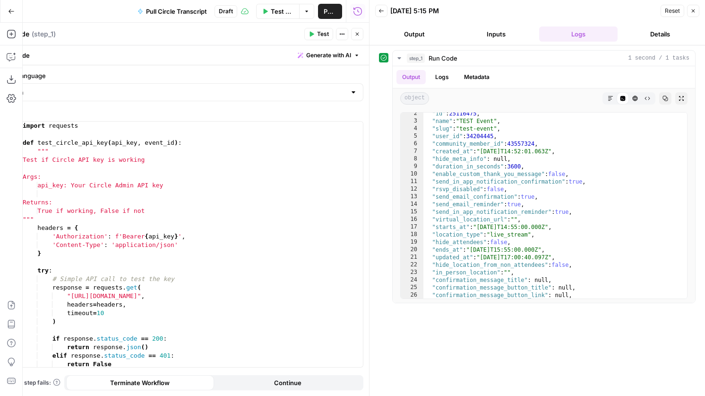
click at [325, 8] on span "Publish" at bounding box center [330, 11] width 13 height 9
click at [5, 10] on button "Go Back" at bounding box center [11, 11] width 17 height 17
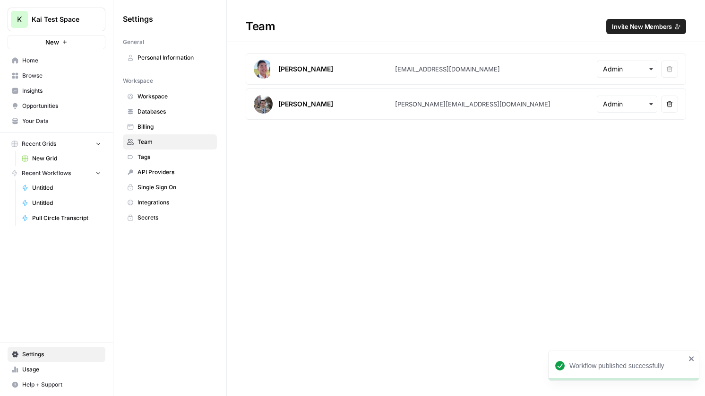
click at [46, 63] on span "Home" at bounding box center [61, 60] width 79 height 9
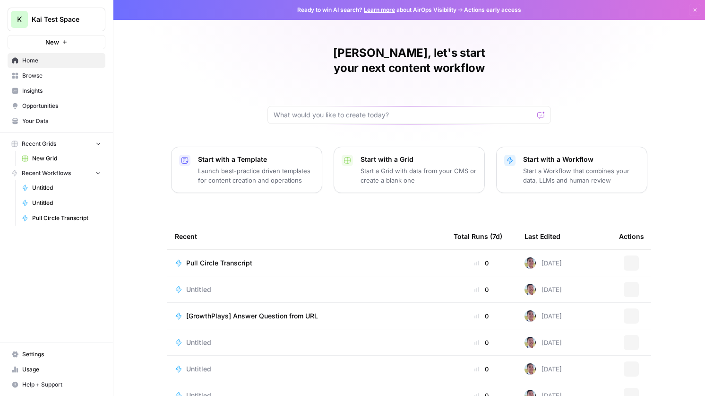
click at [46, 76] on span "Browse" at bounding box center [61, 75] width 79 height 9
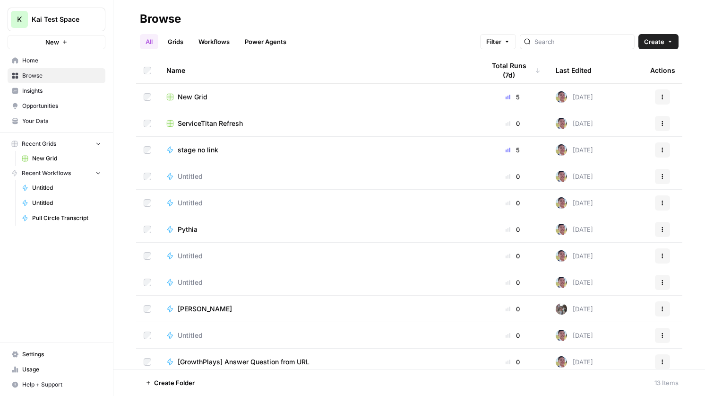
click at [232, 37] on link "Workflows" at bounding box center [214, 41] width 43 height 15
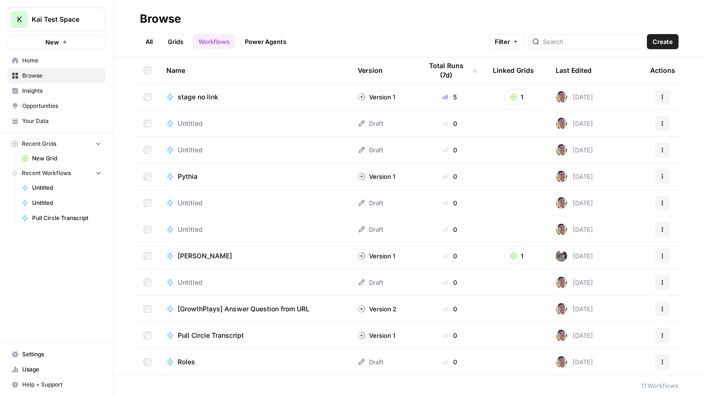
click at [564, 64] on div "Last Edited" at bounding box center [574, 70] width 36 height 26
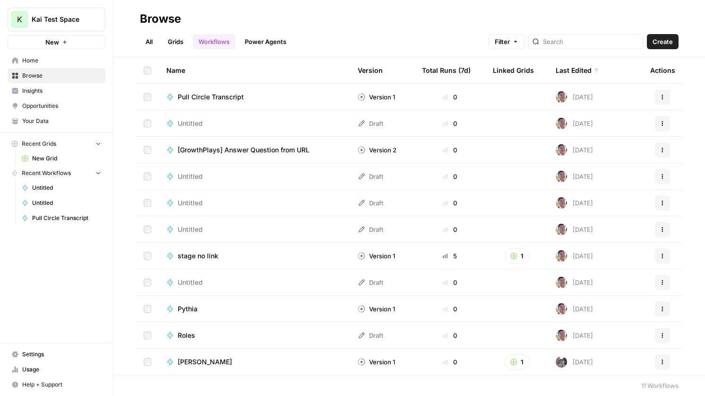
click at [203, 104] on td "Pull Circle Transcript" at bounding box center [254, 97] width 191 height 26
click at [205, 102] on td "Pull Circle Transcript" at bounding box center [254, 97] width 191 height 26
click at [205, 90] on td "Pull Circle Transcript" at bounding box center [254, 97] width 191 height 26
click at [226, 95] on span "Pull Circle Transcript" at bounding box center [211, 96] width 66 height 9
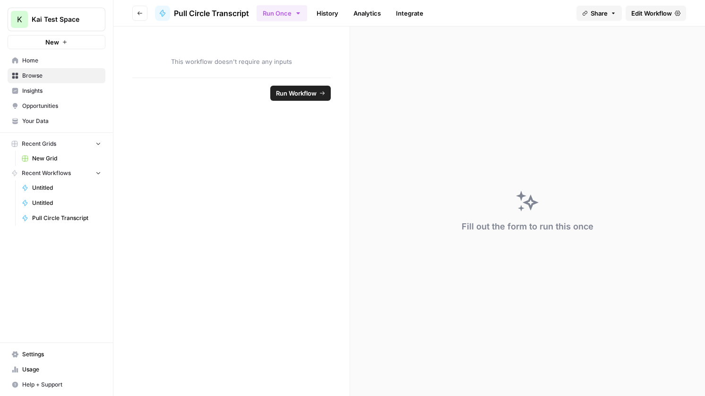
click at [416, 16] on link "Integrate" at bounding box center [410, 13] width 39 height 15
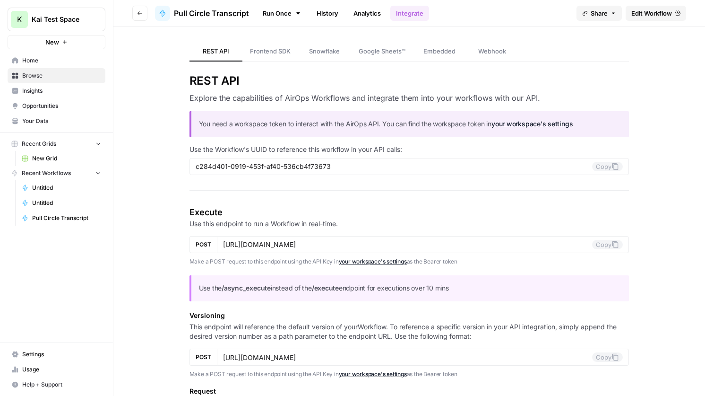
click at [491, 56] on link "Webhook" at bounding box center [492, 52] width 53 height 20
click at [605, 243] on button "Copy" at bounding box center [607, 244] width 31 height 9
click at [68, 353] on span "Settings" at bounding box center [61, 354] width 79 height 9
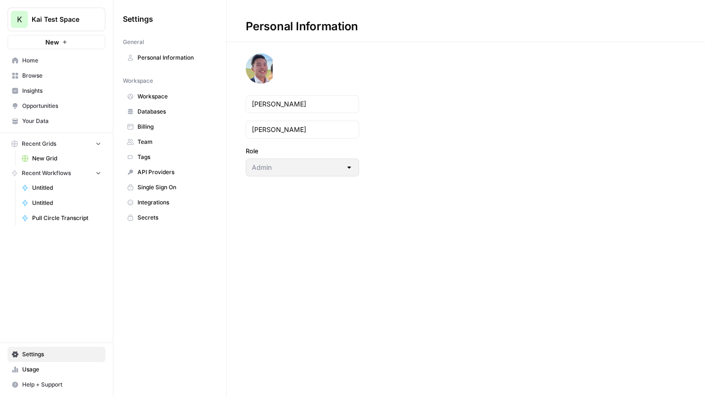
click at [177, 100] on span "Workspace" at bounding box center [175, 96] width 75 height 9
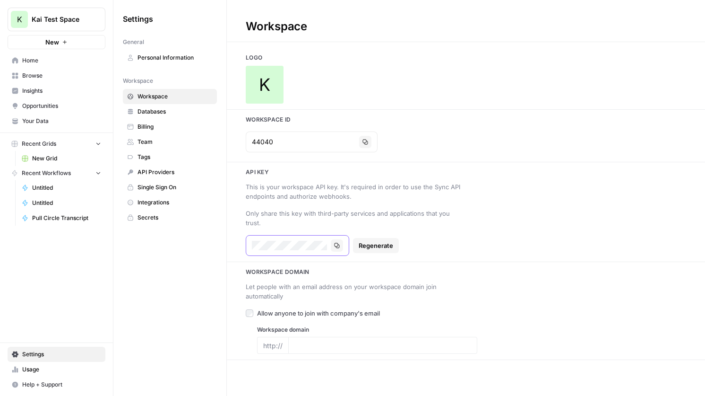
click at [334, 243] on icon "button" at bounding box center [337, 246] width 6 height 6
click at [337, 243] on icon "button" at bounding box center [337, 245] width 5 height 5
click at [64, 218] on span "Pull Circle Transcript" at bounding box center [66, 218] width 69 height 9
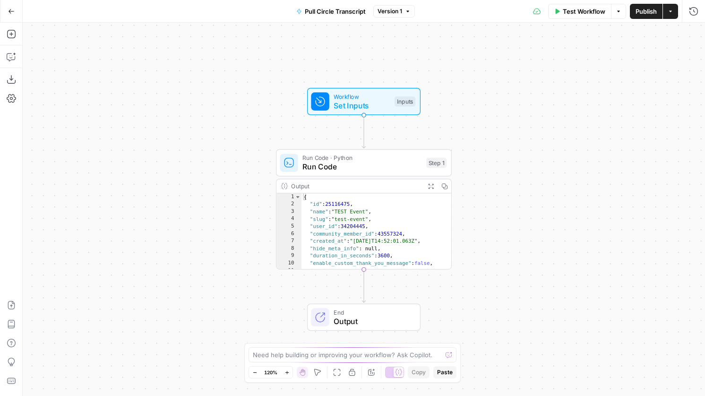
click at [9, 13] on icon "button" at bounding box center [11, 11] width 7 height 7
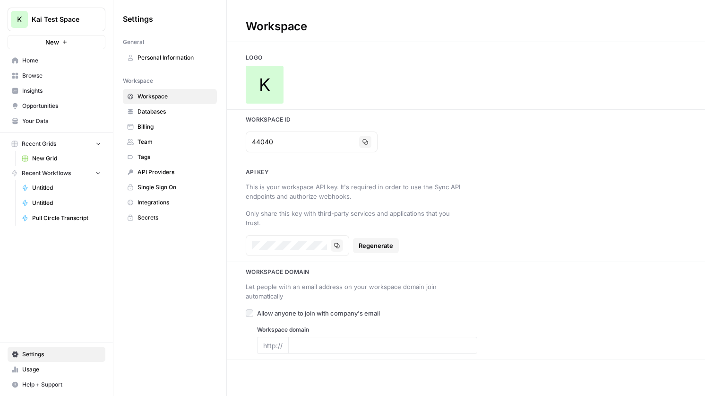
click at [61, 61] on span "Home" at bounding box center [61, 60] width 79 height 9
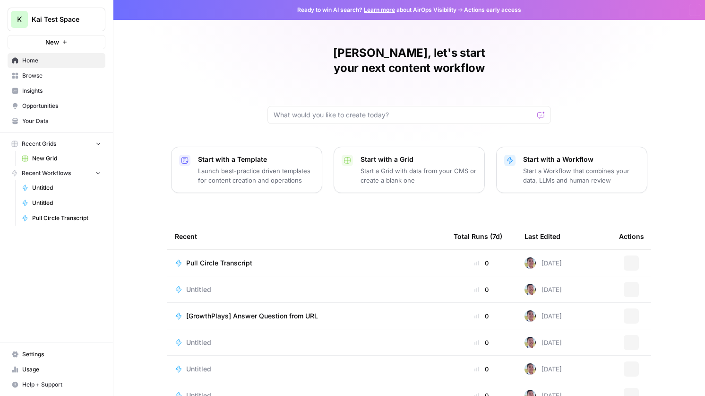
click at [61, 74] on span "Browse" at bounding box center [61, 75] width 79 height 9
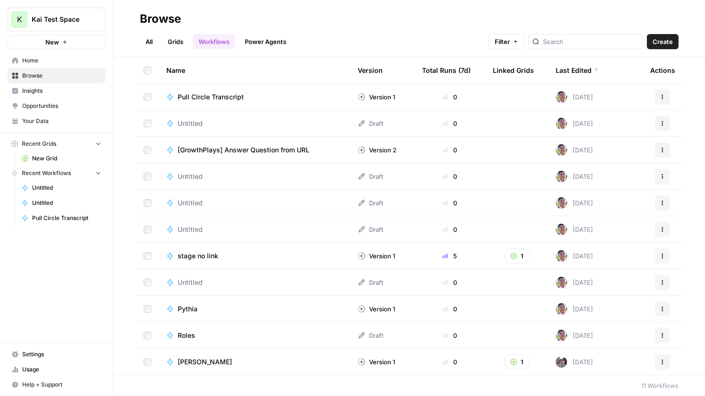
click at [222, 95] on span "Pull Circle Transcript" at bounding box center [211, 96] width 66 height 9
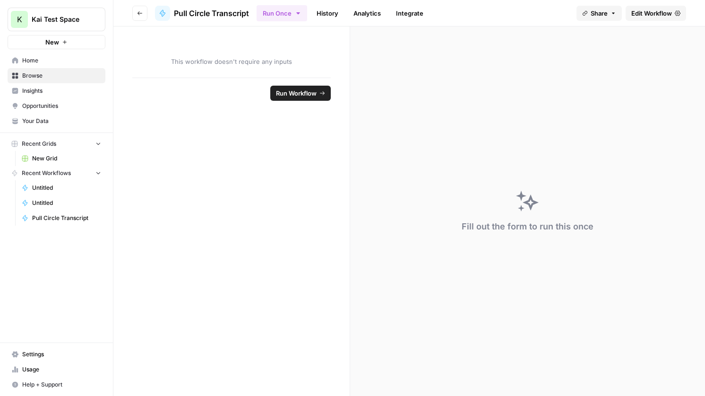
click at [409, 13] on link "Integrate" at bounding box center [410, 13] width 39 height 15
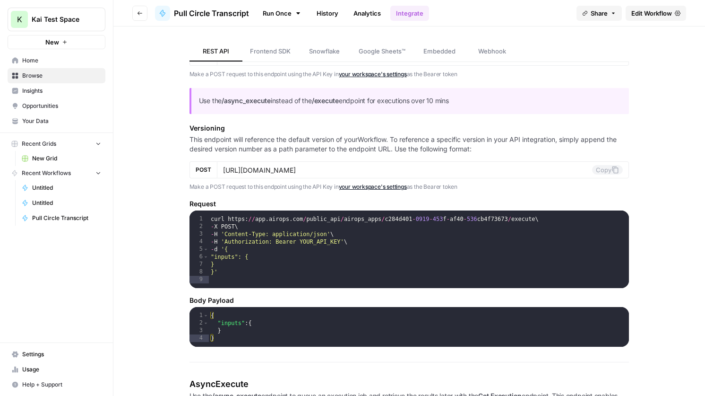
scroll to position [182, 0]
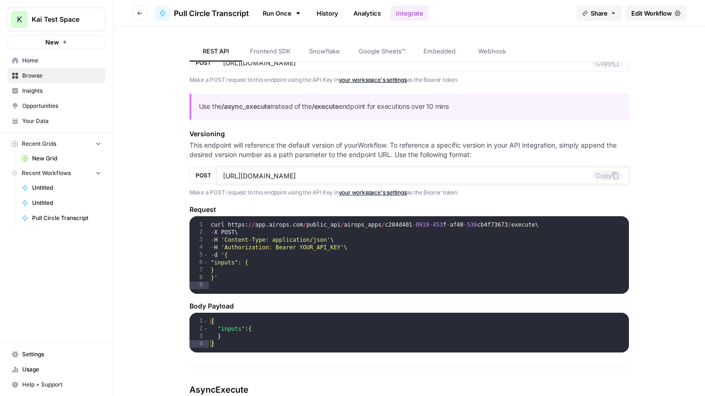
click at [605, 174] on button "Copy" at bounding box center [607, 175] width 31 height 9
click at [643, 14] on span "Edit Workflow" at bounding box center [652, 13] width 41 height 9
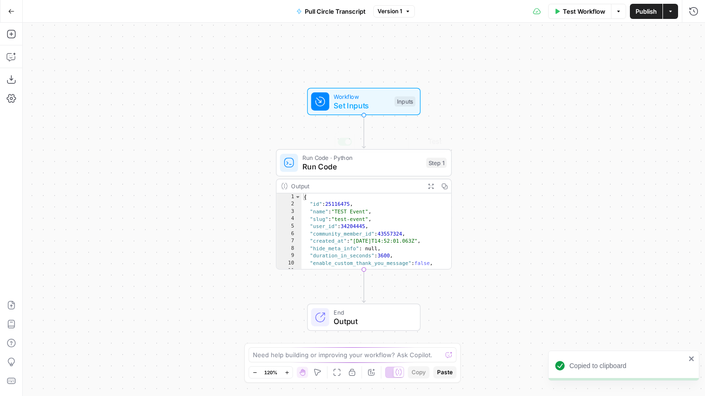
click at [367, 161] on span "Run Code" at bounding box center [362, 166] width 119 height 11
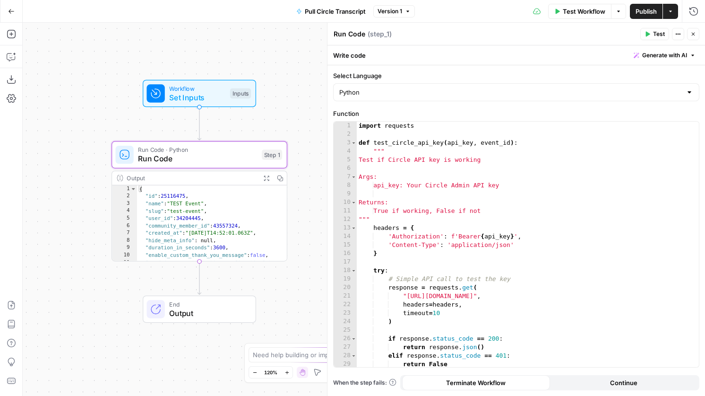
drag, startPoint x: 237, startPoint y: 182, endPoint x: 36, endPoint y: 173, distance: 201.1
click at [36, 173] on div "Workflow Set Inputs Inputs Run Code · Python Run Code Step 1 Output Expand Outp…" at bounding box center [364, 209] width 683 height 373
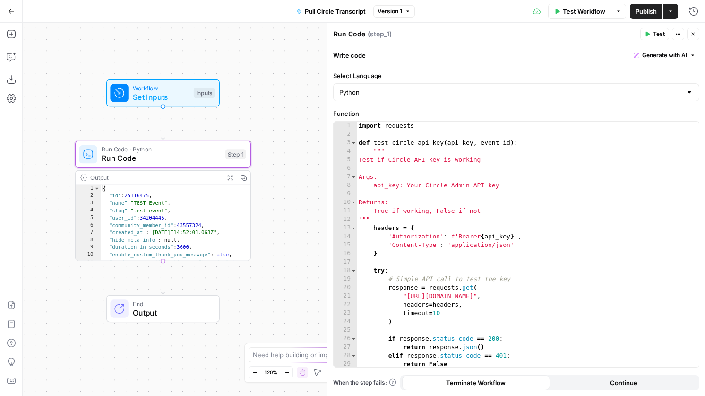
click at [231, 176] on icon "button" at bounding box center [229, 177] width 5 height 5
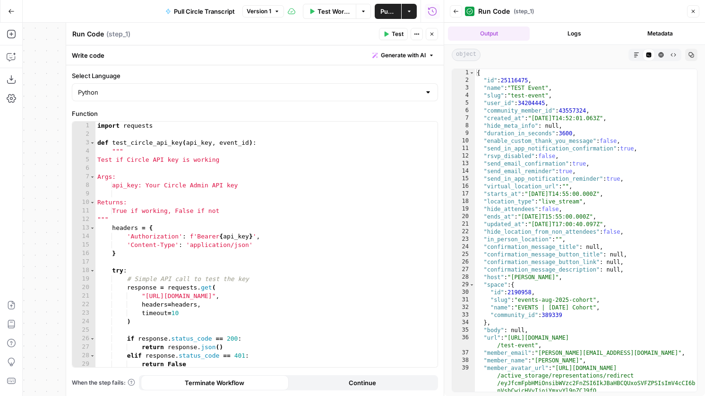
click at [435, 35] on icon "button" at bounding box center [432, 34] width 6 height 6
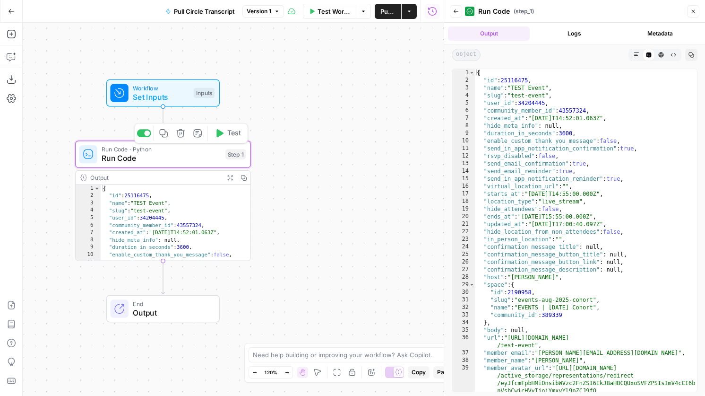
click at [223, 158] on div "Run Code · Python Run Code Step 1 Copy step Delete step Add Note Test" at bounding box center [162, 154] width 167 height 19
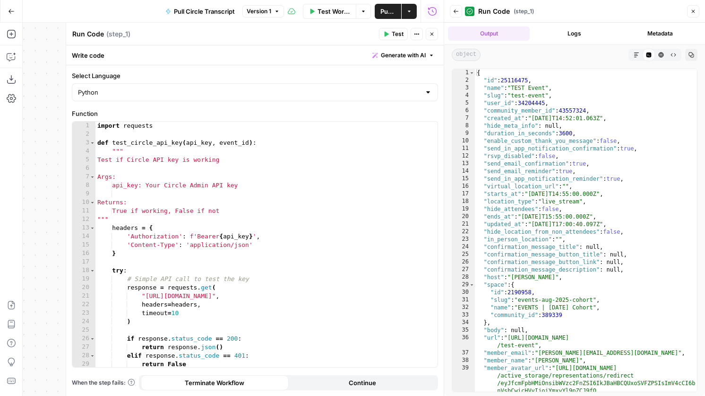
click at [435, 34] on span "Close" at bounding box center [435, 34] width 0 height 0
